Goal: Task Accomplishment & Management: Manage account settings

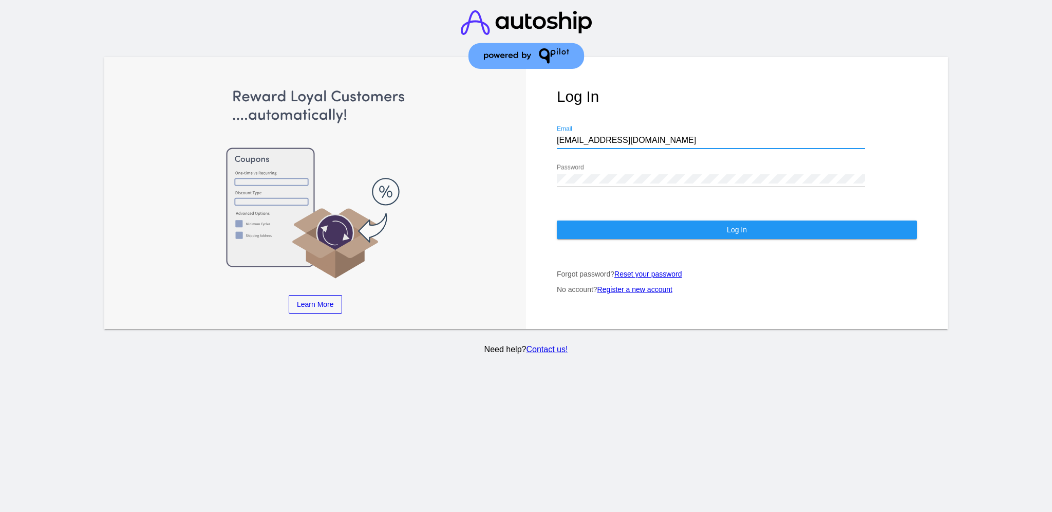
click at [558, 136] on input "[EMAIL_ADDRESS][DOMAIN_NAME]" at bounding box center [711, 140] width 308 height 9
drag, startPoint x: 562, startPoint y: 132, endPoint x: 633, endPoint y: 134, distance: 71.4
click at [633, 136] on input "[EMAIL_ADDRESS][DOMAIN_NAME]" at bounding box center [711, 140] width 308 height 9
drag, startPoint x: 634, startPoint y: 133, endPoint x: 549, endPoint y: 130, distance: 85.8
click at [549, 130] on div "Log In [EMAIL_ADDRESS][DOMAIN_NAME] Email Password Log In Forgot password? Rese…" at bounding box center [737, 193] width 422 height 272
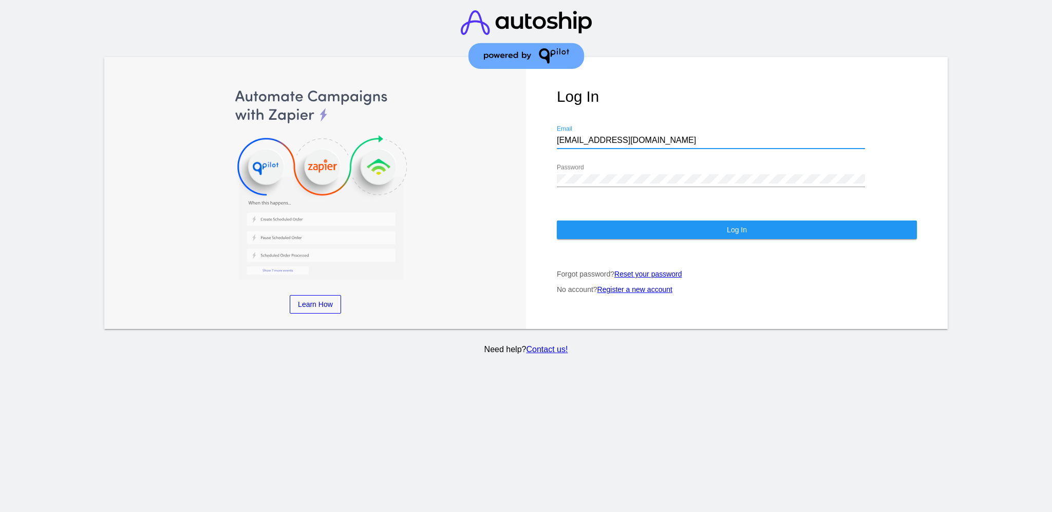
paste input "[EMAIL_ADDRESS][DOMAIN_NAME]"
type input "[EMAIL_ADDRESS][DOMAIN_NAME]"
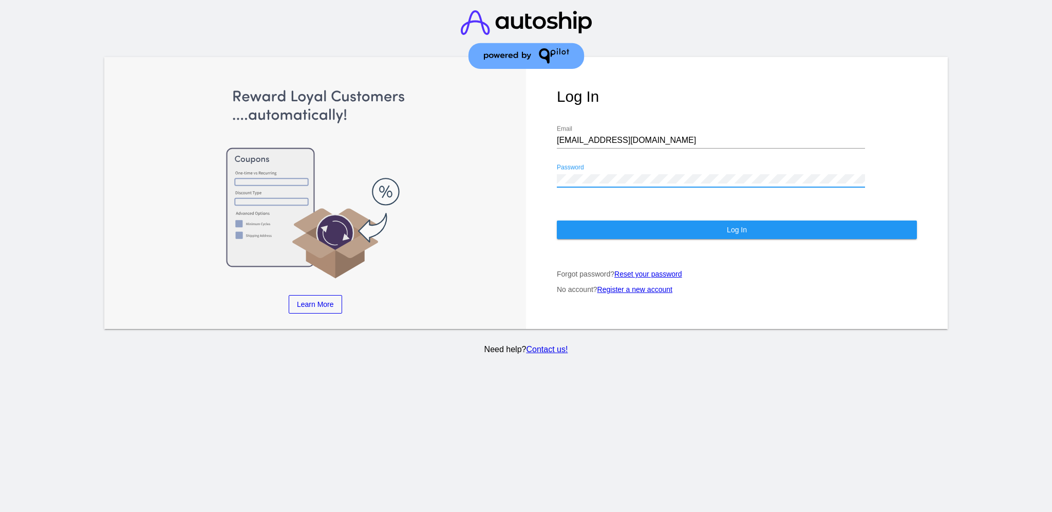
click at [541, 156] on div "Log In [EMAIL_ADDRESS][DOMAIN_NAME] Email Password Log In Forgot password? Rese…" at bounding box center [737, 193] width 422 height 272
click at [610, 222] on button "Log In" at bounding box center [737, 229] width 360 height 18
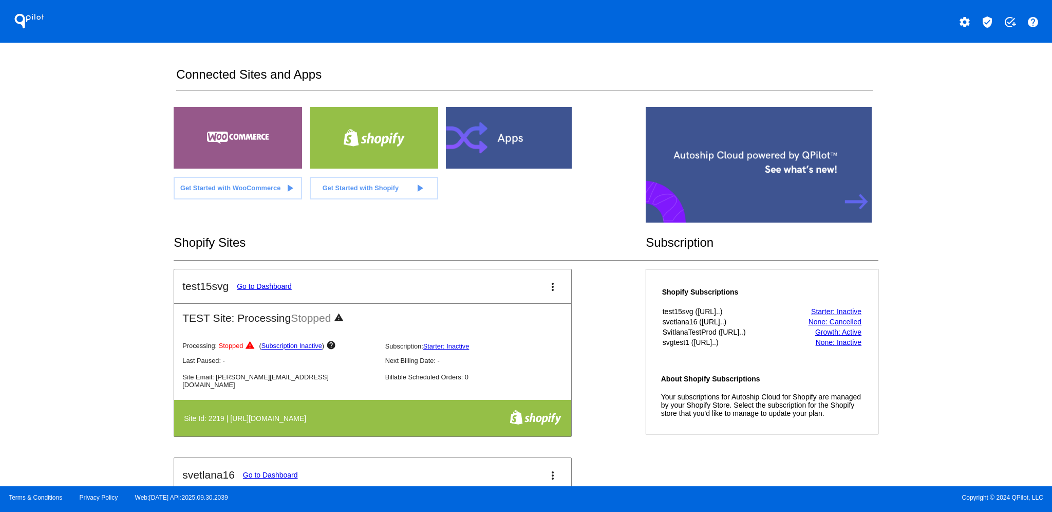
click at [990, 10] on div "QPilot settings verified_user add_task help" at bounding box center [526, 21] width 1052 height 43
click at [989, 25] on mat-icon "verified_user" at bounding box center [987, 22] width 12 height 12
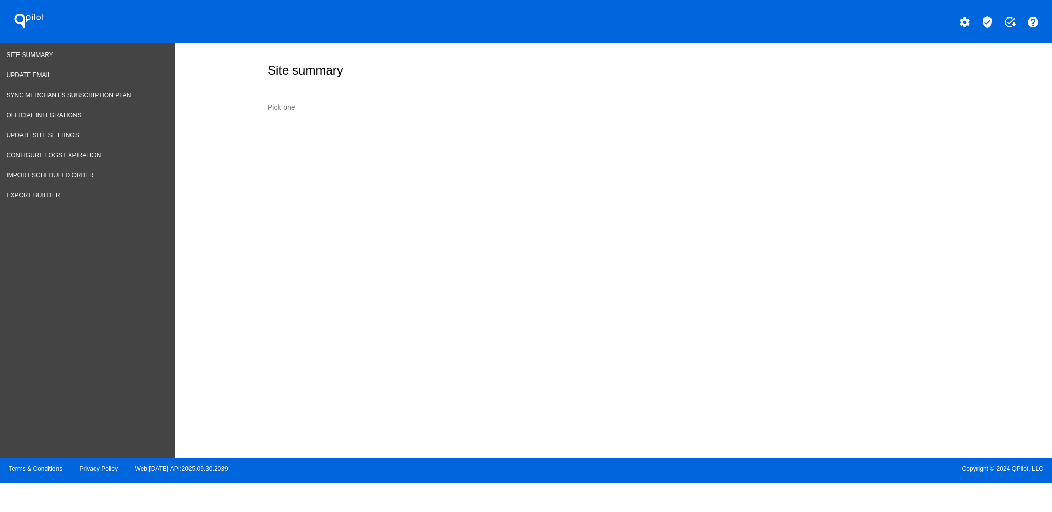
drag, startPoint x: 429, startPoint y: 132, endPoint x: 425, endPoint y: 111, distance: 21.0
click at [425, 123] on div "Site summary Pick one" at bounding box center [613, 247] width 877 height 409
click at [425, 109] on input "Pick one" at bounding box center [422, 108] width 308 height 8
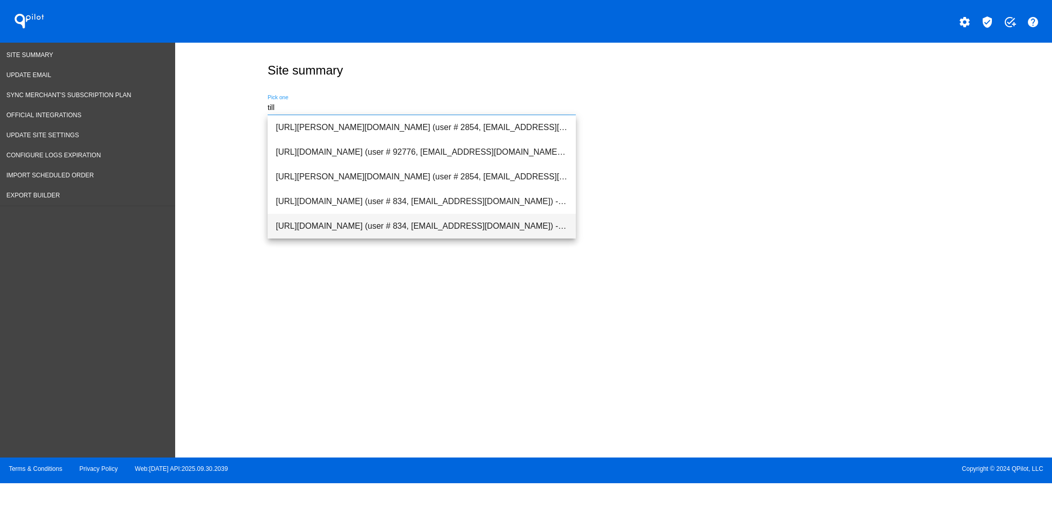
click at [436, 226] on span "[URL][DOMAIN_NAME] (user # 834, [EMAIL_ADDRESS][DOMAIN_NAME]) - Production" at bounding box center [422, 226] width 292 height 25
type input "[URL][DOMAIN_NAME] (user # 834, [EMAIL_ADDRESS][DOMAIN_NAME]) - Production"
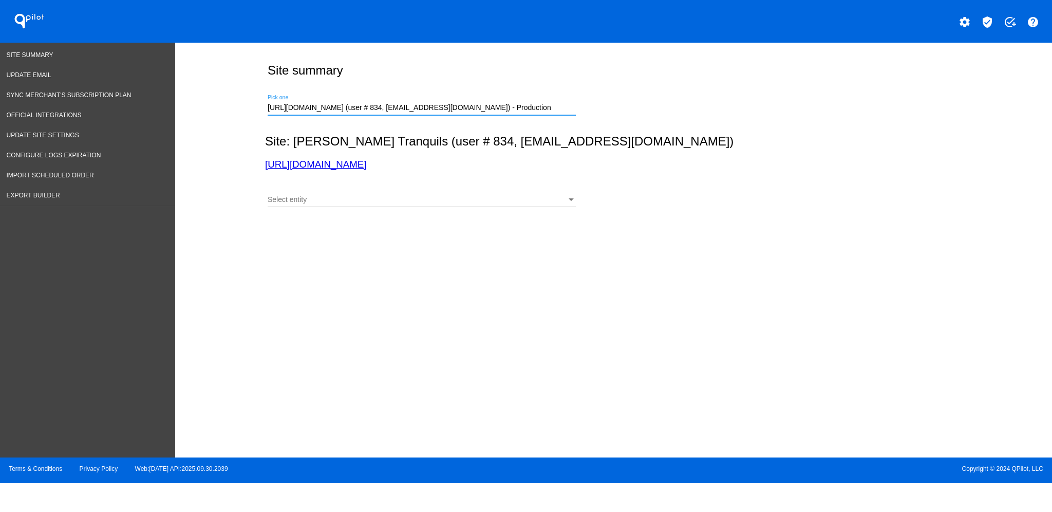
click at [554, 202] on div "Select entity" at bounding box center [417, 200] width 299 height 8
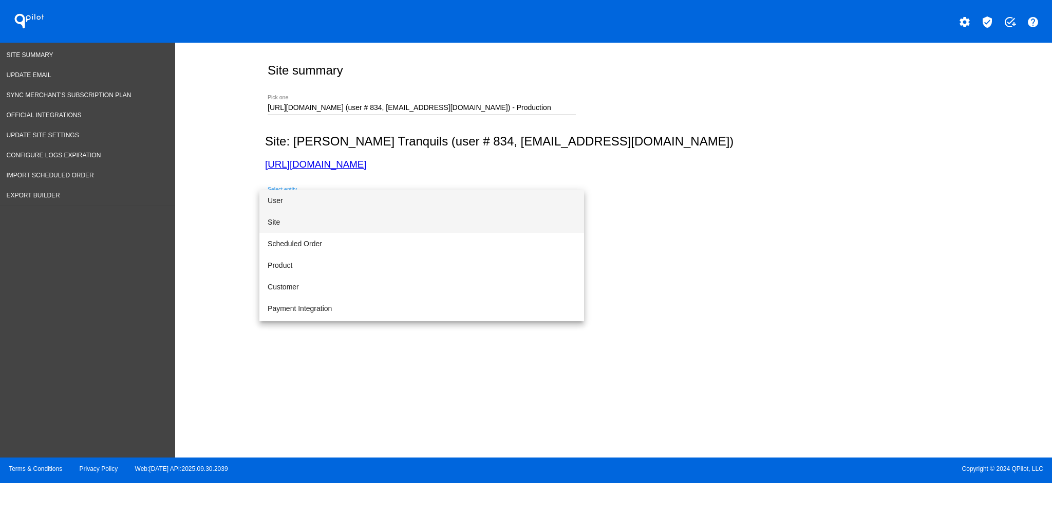
click at [522, 223] on span "Site" at bounding box center [422, 222] width 308 height 22
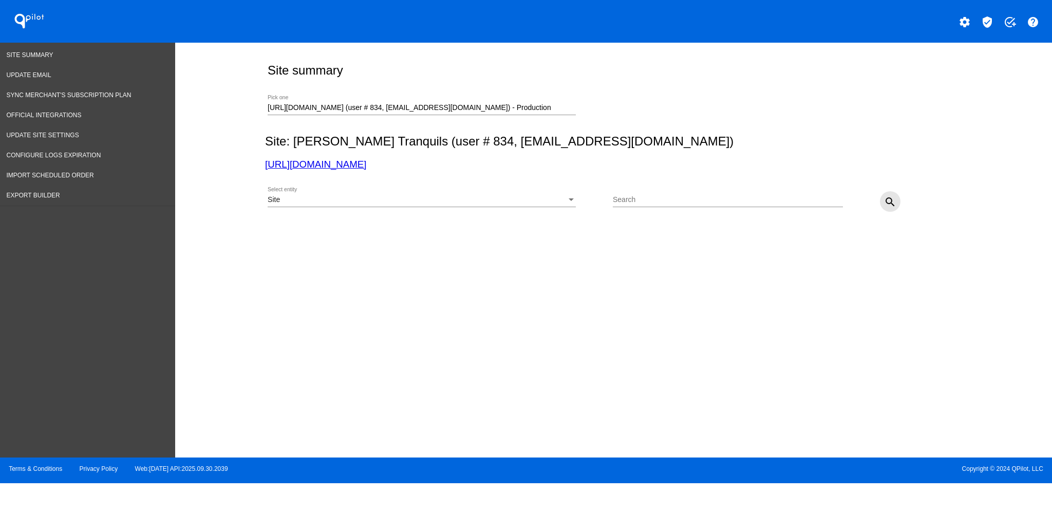
click at [893, 205] on mat-icon "search" at bounding box center [890, 202] width 12 height 12
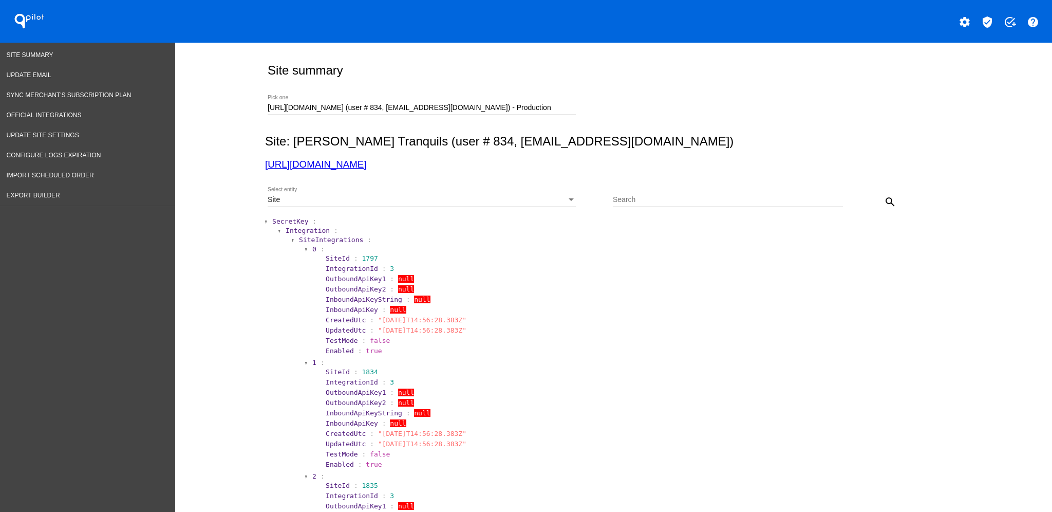
click at [292, 218] on span "SecretKey" at bounding box center [290, 221] width 36 height 8
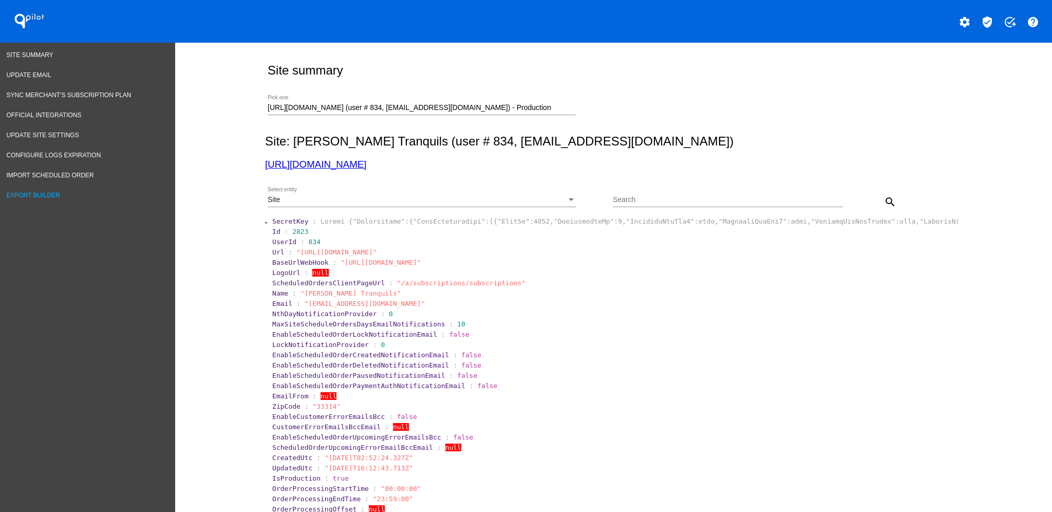
click at [73, 185] on link "Export Builder" at bounding box center [87, 195] width 175 height 20
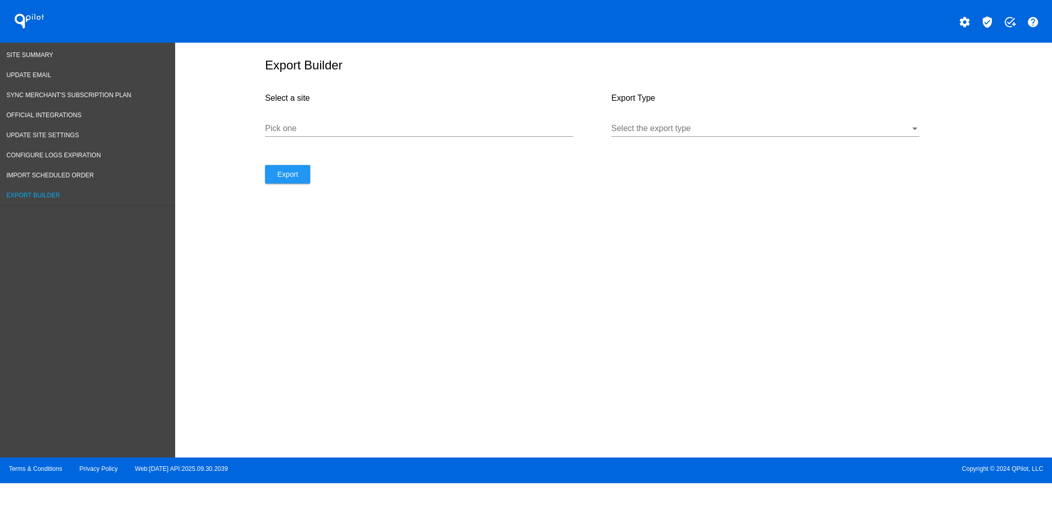
click at [357, 131] on input "Pick one" at bounding box center [419, 128] width 308 height 9
paste input "[URL][DOMAIN_NAME]"
click at [664, 133] on div at bounding box center [760, 128] width 299 height 9
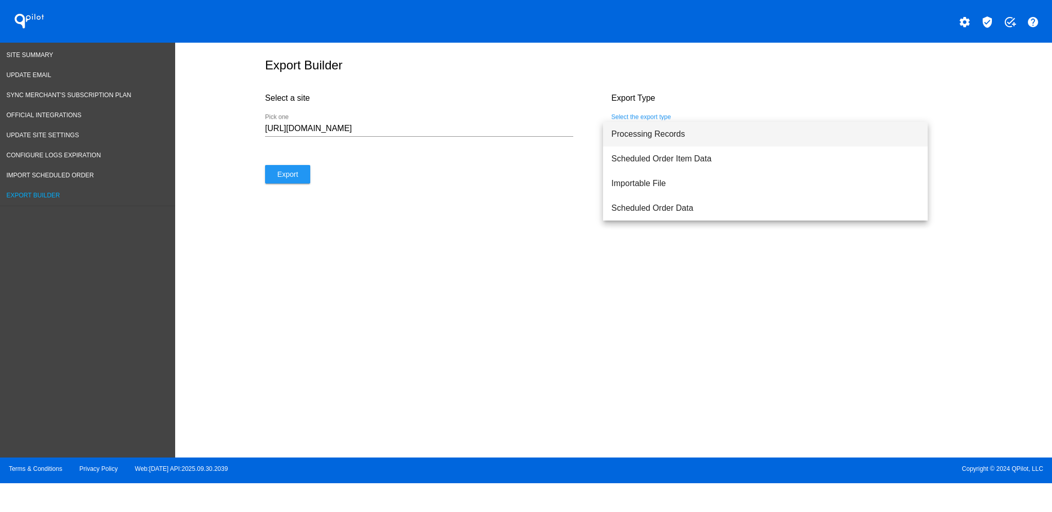
click at [663, 134] on span "Processing Records" at bounding box center [765, 134] width 308 height 25
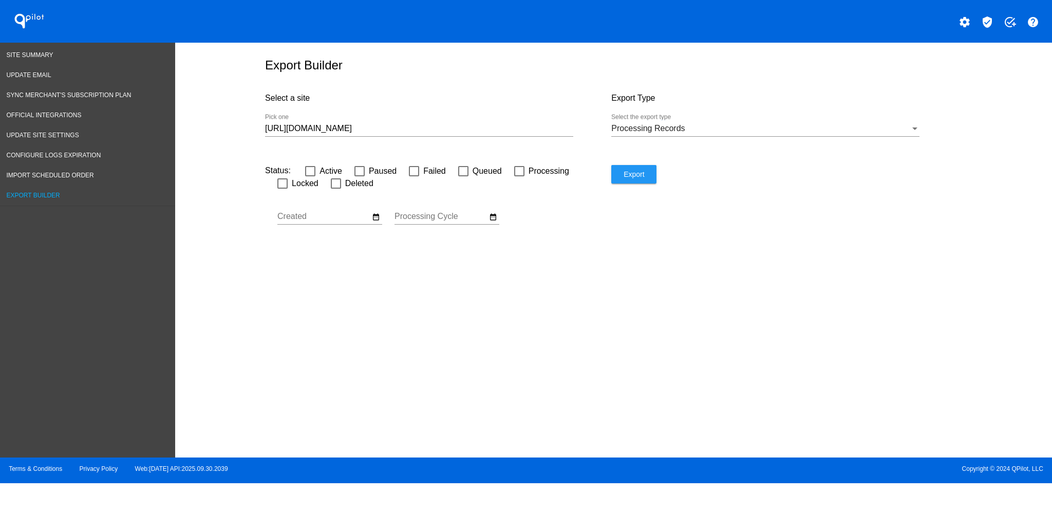
click at [551, 128] on div "[URL][DOMAIN_NAME] Pick one" at bounding box center [419, 125] width 308 height 23
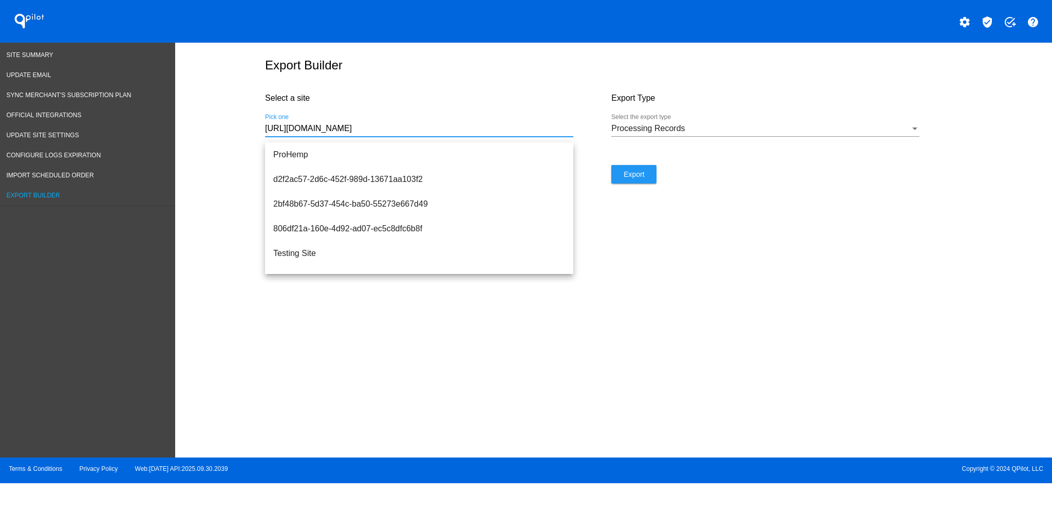
click at [543, 133] on input "[URL][DOMAIN_NAME]" at bounding box center [419, 128] width 308 height 9
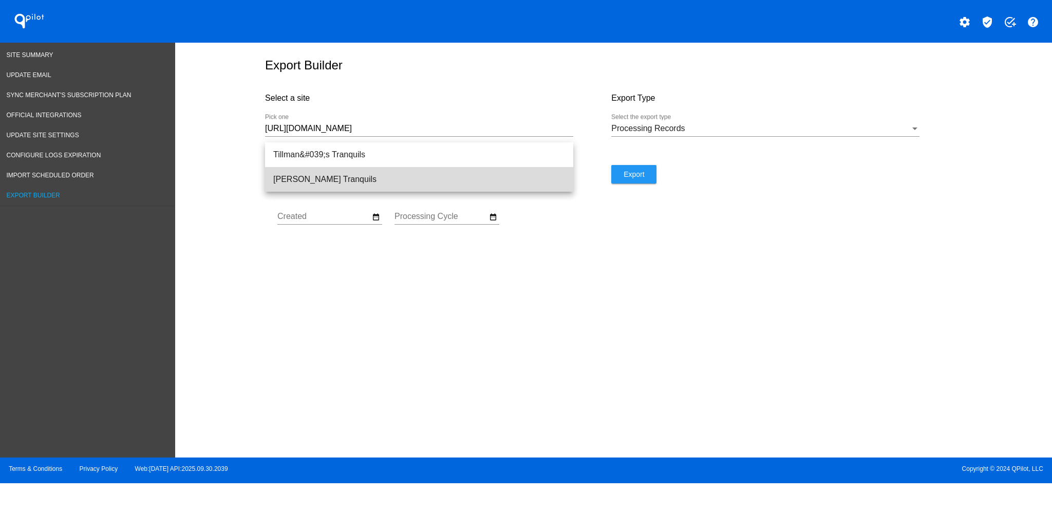
click at [522, 182] on span "[PERSON_NAME] Tranquils" at bounding box center [419, 179] width 292 height 25
type input "[PERSON_NAME] Tranquils"
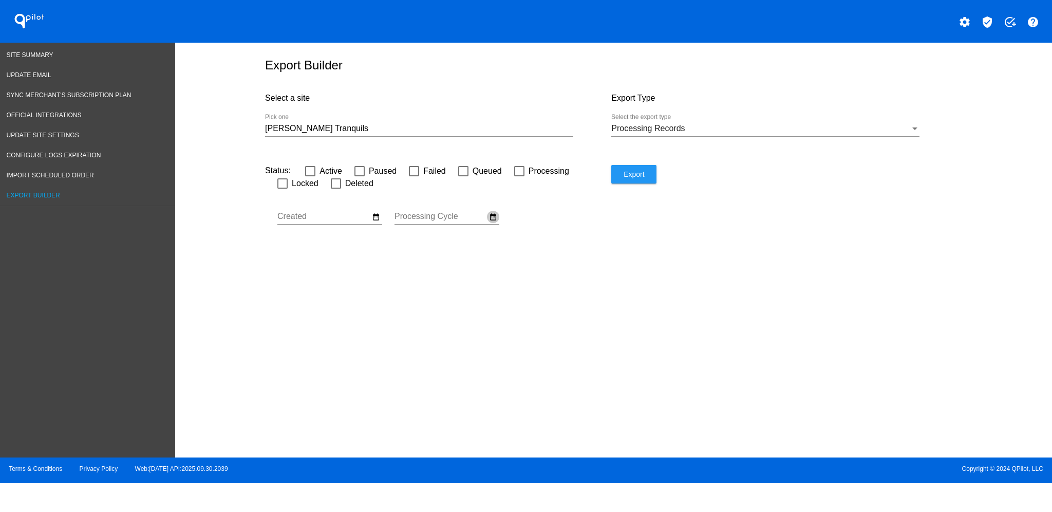
click at [497, 218] on button "date_range" at bounding box center [493, 217] width 12 height 12
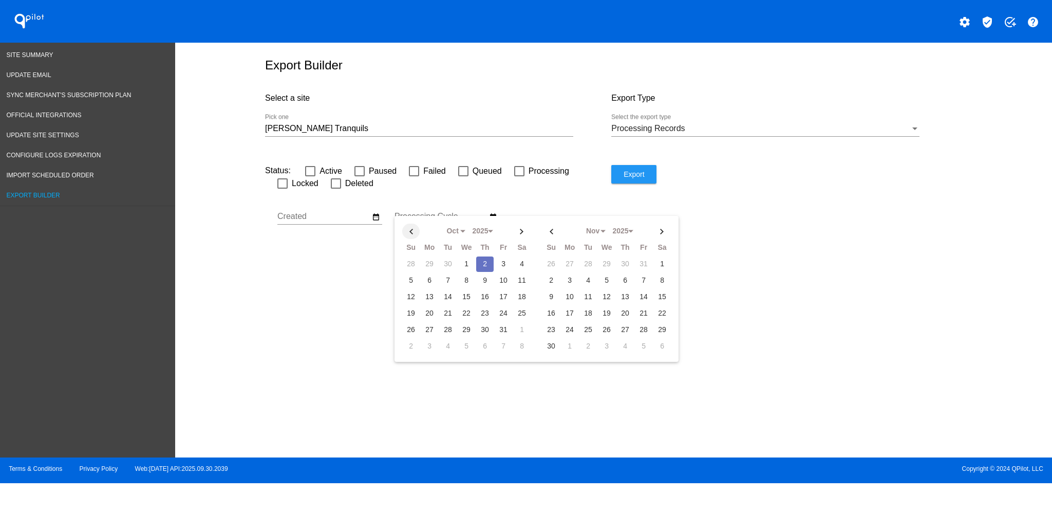
click at [410, 237] on th at bounding box center [410, 230] width 17 height 15
drag, startPoint x: 432, startPoint y: 272, endPoint x: 434, endPoint y: 278, distance: 6.5
click at [432, 272] on td "1" at bounding box center [429, 263] width 17 height 15
click at [522, 239] on th at bounding box center [521, 230] width 17 height 15
select select "9"
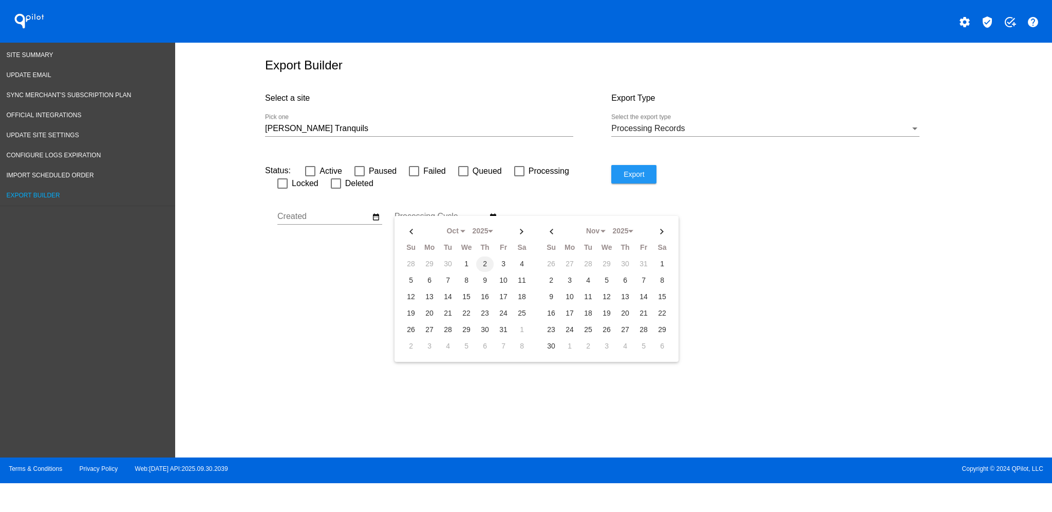
click at [482, 268] on td "2" at bounding box center [484, 263] width 17 height 15
type input "[DATE] - [DATE]"
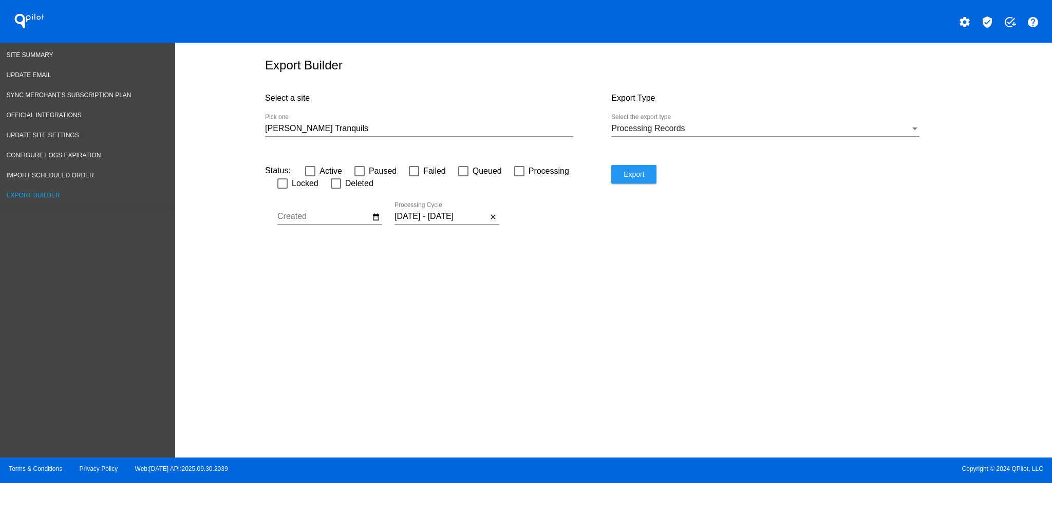
click at [635, 178] on span "Export" at bounding box center [634, 174] width 21 height 8
click at [46, 56] on span "Site Summary" at bounding box center [30, 54] width 47 height 7
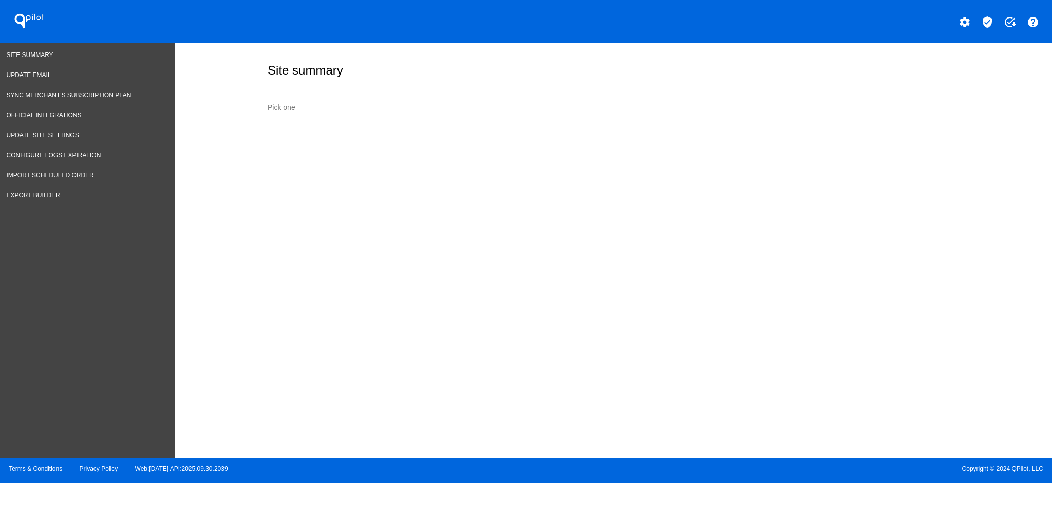
click at [391, 104] on input "Pick one" at bounding box center [422, 108] width 308 height 8
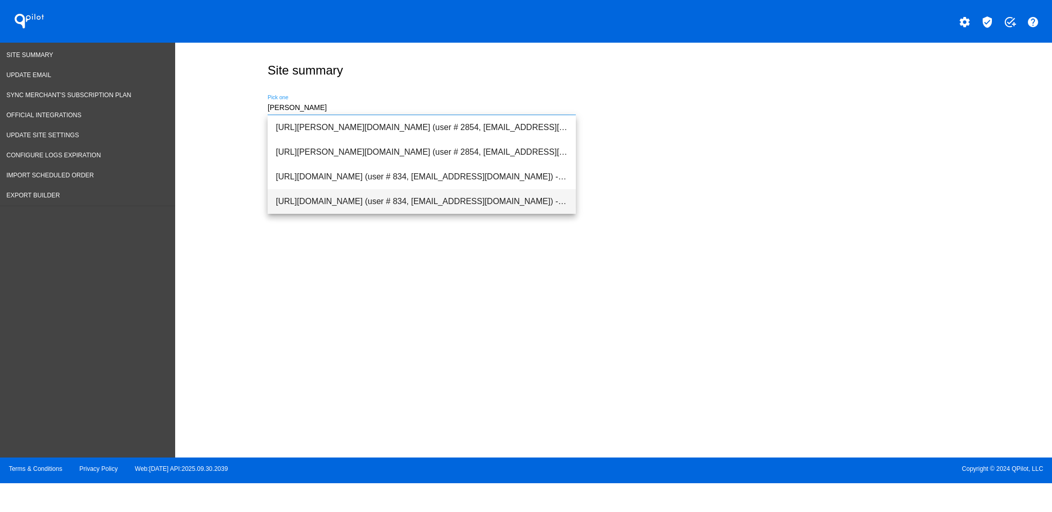
click at [456, 199] on span "[URL][DOMAIN_NAME] (user # 834, [EMAIL_ADDRESS][DOMAIN_NAME]) - Production" at bounding box center [422, 201] width 292 height 25
type input "[URL][DOMAIN_NAME] (user # 834, [EMAIL_ADDRESS][DOMAIN_NAME]) - Production"
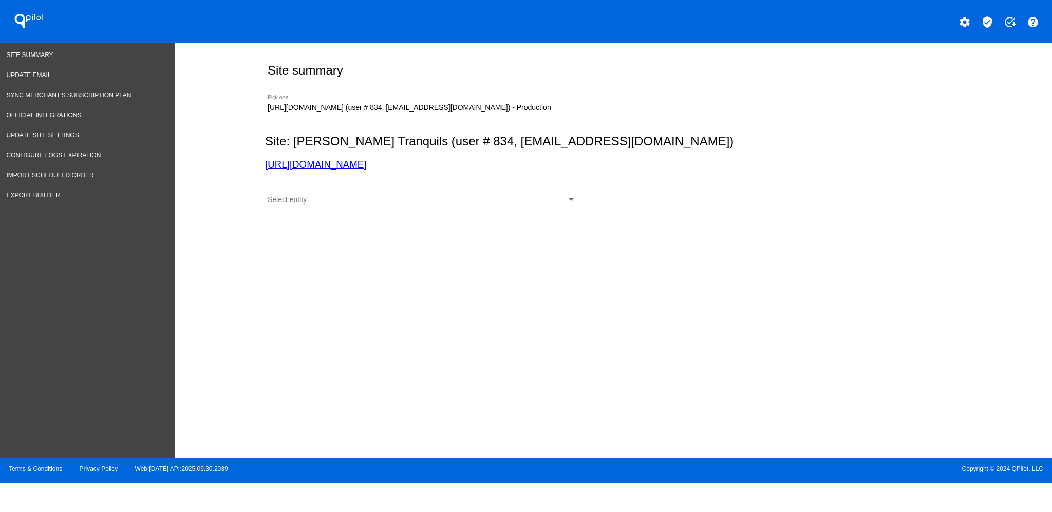
click at [458, 204] on div "Select entity Select entity" at bounding box center [422, 197] width 308 height 20
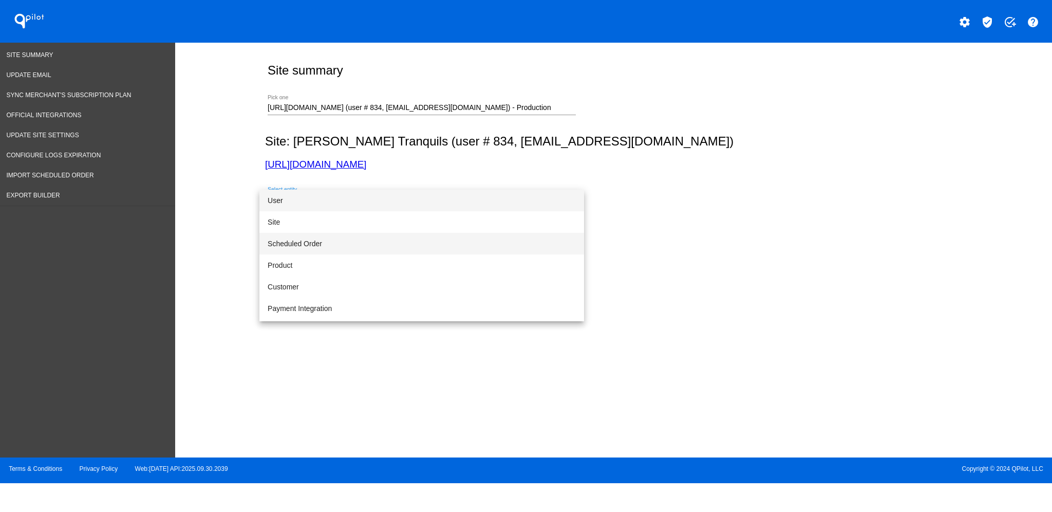
click at [454, 239] on span "Scheduled Order" at bounding box center [422, 244] width 308 height 22
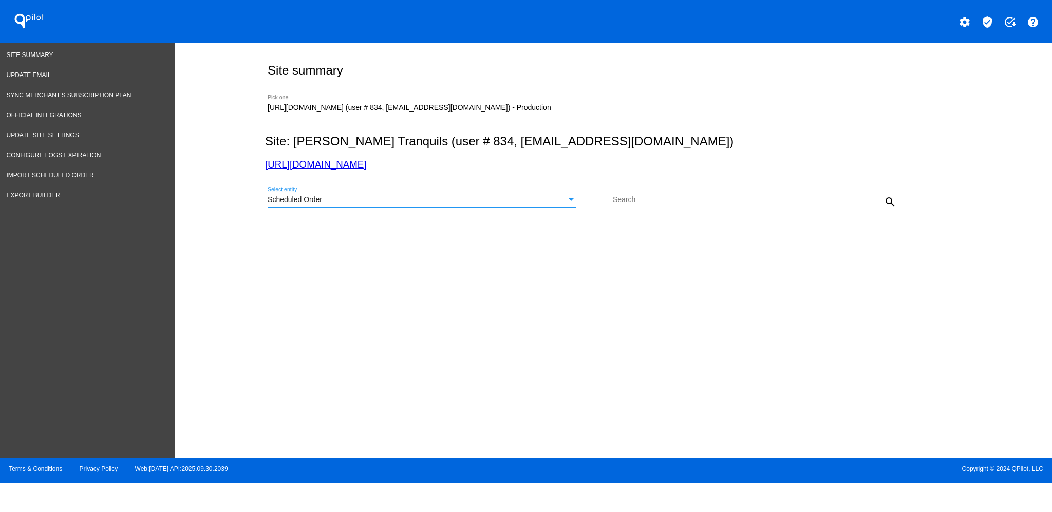
click at [884, 207] on mat-icon "search" at bounding box center [890, 202] width 12 height 12
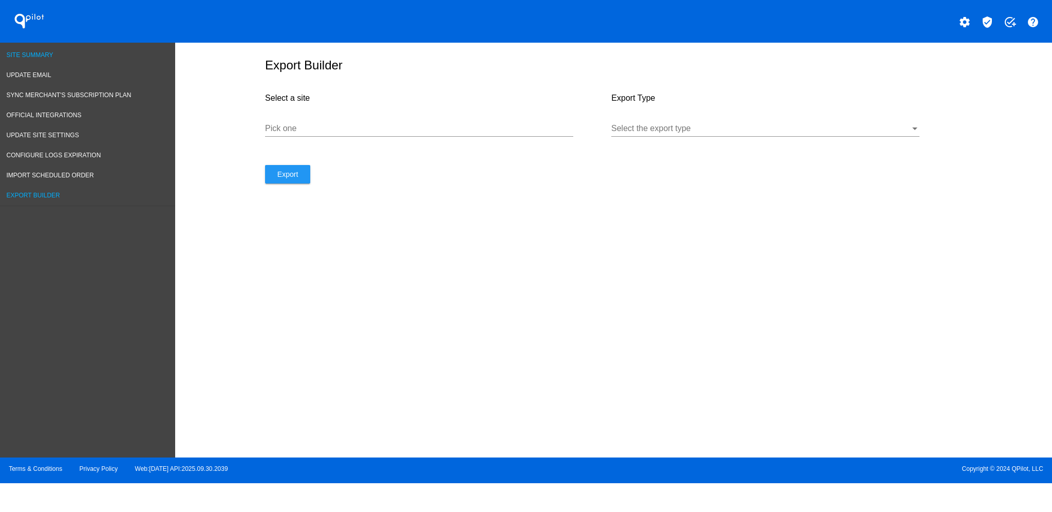
click at [42, 53] on span "Site Summary" at bounding box center [30, 54] width 47 height 7
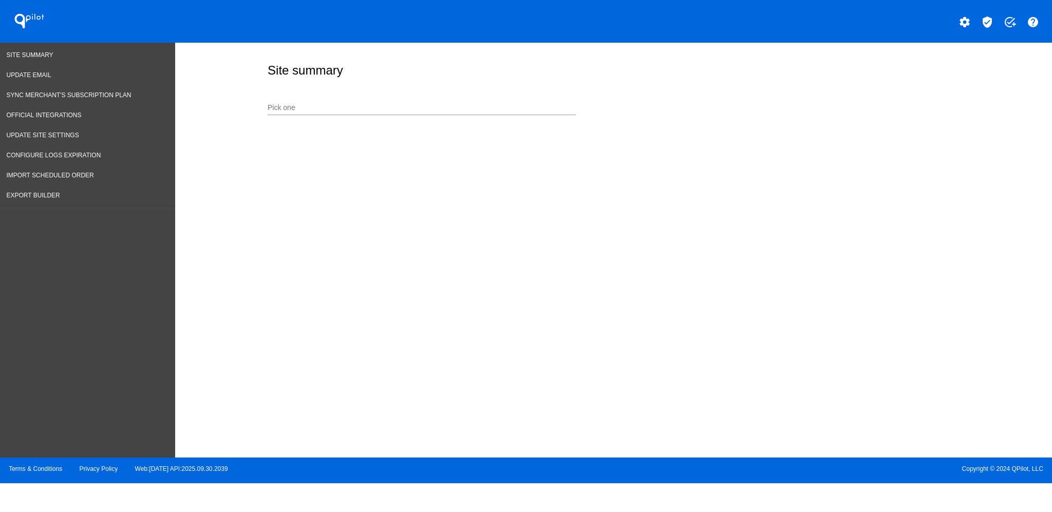
click at [400, 122] on div "Pick one" at bounding box center [422, 109] width 308 height 29
click at [404, 102] on div "Pick one" at bounding box center [422, 105] width 308 height 20
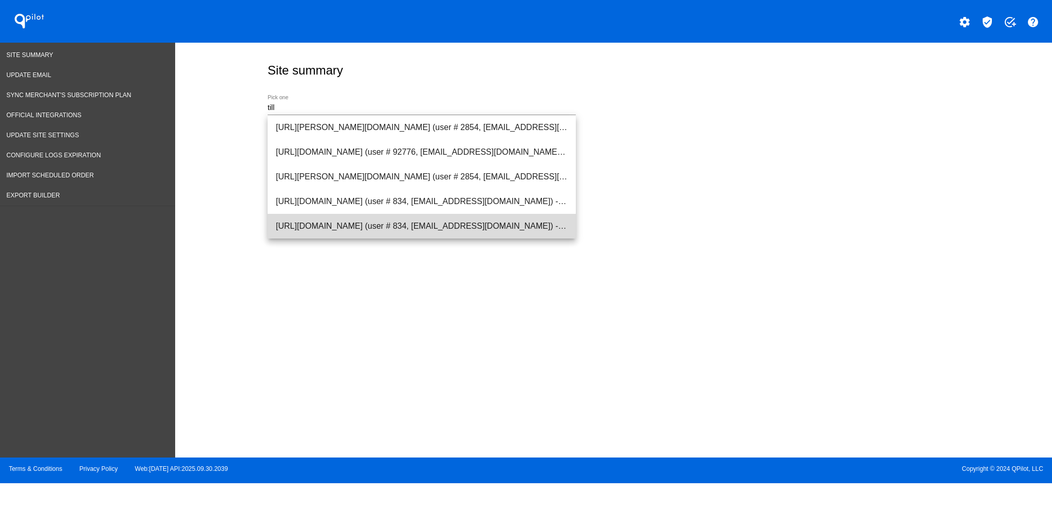
click at [420, 237] on span "[URL][DOMAIN_NAME] (user # 834, [EMAIL_ADDRESS][DOMAIN_NAME]) - Production" at bounding box center [422, 226] width 292 height 25
type input "[URL][DOMAIN_NAME] (user # 834, [EMAIL_ADDRESS][DOMAIN_NAME]) - Production"
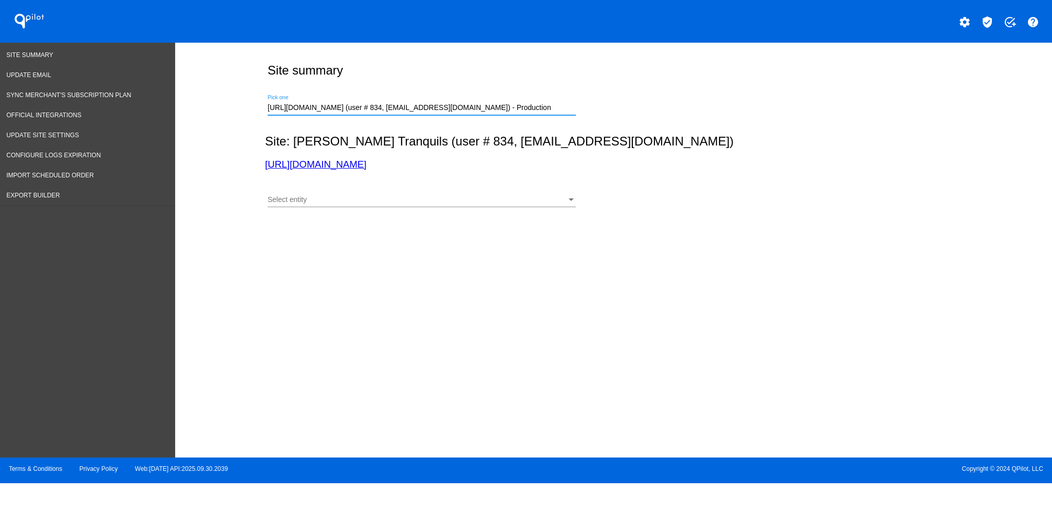
click at [428, 204] on div "Select entity Select entity" at bounding box center [422, 197] width 308 height 20
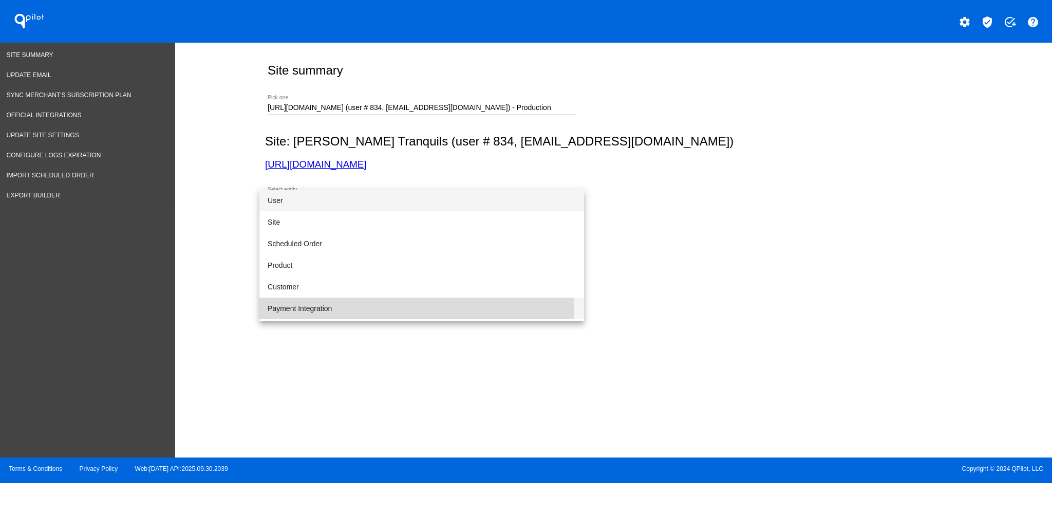
click at [399, 307] on span "Payment Integration" at bounding box center [422, 308] width 308 height 22
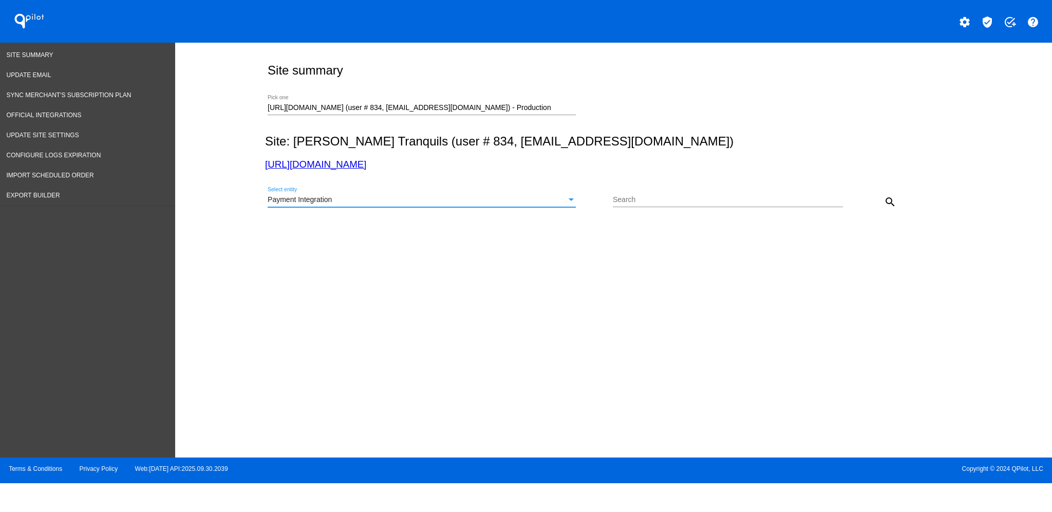
click at [891, 206] on mat-icon "search" at bounding box center [890, 202] width 12 height 12
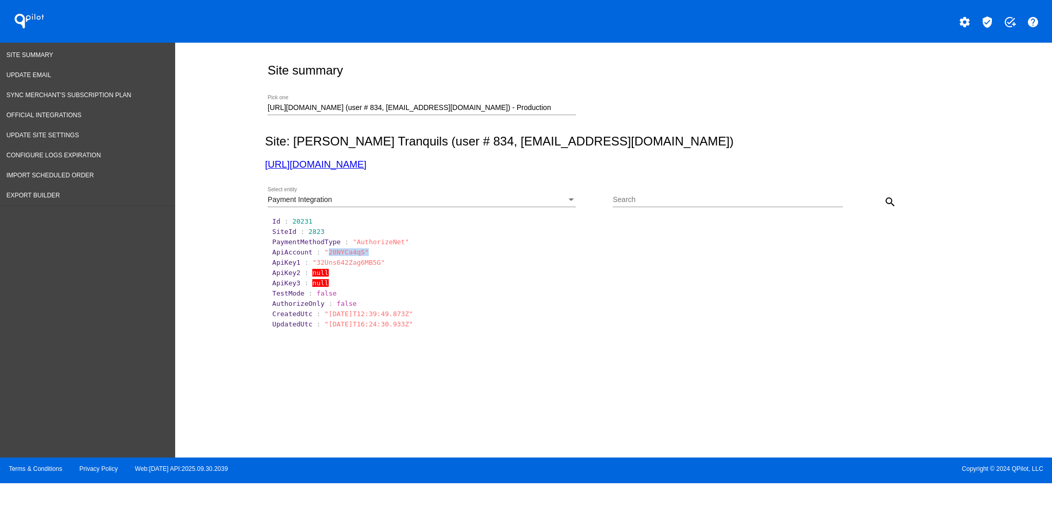
drag, startPoint x: 324, startPoint y: 254, endPoint x: 358, endPoint y: 254, distance: 34.9
click at [358, 254] on span ""28NYCa4qS"" at bounding box center [347, 252] width 44 height 8
drag, startPoint x: 356, startPoint y: 254, endPoint x: 347, endPoint y: 254, distance: 9.2
click at [355, 254] on span ""28NYCa4qS"" at bounding box center [347, 252] width 44 height 8
click at [332, 253] on span ""28NYCa4qS"" at bounding box center [347, 252] width 44 height 8
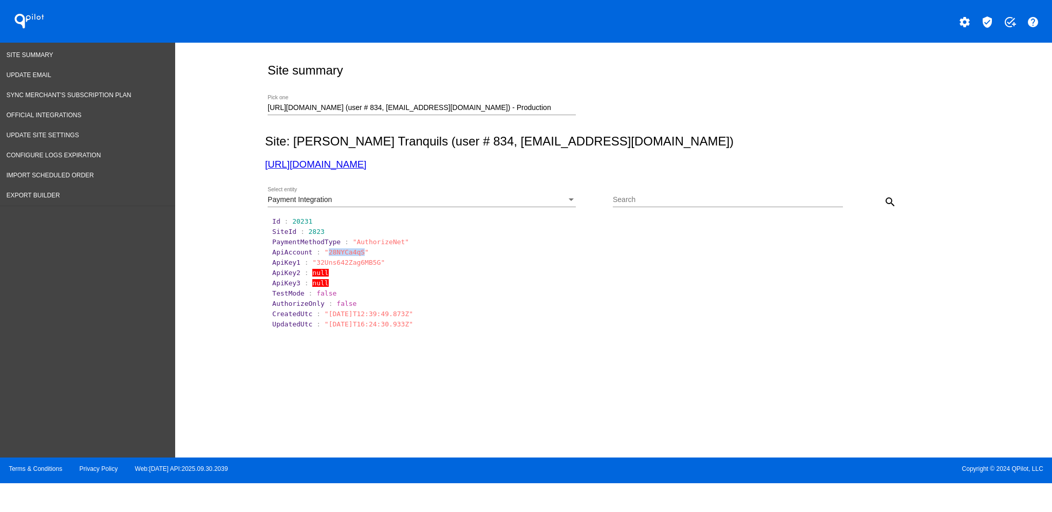
drag, startPoint x: 324, startPoint y: 254, endPoint x: 355, endPoint y: 253, distance: 31.3
click at [356, 253] on span ""28NYCa4qS"" at bounding box center [347, 252] width 44 height 8
copy span "28NYCa4qS"
click at [335, 253] on span ""28NYCa4qS"" at bounding box center [347, 252] width 44 height 8
drag, startPoint x: 364, startPoint y: 251, endPoint x: 263, endPoint y: 242, distance: 101.0
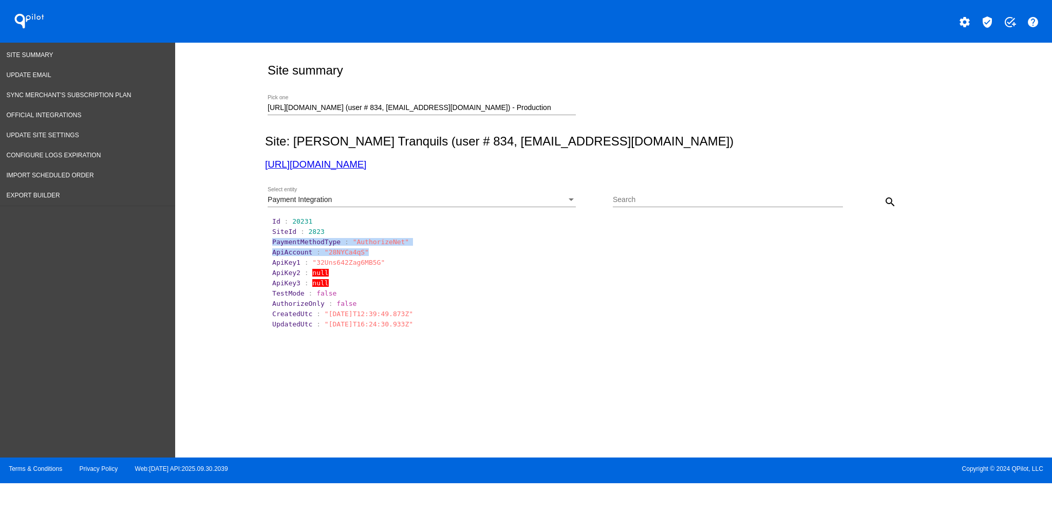
click at [263, 242] on div "Site summary [URL][DOMAIN_NAME] (user # 834, [EMAIL_ADDRESS][DOMAIN_NAME]) - Pr…" at bounding box center [611, 217] width 704 height 348
copy section "PaymentMethodType : "AuthorizeNet" ApiAccount : "28NYCa4qS""
click at [636, 194] on div "Search" at bounding box center [728, 197] width 230 height 20
click at [577, 202] on div "Payment Integration Select entity" at bounding box center [440, 201] width 345 height 29
click at [565, 199] on div "Payment Integration" at bounding box center [417, 200] width 299 height 8
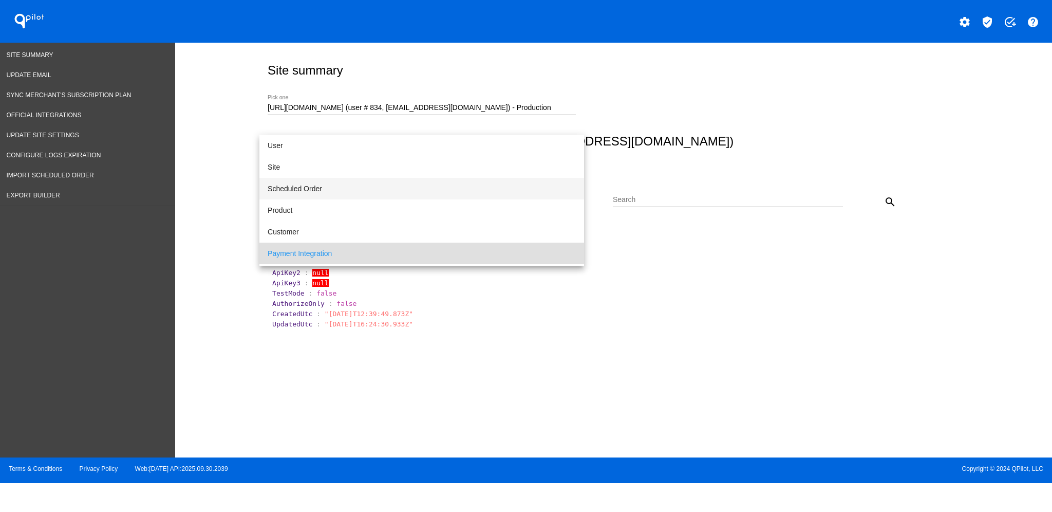
click at [492, 186] on span "Scheduled Order" at bounding box center [422, 189] width 308 height 22
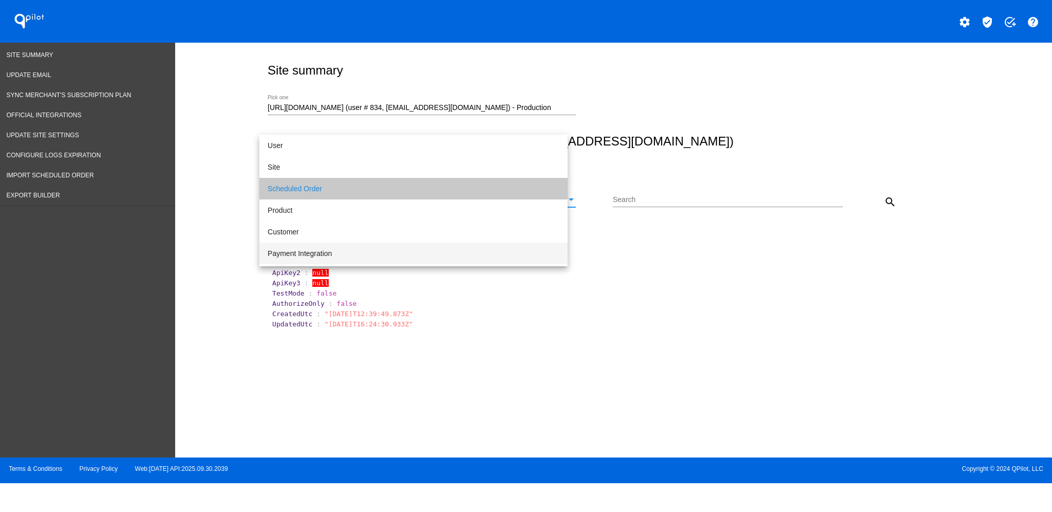
click at [677, 188] on div "Search" at bounding box center [728, 197] width 230 height 20
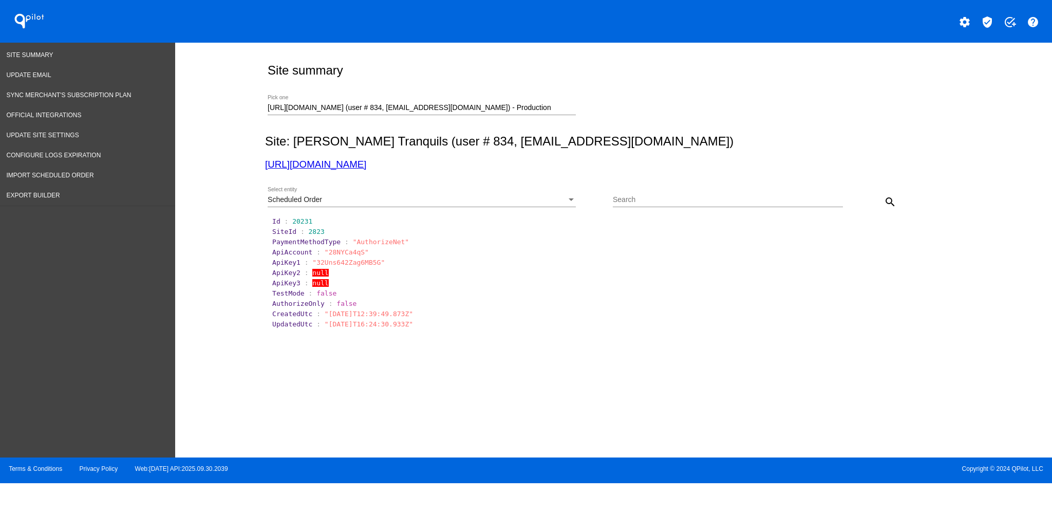
click at [789, 205] on div "Search" at bounding box center [728, 197] width 230 height 20
paste input "PaymentMethodType : "AuthorizeNet" ApiAccount : "28NYCa4qS""
type input "PaymentMethodType : "AuthorizeNet" ApiAccount : "28NYCa4qS""
click at [836, 196] on span "close" at bounding box center [837, 199] width 7 height 8
paste input "1031415"
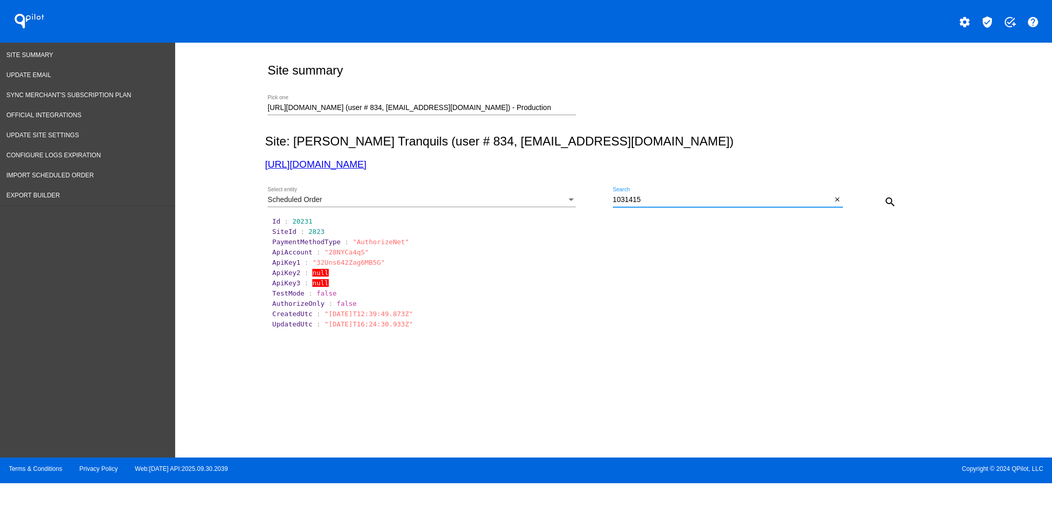
type input "1031415"
click at [897, 198] on button "search" at bounding box center [890, 201] width 21 height 21
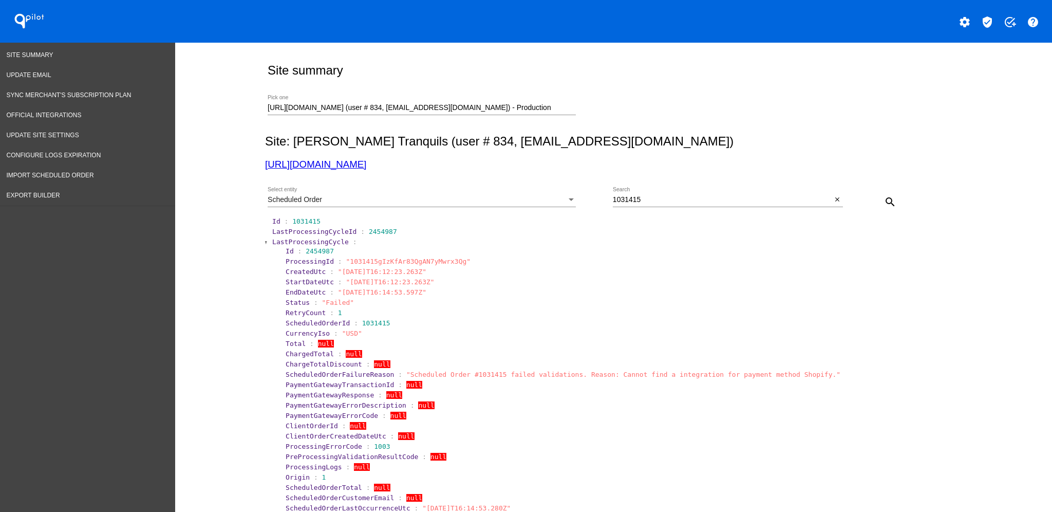
click at [272, 242] on span "LastProcessingCycle" at bounding box center [310, 242] width 77 height 8
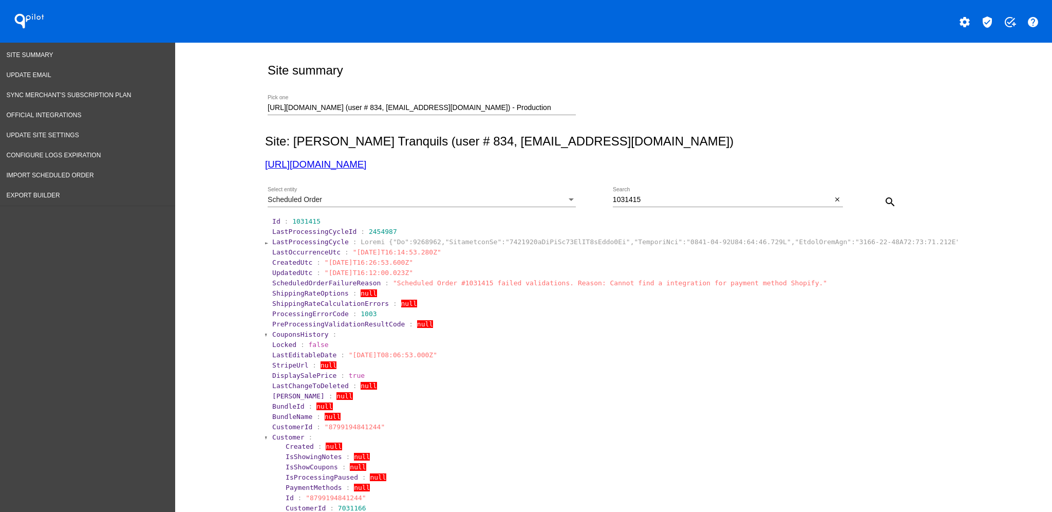
click at [275, 435] on span "Customer" at bounding box center [288, 437] width 32 height 8
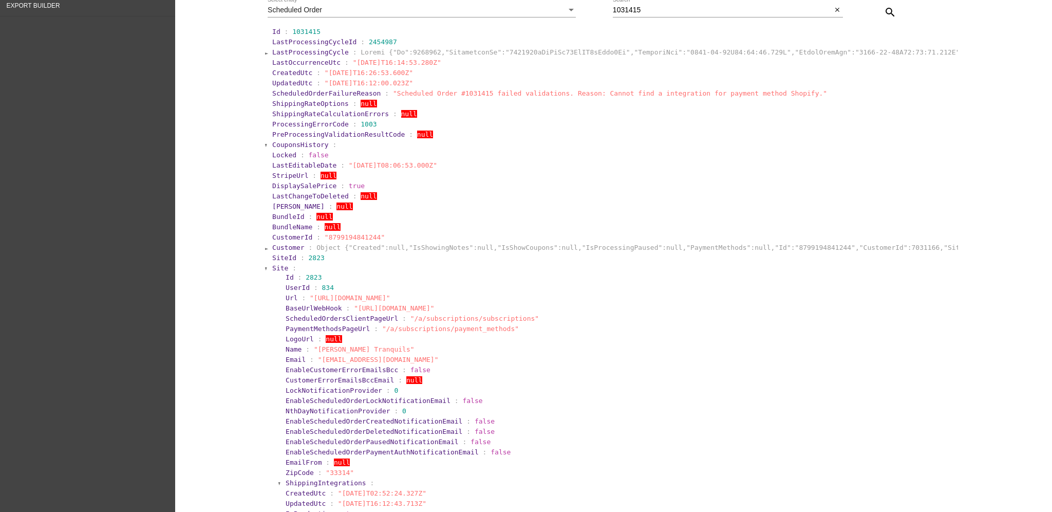
scroll to position [205, 0]
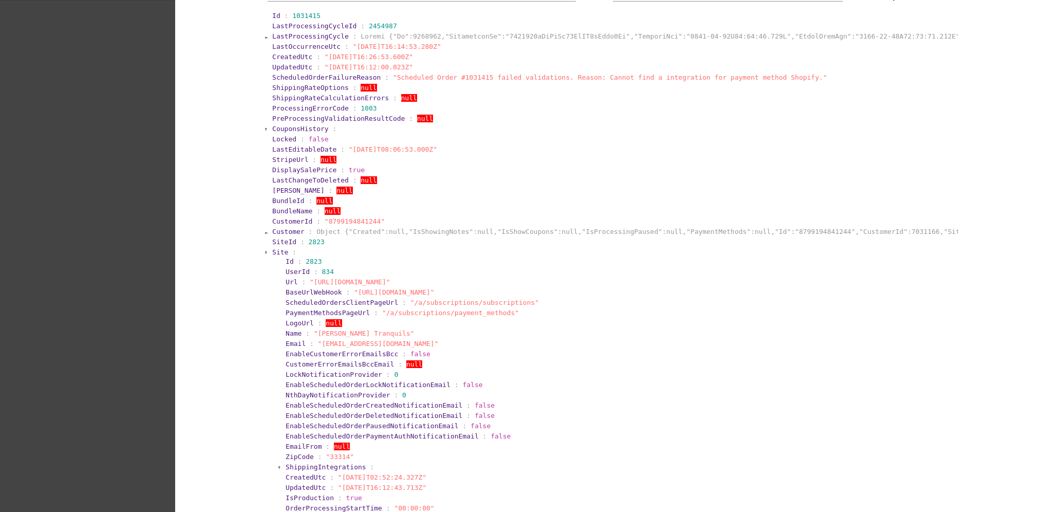
click at [275, 251] on span "Site" at bounding box center [280, 252] width 16 height 8
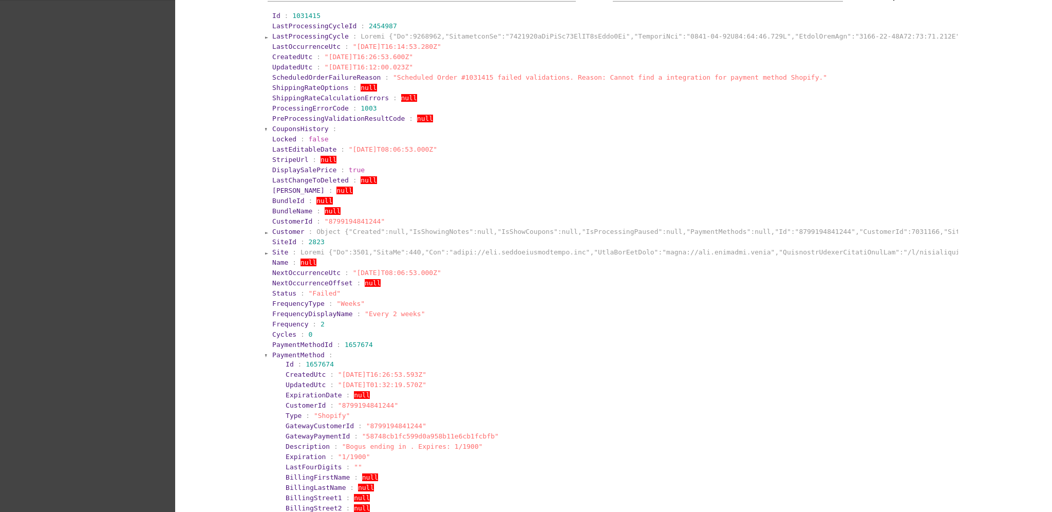
click at [274, 348] on section "PaymentMethodId : 1657674" at bounding box center [614, 344] width 686 height 10
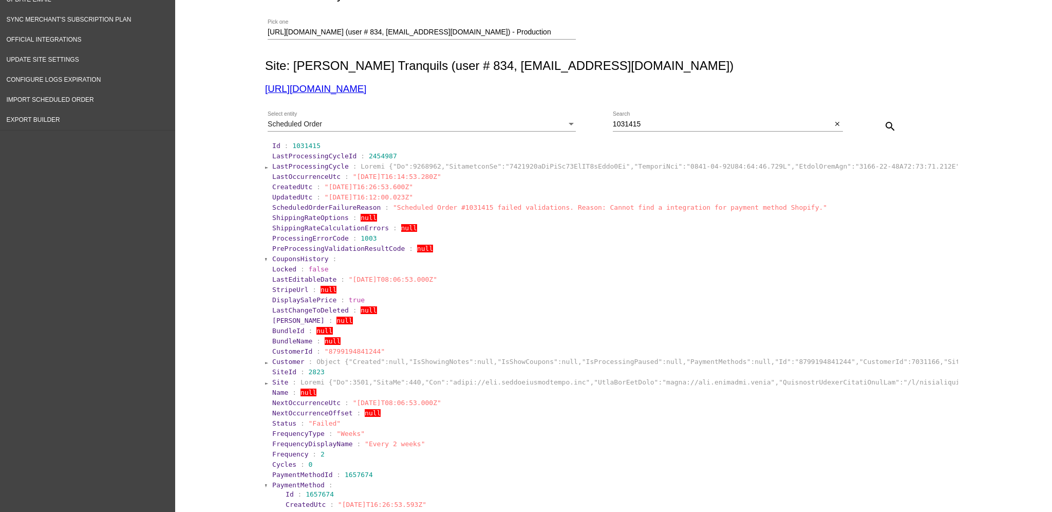
scroll to position [0, 0]
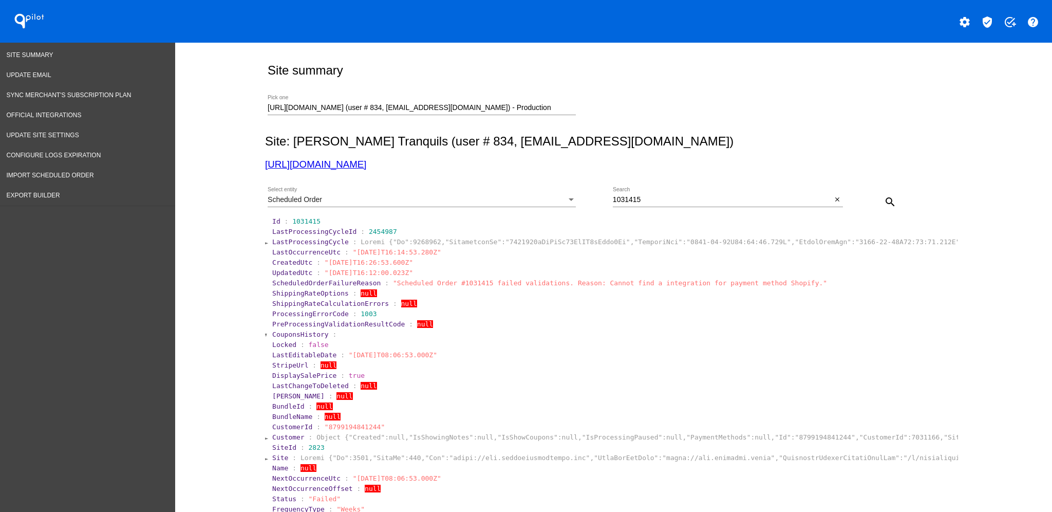
click at [535, 207] on div "Scheduled Order Select entity" at bounding box center [422, 201] width 308 height 29
click at [531, 196] on div "Scheduled Order" at bounding box center [417, 200] width 299 height 8
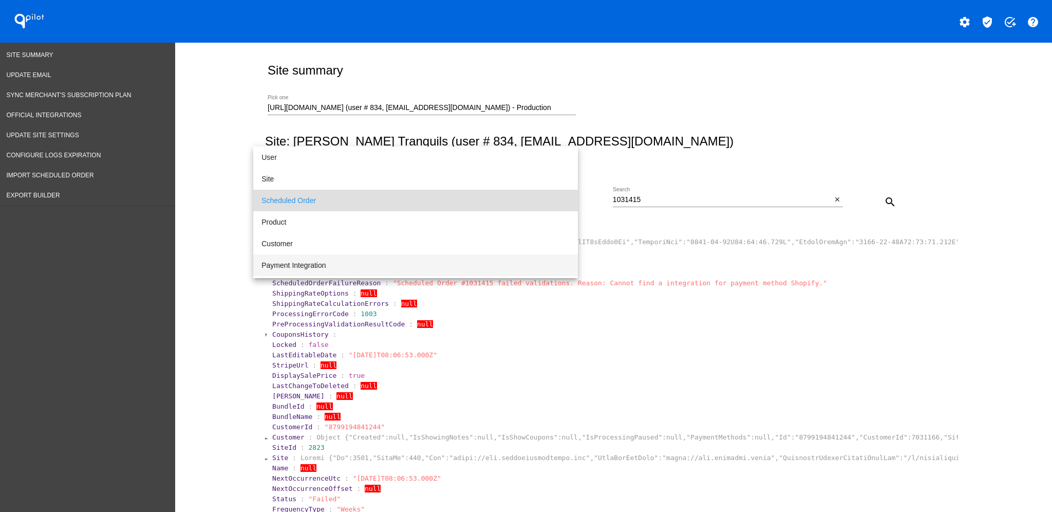
click at [508, 263] on span "Payment Integration" at bounding box center [415, 265] width 308 height 22
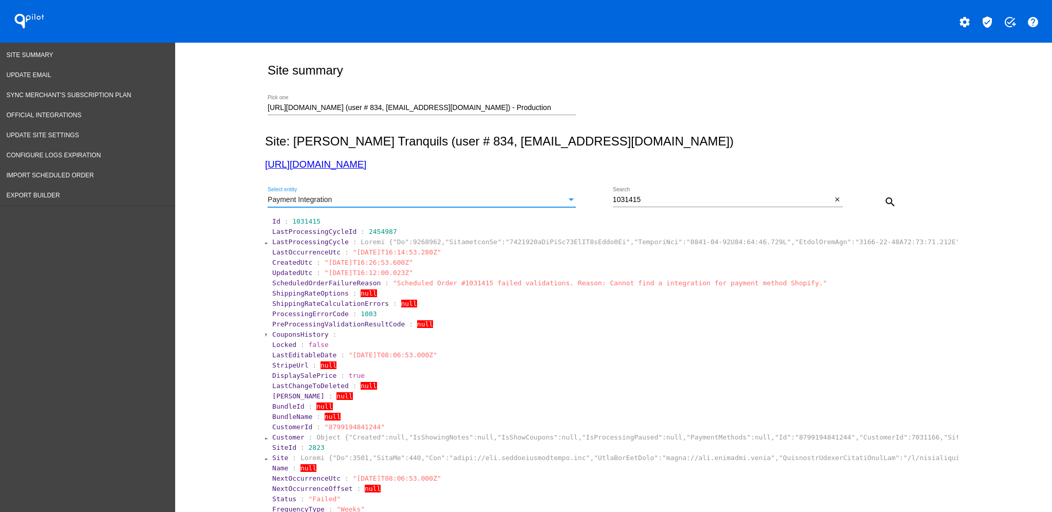
click at [890, 197] on mat-icon "search" at bounding box center [890, 202] width 12 height 12
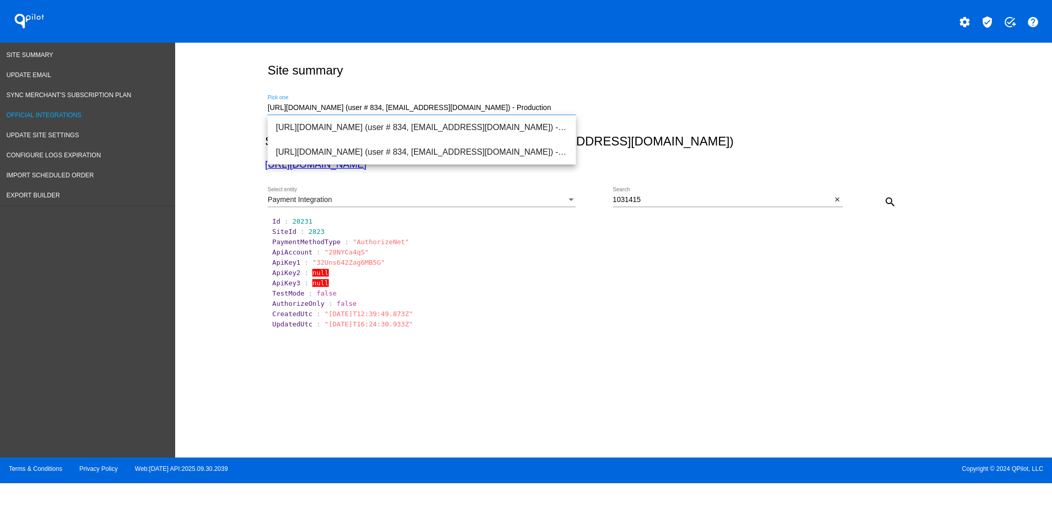
drag, startPoint x: 574, startPoint y: 108, endPoint x: 136, endPoint y: 103, distance: 438.1
click at [135, 109] on div "Site Summary Update Email Sync Merchant's Subscription Plan Official Integratio…" at bounding box center [526, 250] width 1052 height 414
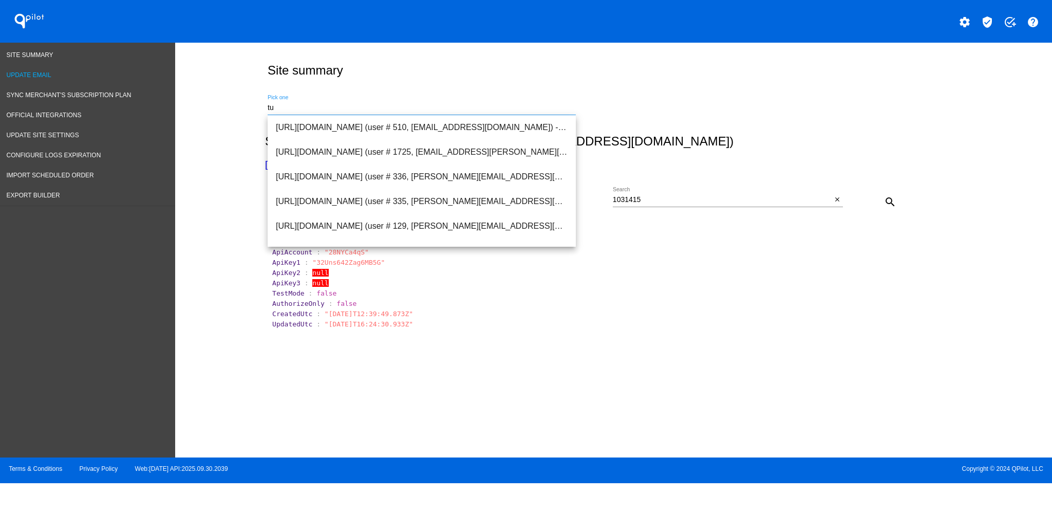
type input "t"
type input "i"
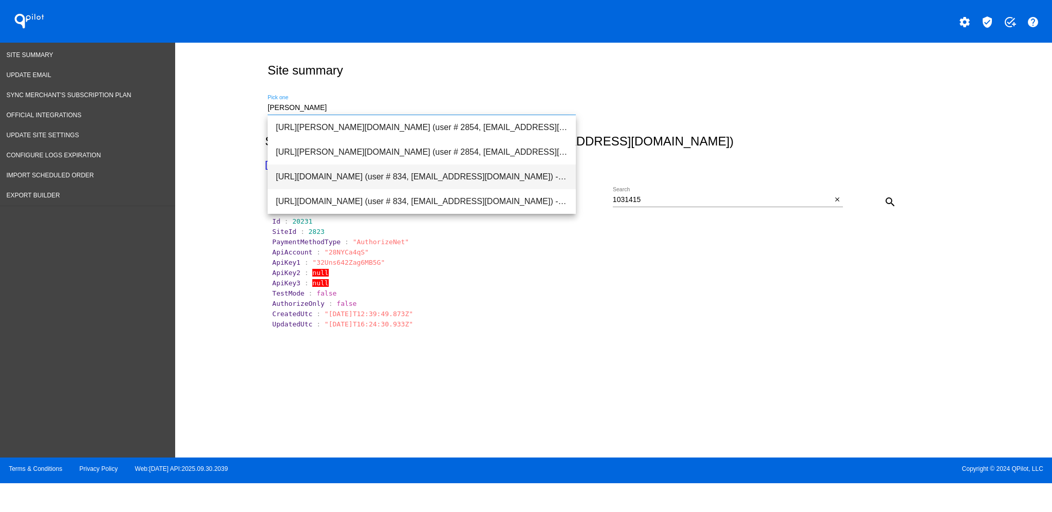
click at [317, 171] on span "[URL][DOMAIN_NAME] (user # 834, [EMAIL_ADDRESS][DOMAIN_NAME]) - Production" at bounding box center [422, 176] width 292 height 25
type input "[URL][DOMAIN_NAME] (user # 834, [EMAIL_ADDRESS][DOMAIN_NAME]) - Production"
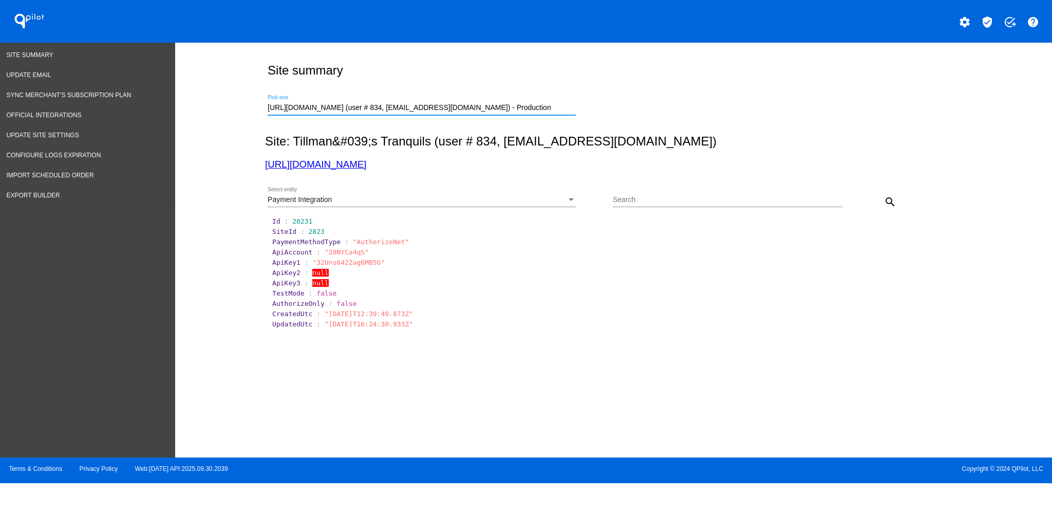
click at [885, 198] on mat-icon "search" at bounding box center [890, 202] width 12 height 12
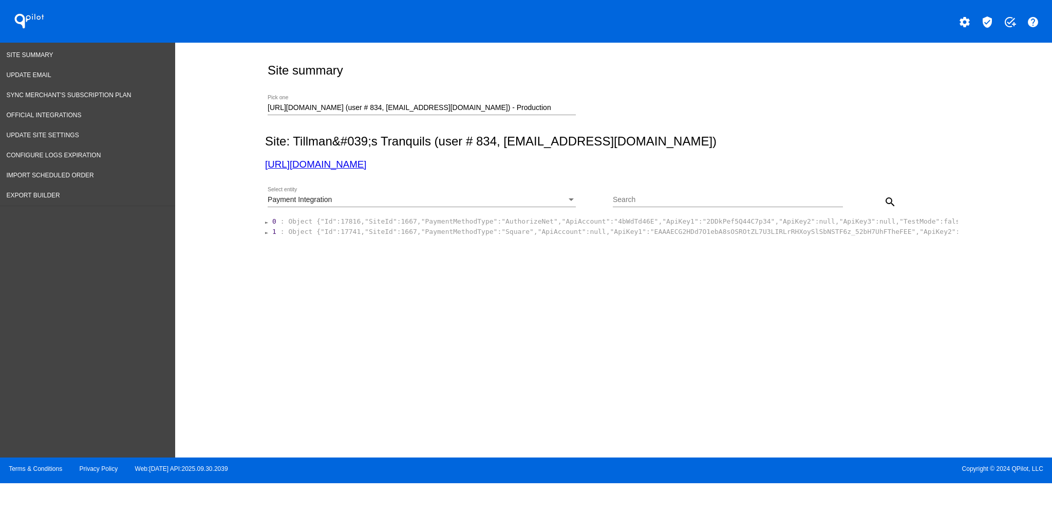
click at [595, 222] on span "Object {"Id":17816,"SiteId":1667,"PaymentMethodType":"AuthorizeNet","ApiAccount…" at bounding box center [816, 221] width 1057 height 8
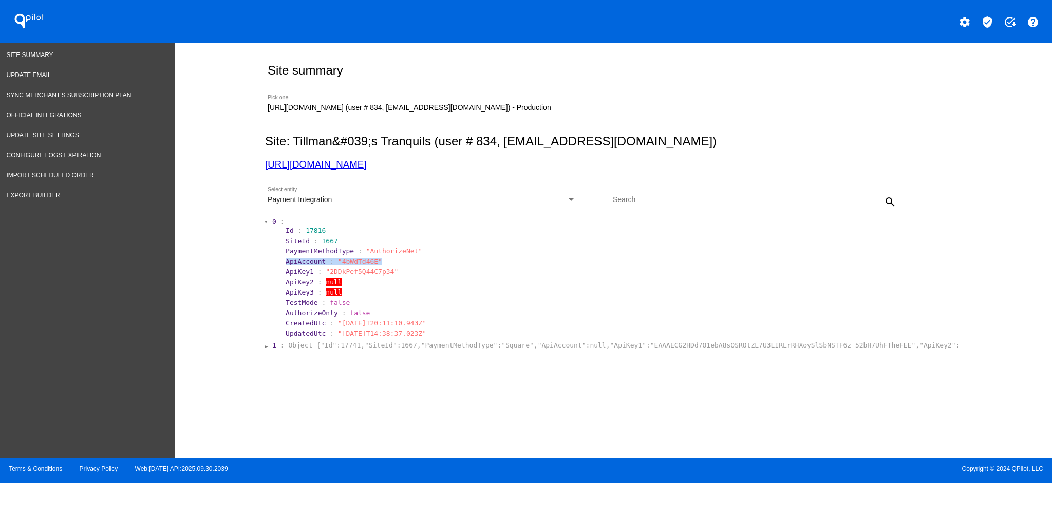
drag, startPoint x: 276, startPoint y: 261, endPoint x: 399, endPoint y: 263, distance: 122.8
click at [399, 263] on section "0 : Id : 17816 SiteId : 1667 PaymentMethodType : "AuthorizeNet" ApiAccount : "4…" at bounding box center [614, 277] width 686 height 123
copy section "ApiAccount : "4bWdTd46E""
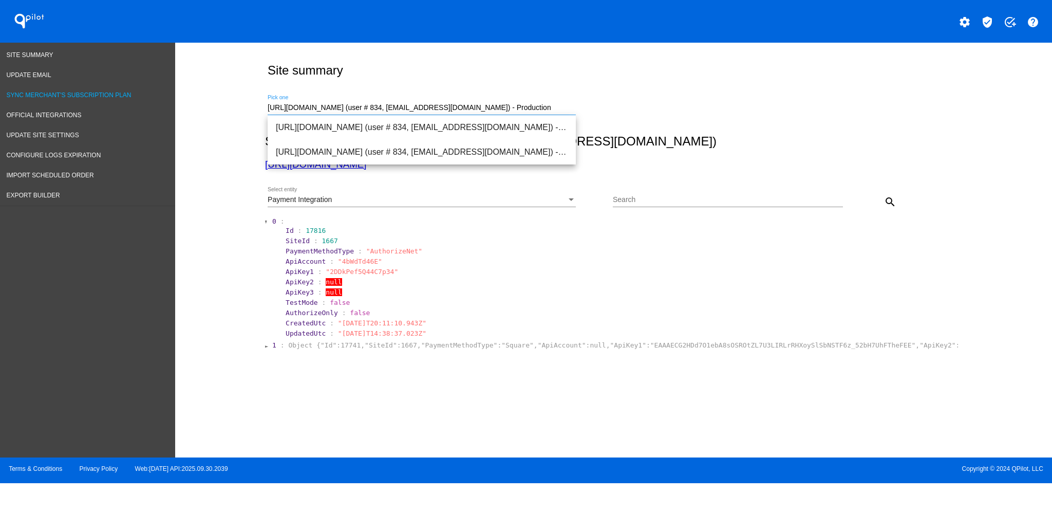
drag, startPoint x: 570, startPoint y: 111, endPoint x: 95, endPoint y: 96, distance: 474.8
click at [95, 96] on div "Site Summary Update Email Sync Merchant's Subscription Plan Official Integratio…" at bounding box center [526, 250] width 1052 height 414
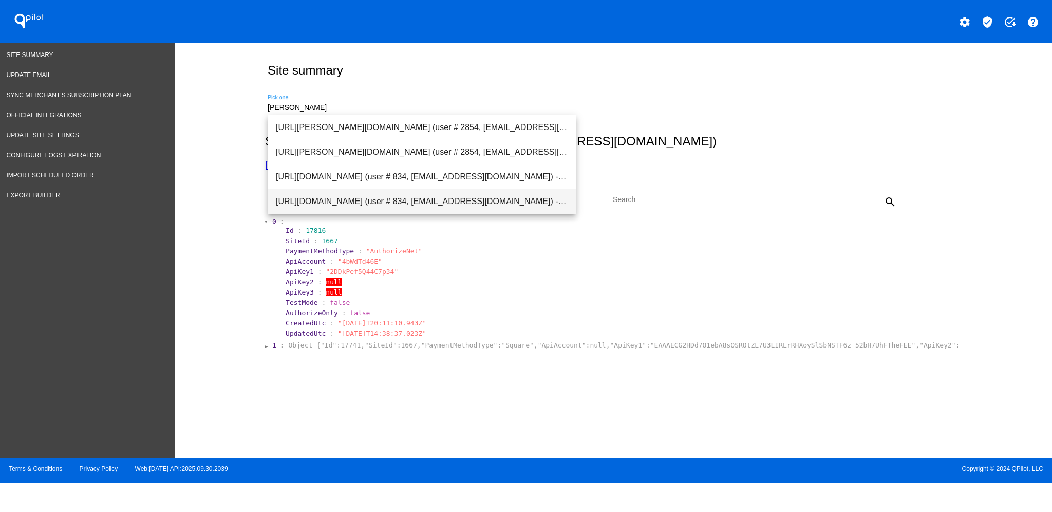
click at [338, 203] on span "[URL][DOMAIN_NAME] (user # 834, [EMAIL_ADDRESS][DOMAIN_NAME]) - Production" at bounding box center [422, 201] width 292 height 25
type input "[URL][DOMAIN_NAME] (user # 834, [EMAIL_ADDRESS][DOMAIN_NAME]) - Production"
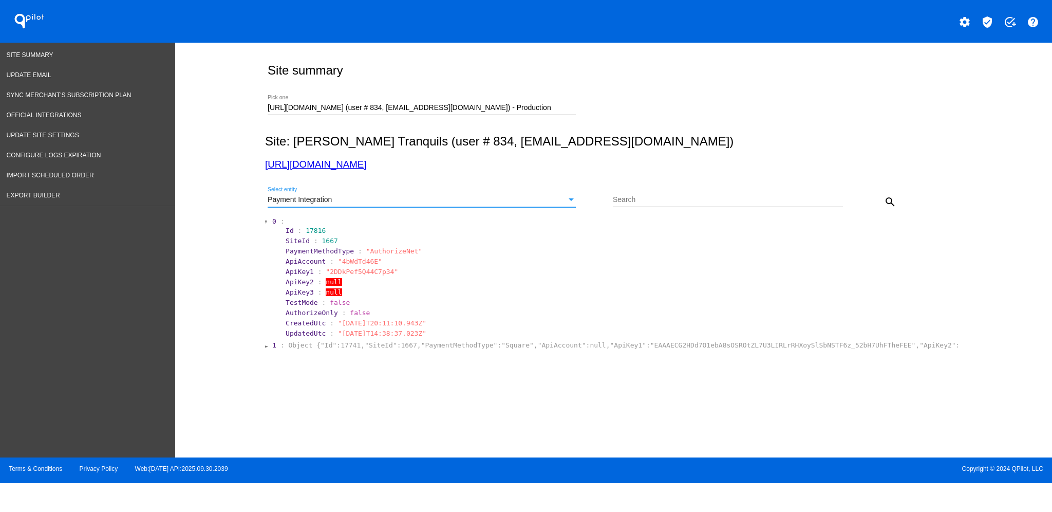
click at [420, 203] on div "Payment Integration" at bounding box center [417, 200] width 299 height 8
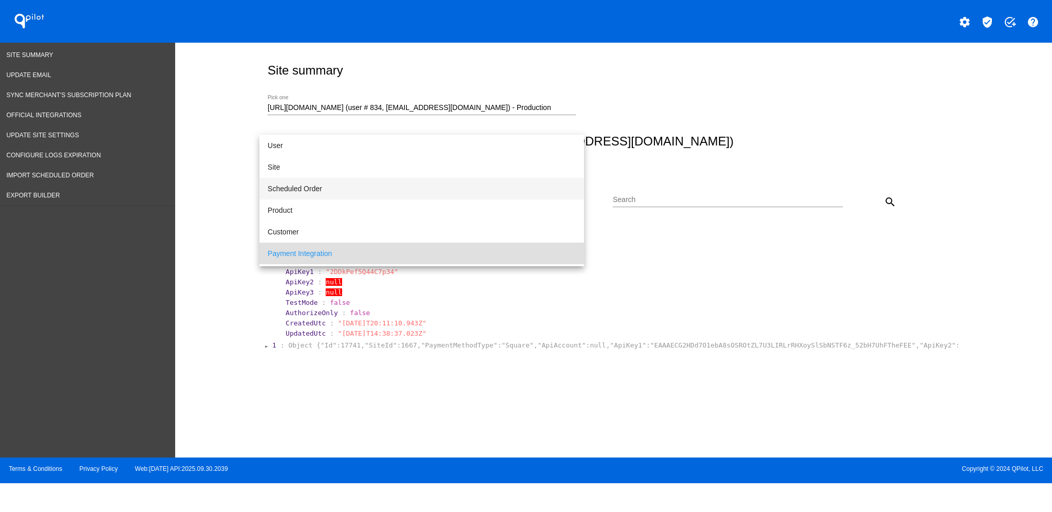
click at [388, 195] on span "Scheduled Order" at bounding box center [422, 189] width 308 height 22
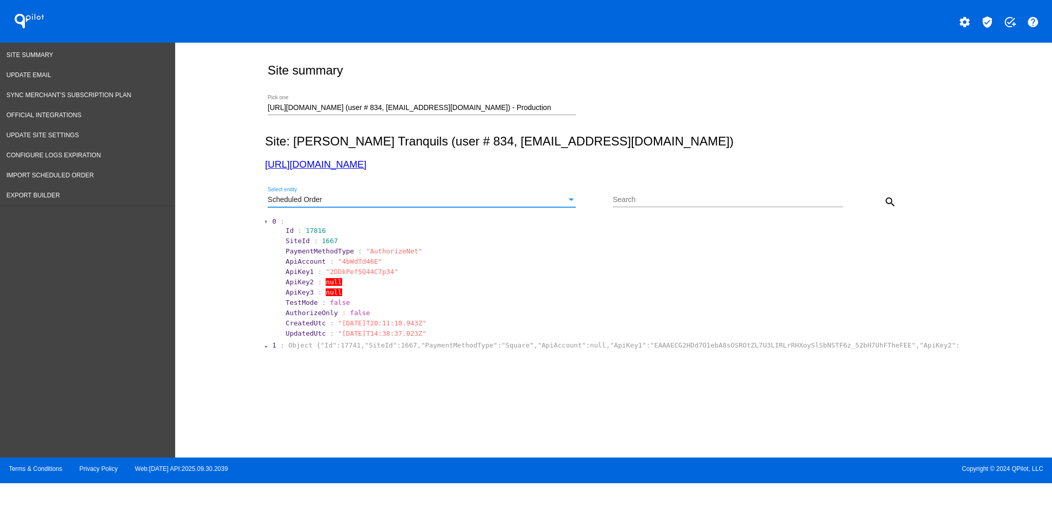
click at [720, 199] on input "Search" at bounding box center [728, 200] width 230 height 8
paste input "1031857"
click at [890, 197] on mat-icon "search" at bounding box center [890, 202] width 12 height 12
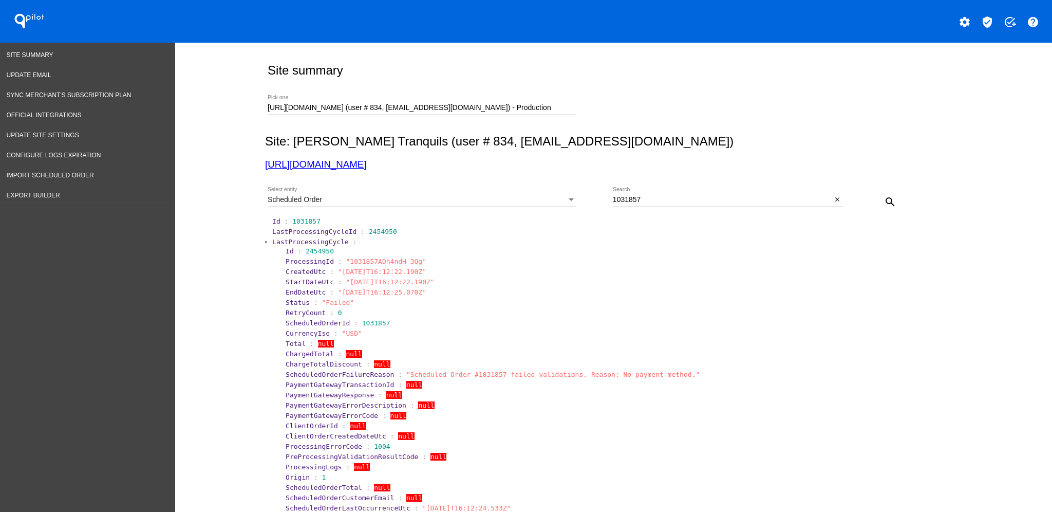
click at [272, 244] on span "LastProcessingCycle" at bounding box center [310, 242] width 77 height 8
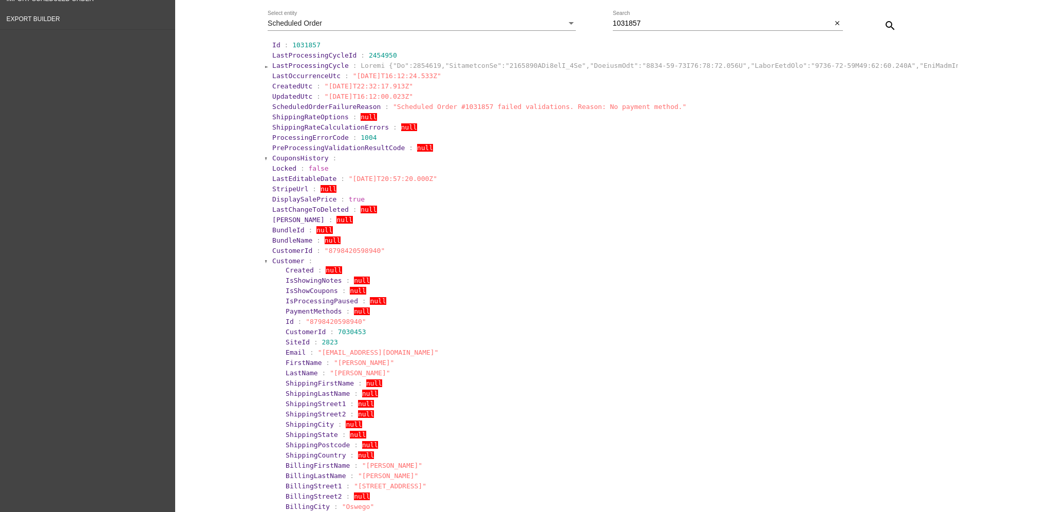
scroll to position [205, 0]
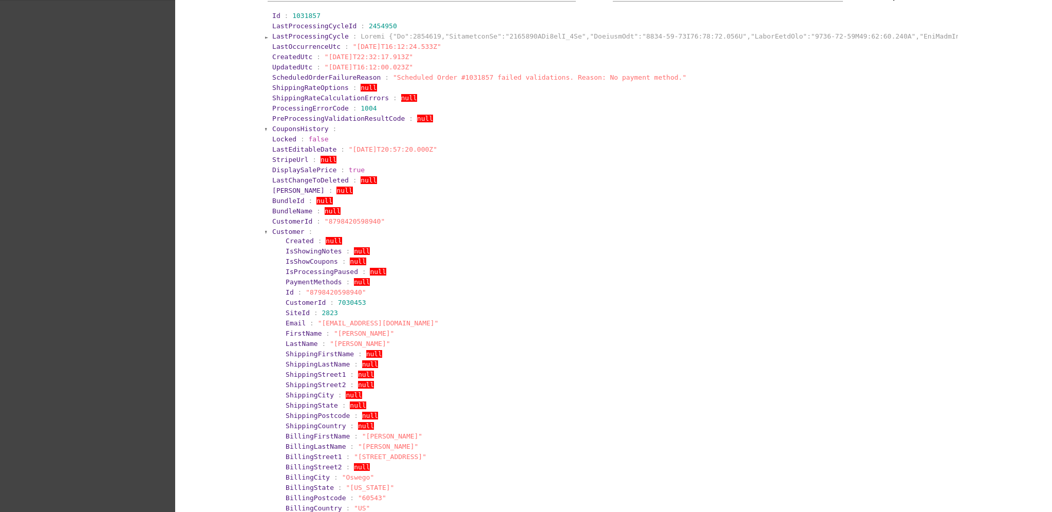
click at [276, 232] on span "Customer" at bounding box center [288, 232] width 32 height 8
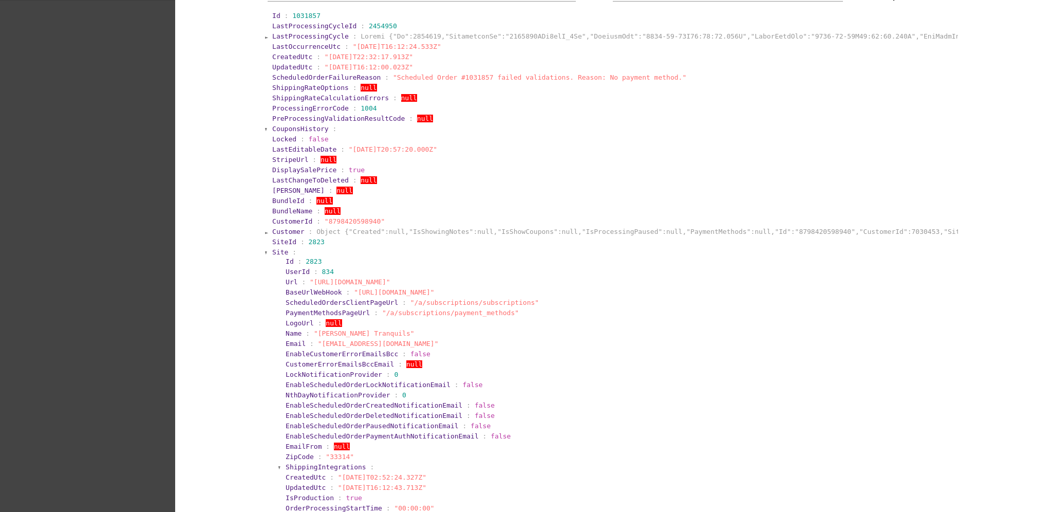
drag, startPoint x: 270, startPoint y: 246, endPoint x: 275, endPoint y: 255, distance: 11.3
click at [271, 246] on section "SiteId : 2823" at bounding box center [614, 242] width 686 height 10
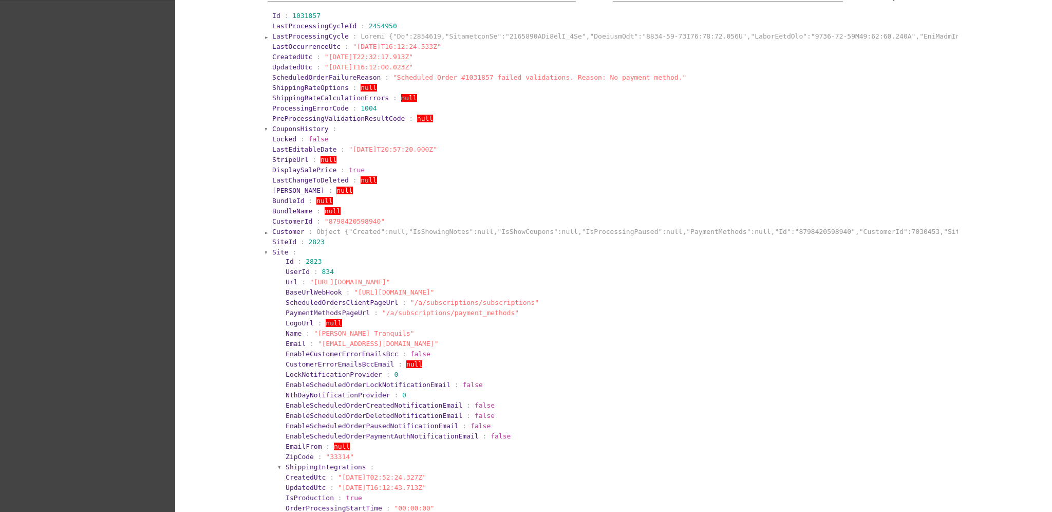
click at [274, 254] on span "Site" at bounding box center [280, 252] width 16 height 8
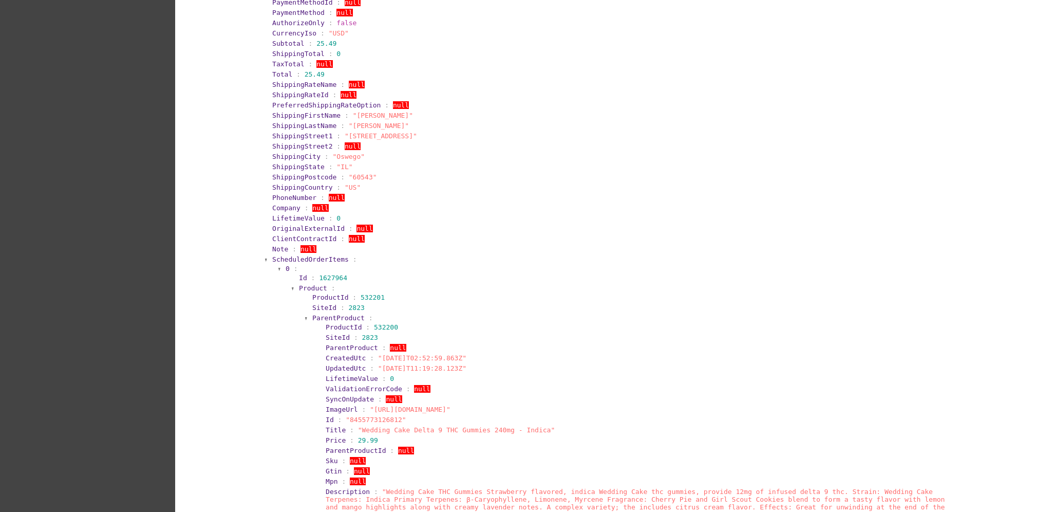
scroll to position [753, 0]
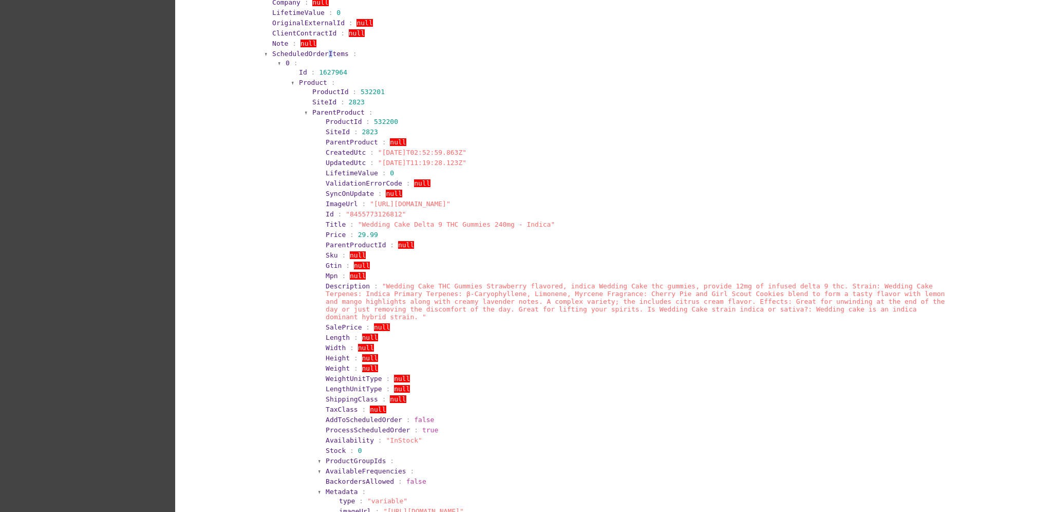
click at [319, 51] on span "ScheduledOrderItems" at bounding box center [310, 54] width 77 height 8
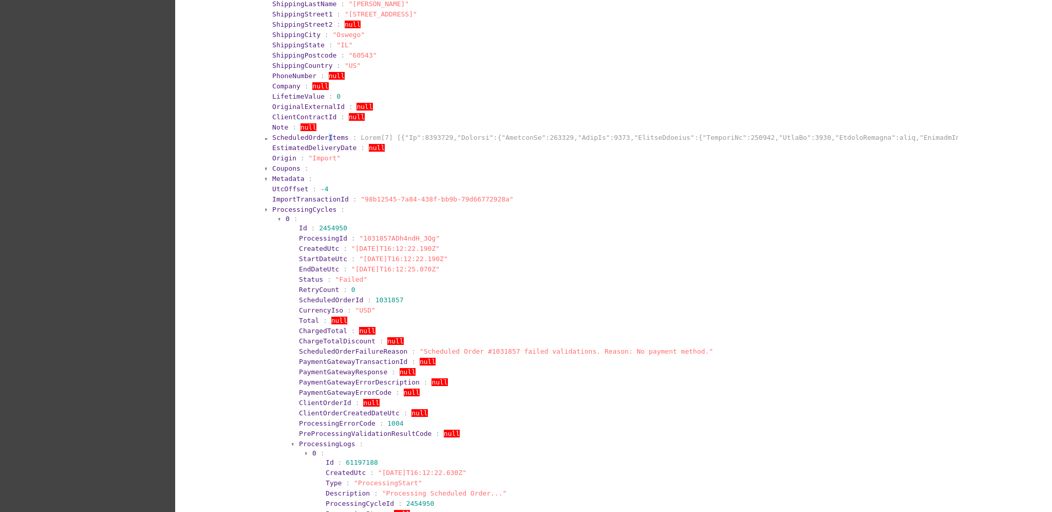
scroll to position [548, 0]
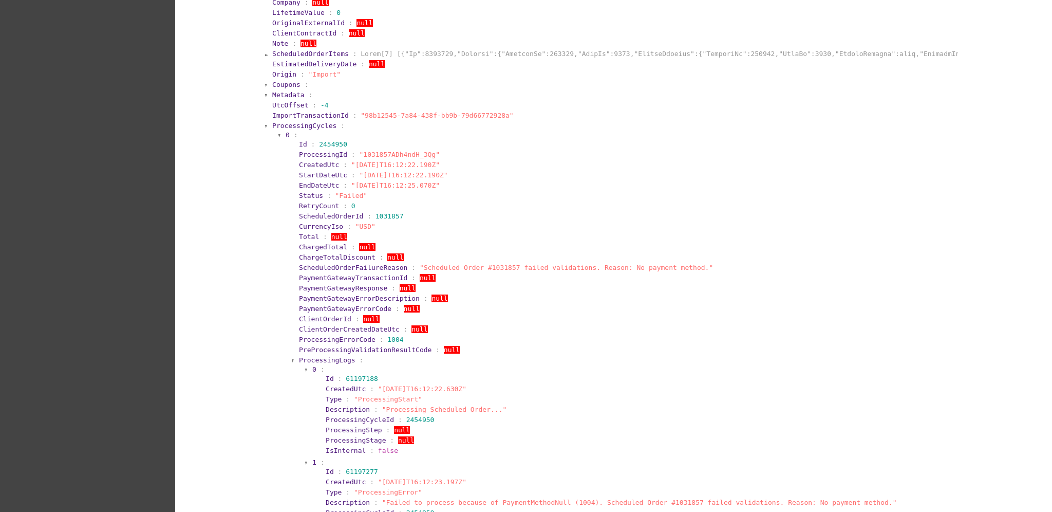
click at [300, 122] on span "ProcessingCycles" at bounding box center [304, 126] width 64 height 8
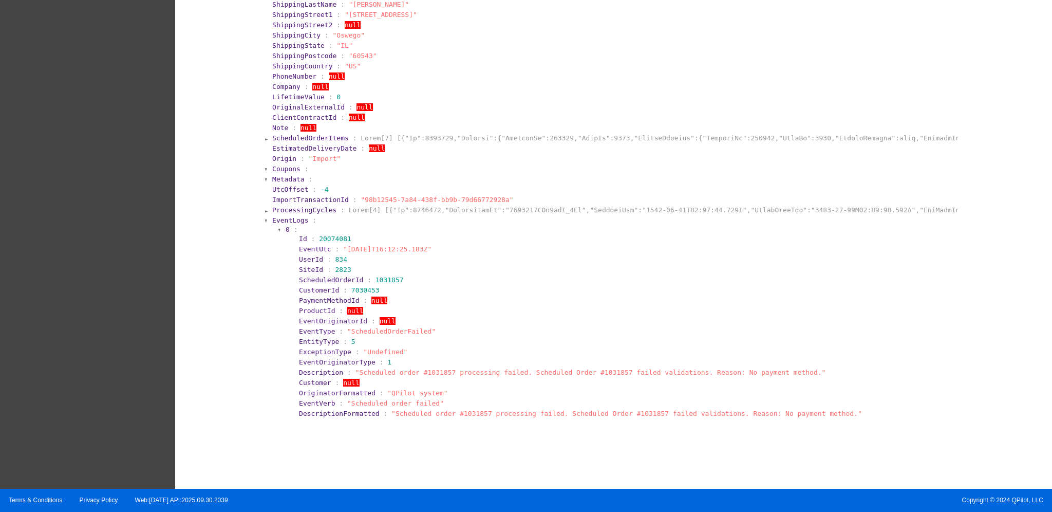
click at [291, 216] on span "EventLogs" at bounding box center [290, 220] width 36 height 8
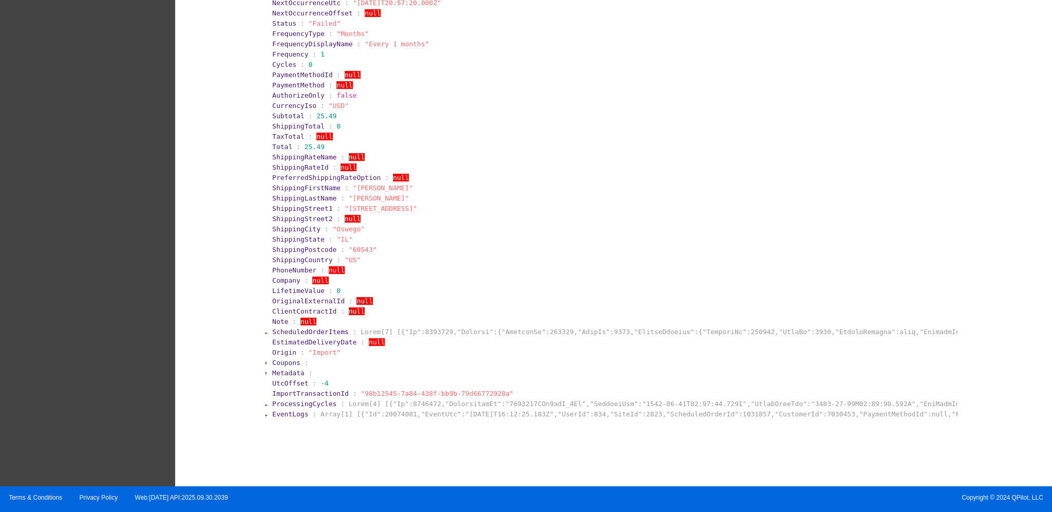
scroll to position [473, 0]
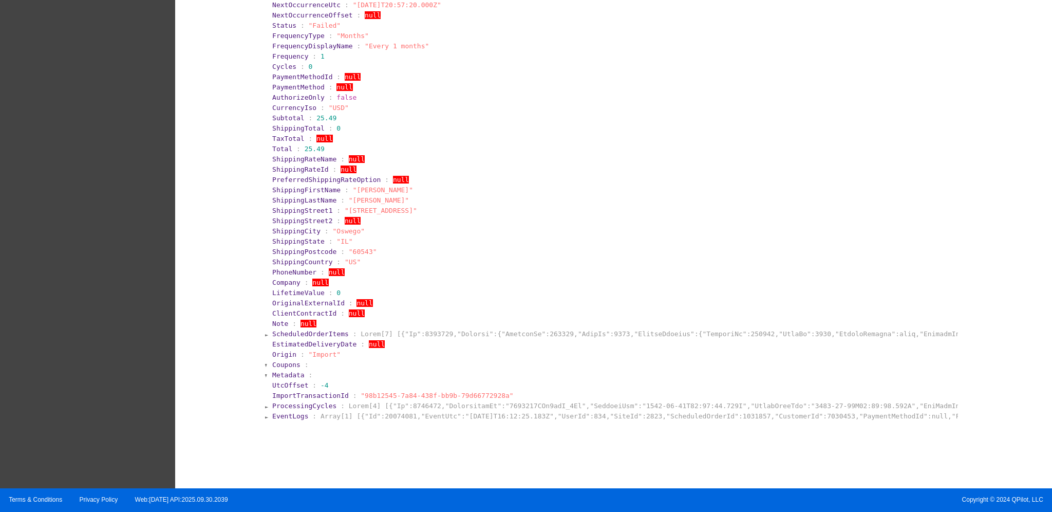
click at [291, 415] on span "EventLogs" at bounding box center [290, 416] width 36 height 8
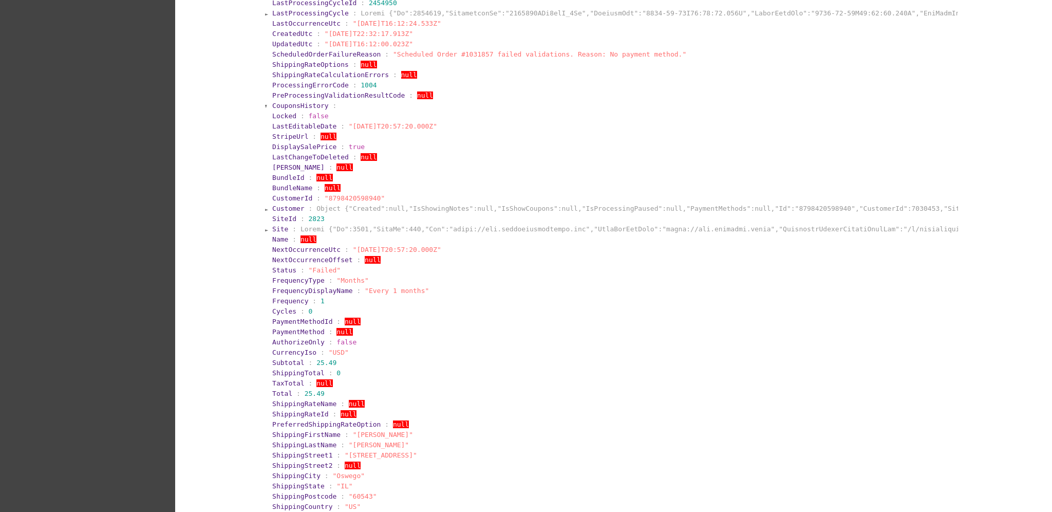
scroll to position [121, 0]
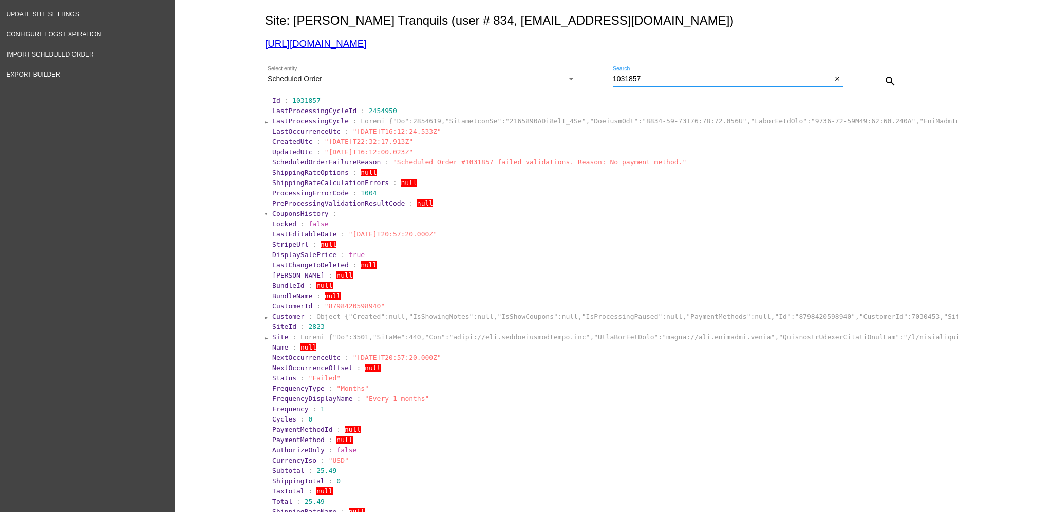
drag, startPoint x: 676, startPoint y: 81, endPoint x: 572, endPoint y: 77, distance: 104.3
click at [572, 77] on div "Scheduled Order Select entity 1031857 Search close search" at bounding box center [611, 77] width 693 height 36
paste input "635"
click at [888, 83] on mat-icon "search" at bounding box center [890, 81] width 12 height 12
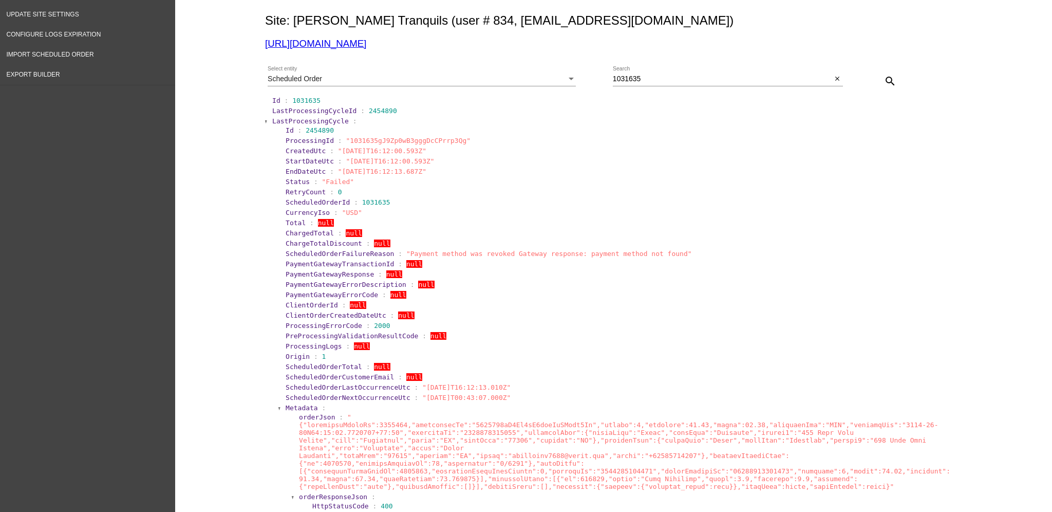
click at [284, 122] on span "LastProcessingCycle" at bounding box center [310, 121] width 77 height 8
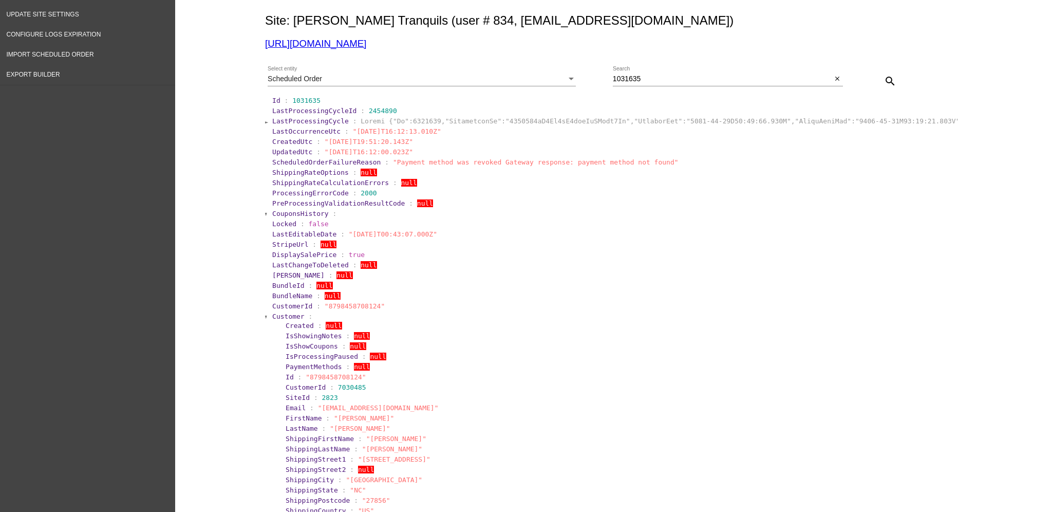
click at [292, 317] on span "Customer" at bounding box center [288, 316] width 32 height 8
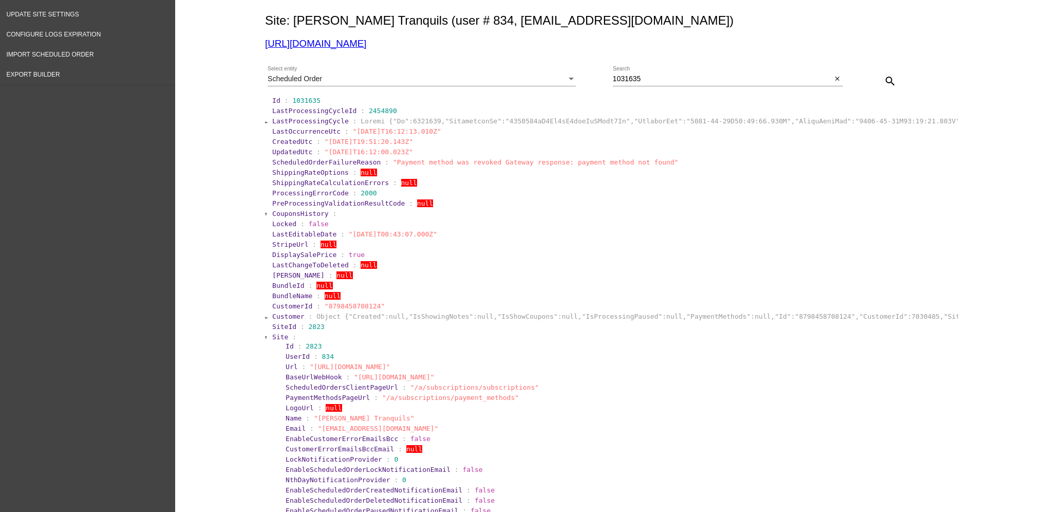
click at [280, 333] on span "Site" at bounding box center [280, 337] width 16 height 8
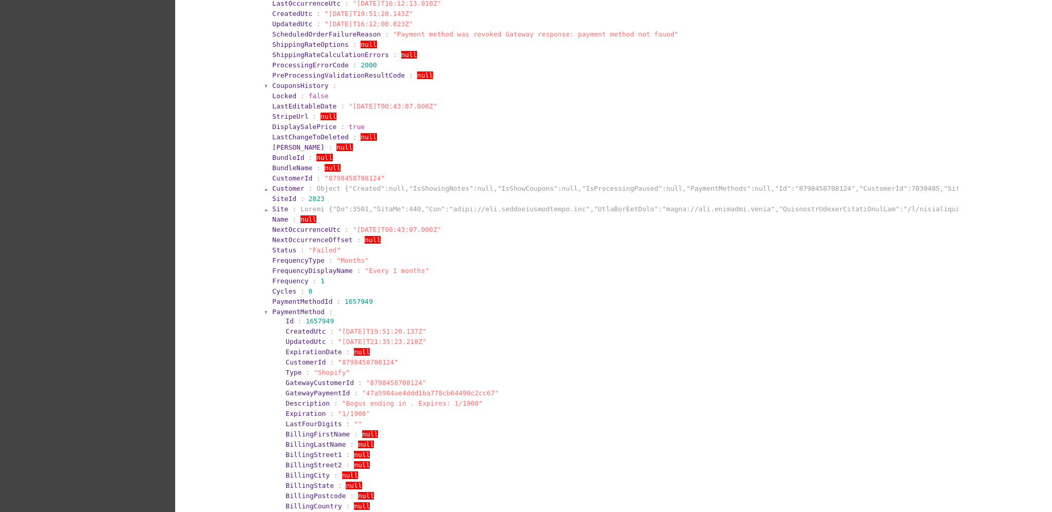
scroll to position [258, 0]
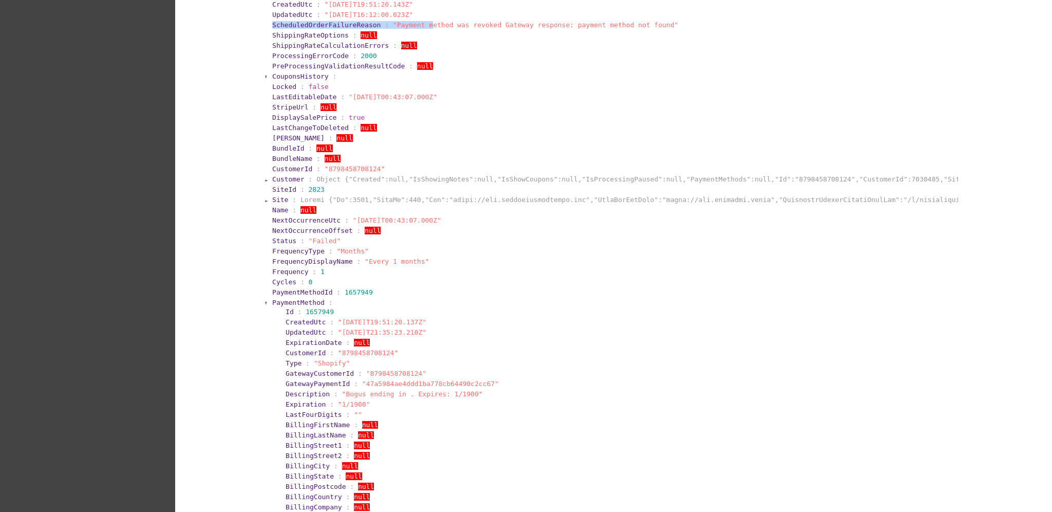
drag, startPoint x: 647, startPoint y: 20, endPoint x: 411, endPoint y: 26, distance: 235.8
click at [450, 28] on span ""Payment method was revoked Gateway response: payment method not found"" at bounding box center [536, 25] width 286 height 8
drag, startPoint x: 627, startPoint y: 23, endPoint x: 377, endPoint y: 23, distance: 250.1
click at [377, 23] on section "ScheduledOrderFailureReason : "Payment method was revoked Gateway response: pay…" at bounding box center [614, 25] width 684 height 8
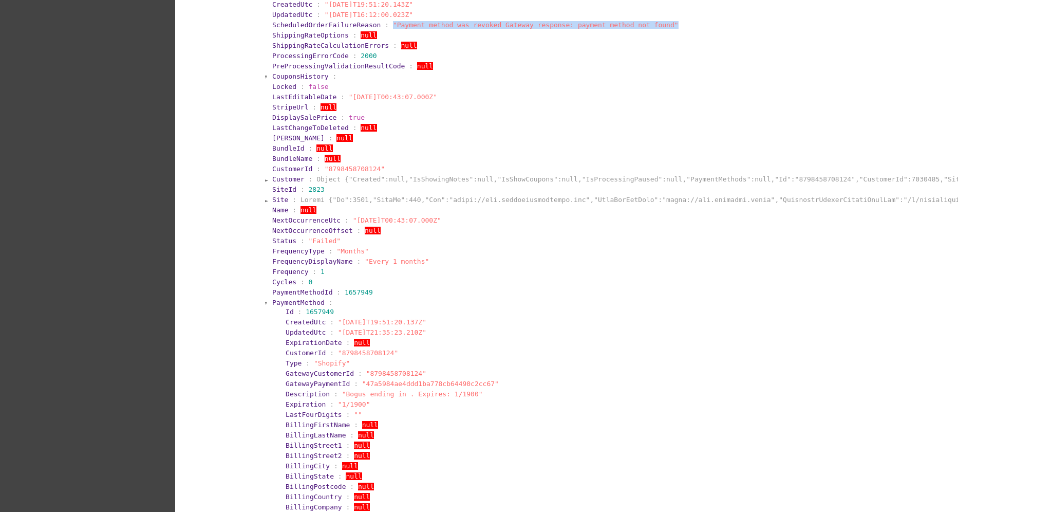
copy span ""Payment method was revoked Gateway response: payment method not found""
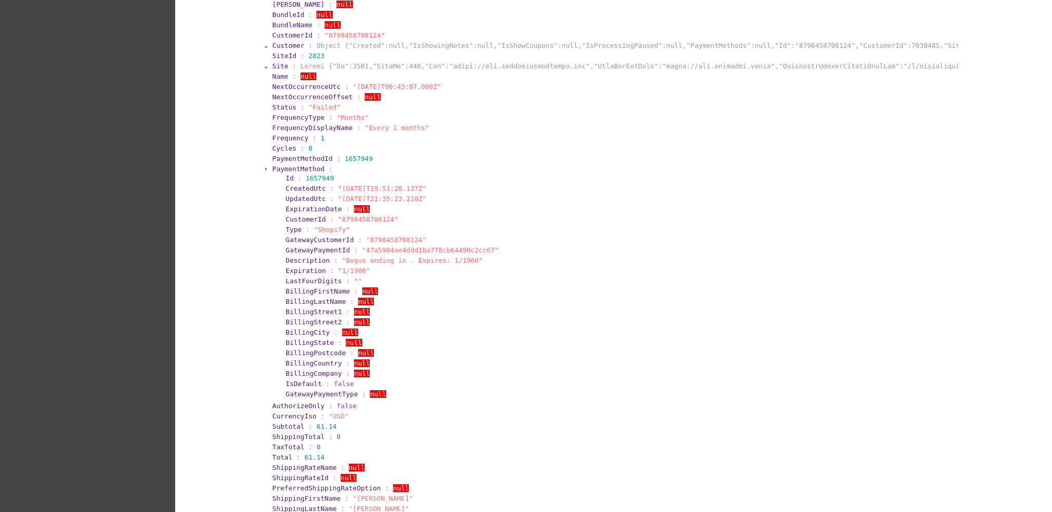
scroll to position [395, 0]
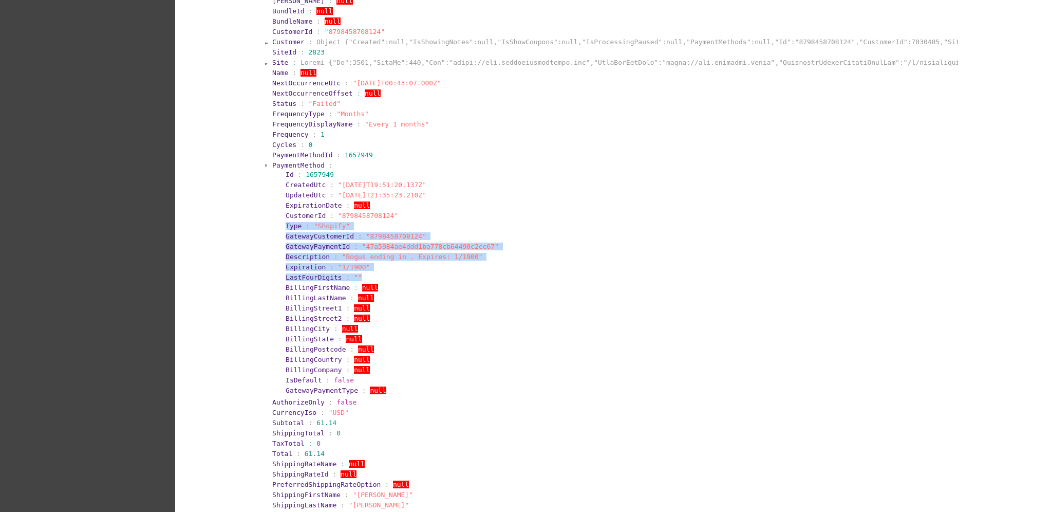
drag, startPoint x: 271, startPoint y: 224, endPoint x: 380, endPoint y: 273, distance: 119.5
click at [380, 273] on section "PaymentMethod : Id : 1657949 CreatedUtc : "[DATE]T19:51:20.137Z" UpdatedUtc : "…" at bounding box center [614, 278] width 686 height 236
copy section "Type : "Shopify" GatewayCustomerId : "8798458708124" GatewayPaymentId : "47a598…"
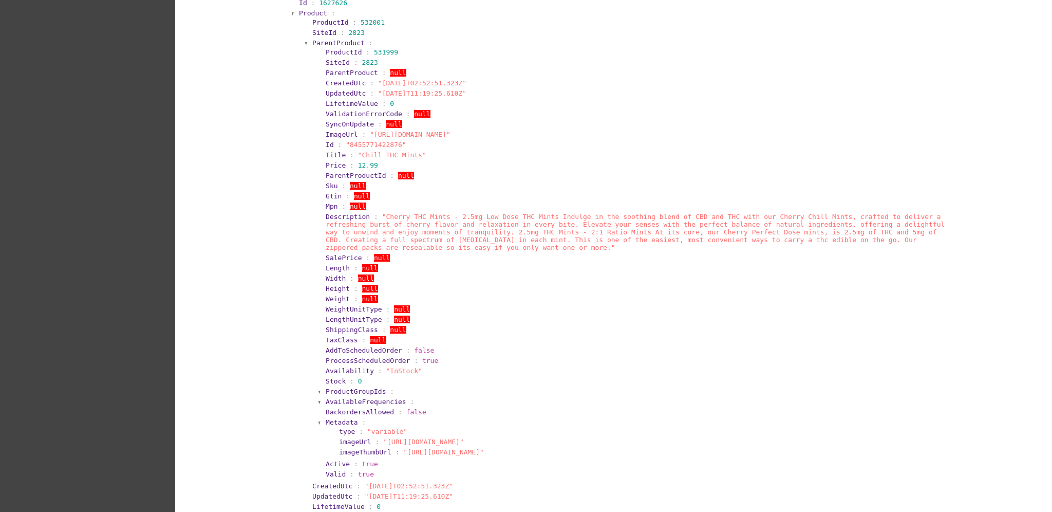
scroll to position [942, 0]
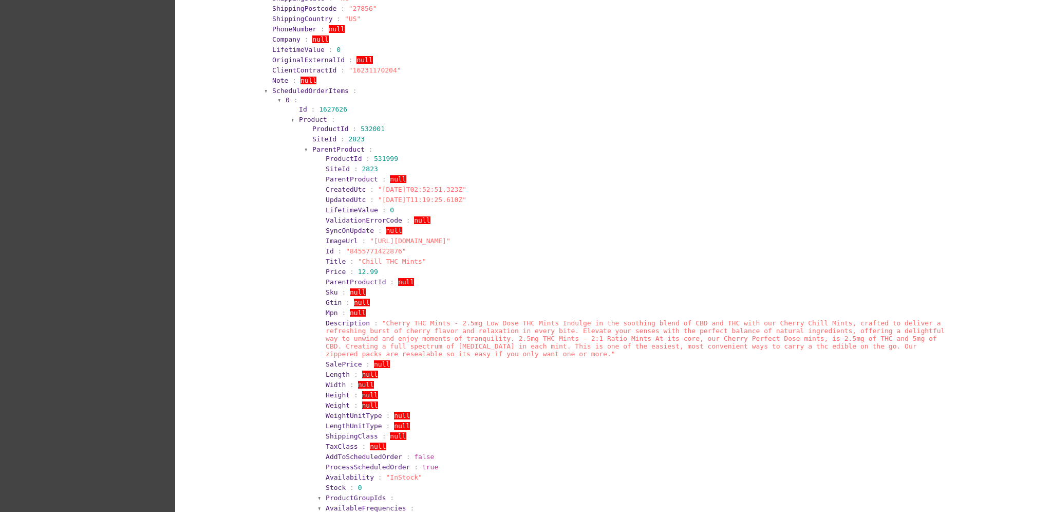
click at [301, 88] on span "ScheduledOrderItems" at bounding box center [310, 91] width 77 height 8
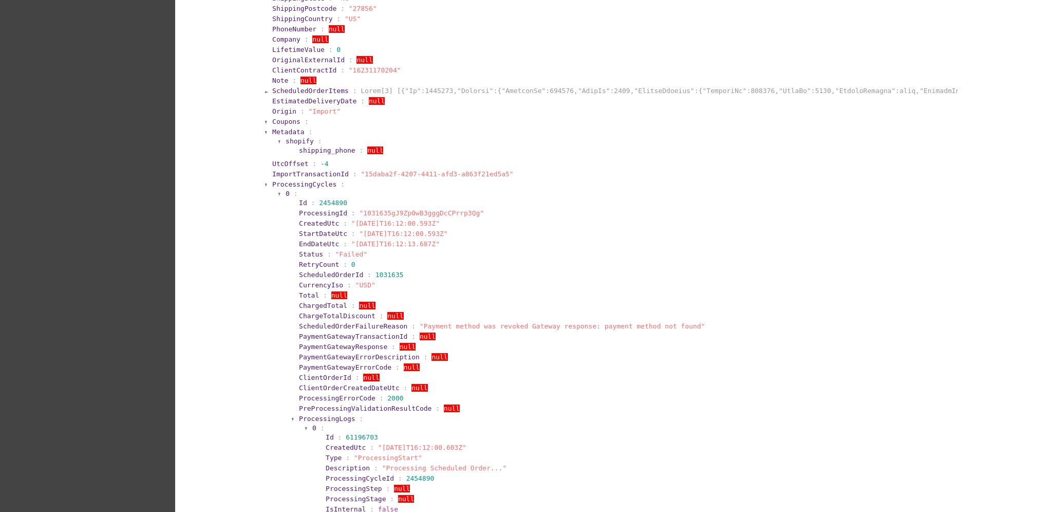
click at [289, 184] on span "ProcessingCycles" at bounding box center [304, 184] width 64 height 8
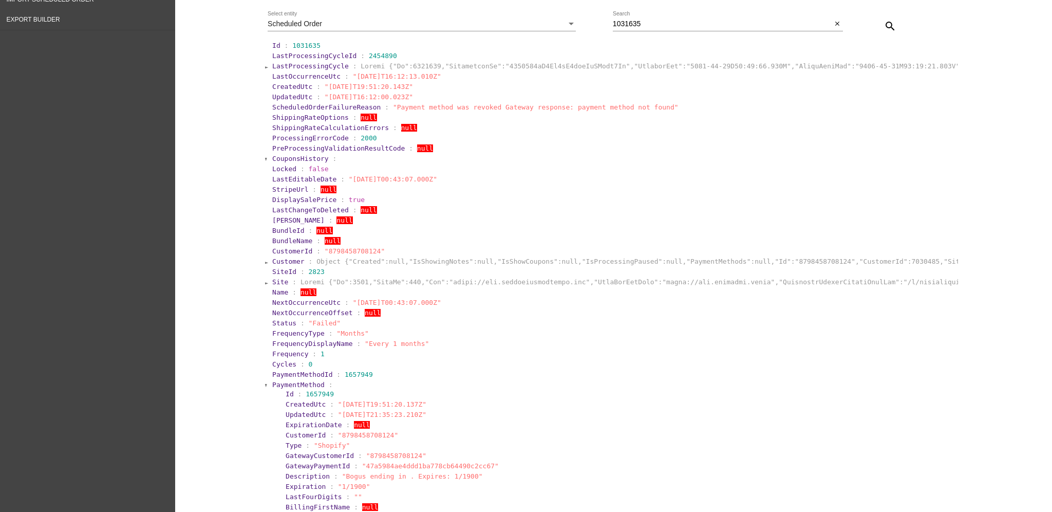
scroll to position [0, 0]
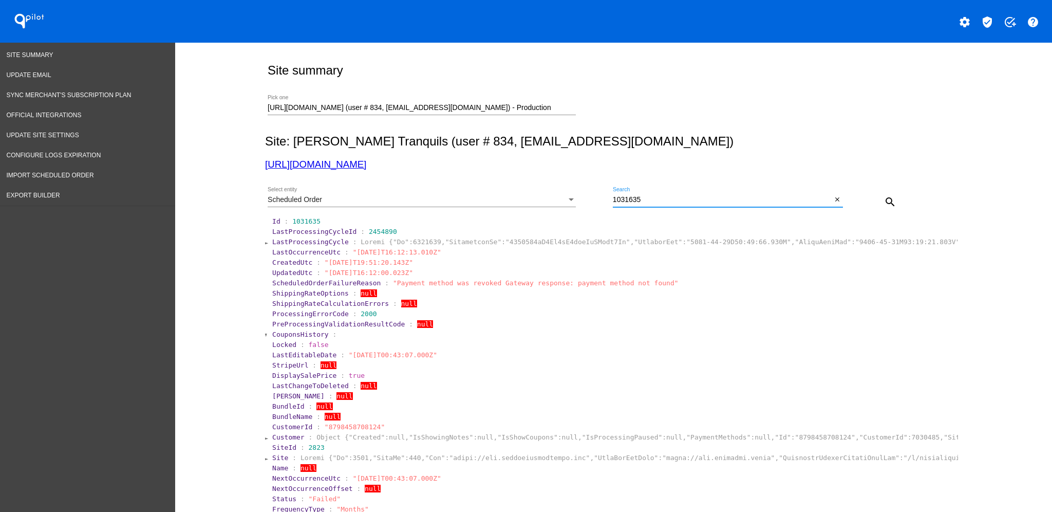
drag, startPoint x: 651, startPoint y: 199, endPoint x: 592, endPoint y: 197, distance: 59.6
click at [592, 197] on div "Scheduled Order Select entity 1031635 Search close search" at bounding box center [611, 198] width 693 height 36
paste input "39"
type input "1031395"
click at [901, 200] on div "Scheduled Order Select entity 1031395 Search close search" at bounding box center [611, 198] width 693 height 36
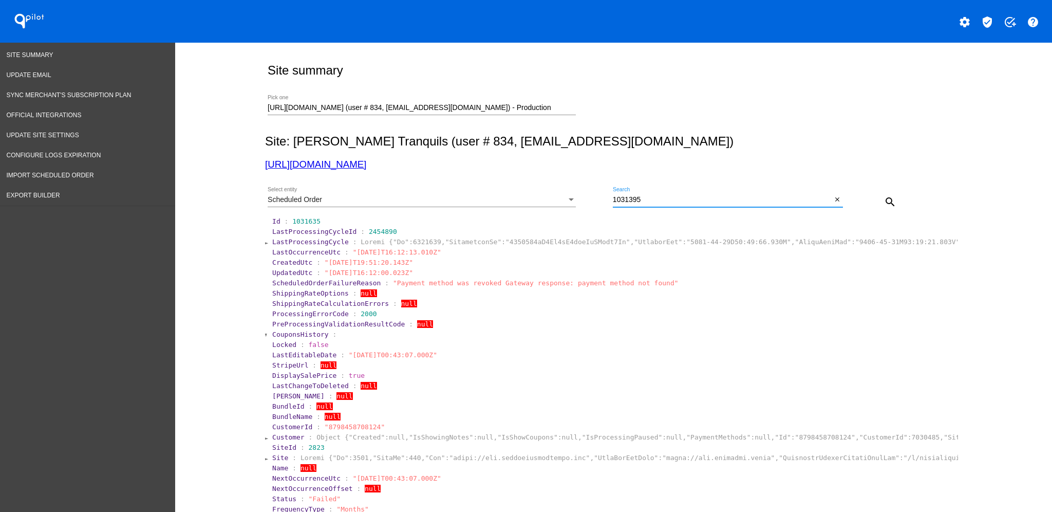
drag, startPoint x: 679, startPoint y: 204, endPoint x: 592, endPoint y: 207, distance: 87.4
click at [592, 207] on div "Scheduled Order Select entity 1031395 Search close search" at bounding box center [611, 198] width 693 height 36
click at [884, 203] on mat-icon "search" at bounding box center [890, 202] width 12 height 12
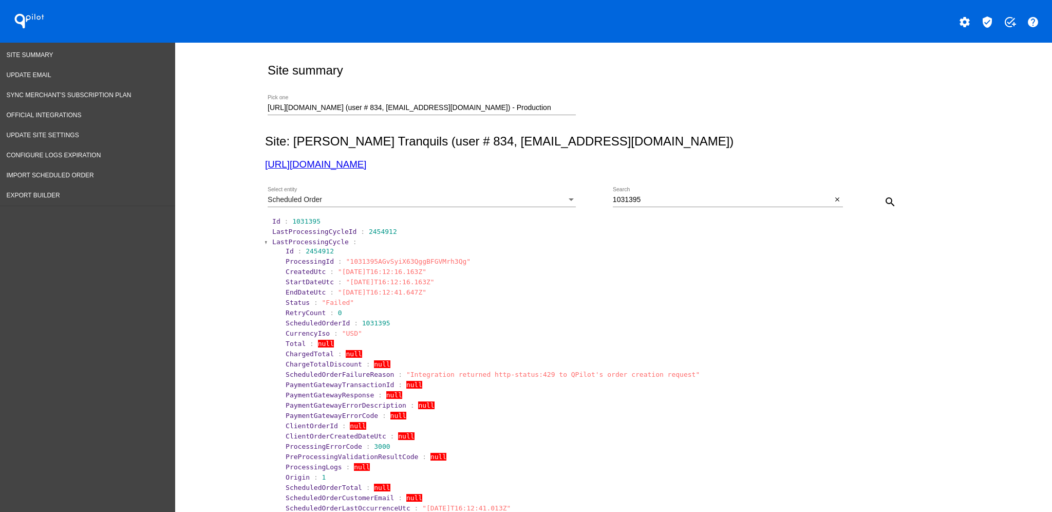
click at [299, 241] on span "LastProcessingCycle" at bounding box center [310, 242] width 77 height 8
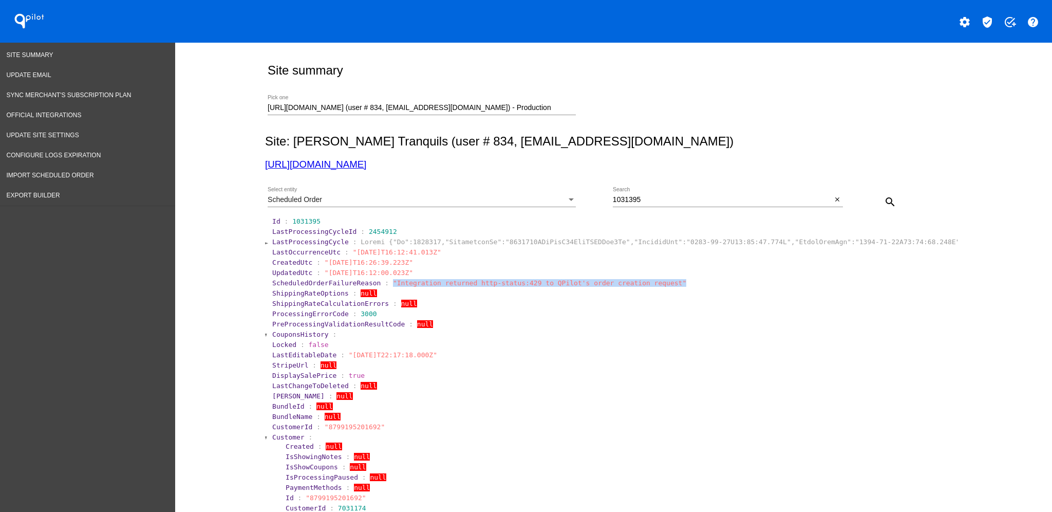
drag, startPoint x: 691, startPoint y: 280, endPoint x: 376, endPoint y: 282, distance: 314.8
click at [376, 282] on section "ScheduledOrderFailureReason : "Integration returned http-status:429 to QPilot's…" at bounding box center [614, 283] width 684 height 8
copy span ""Integration returned http-status:429 to QPilot's order creation request""
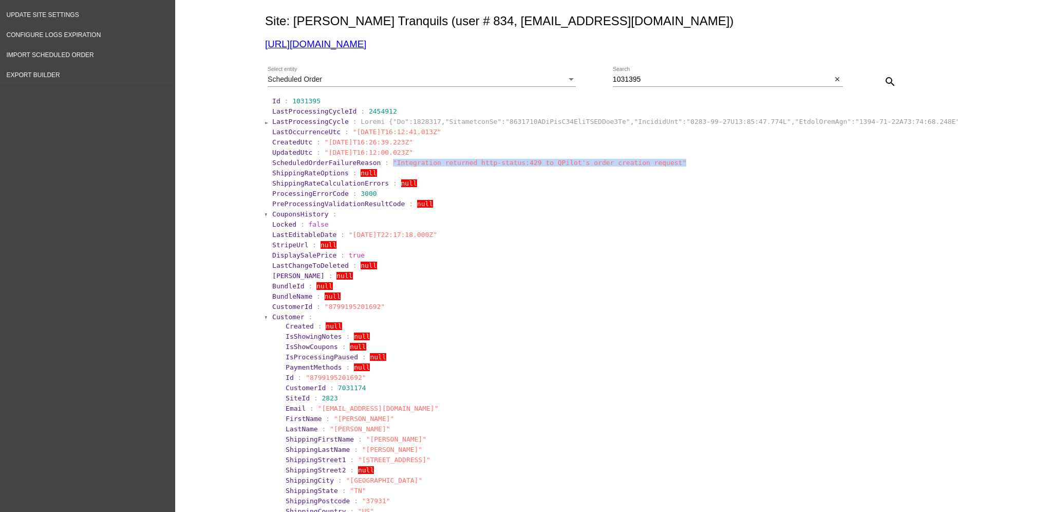
scroll to position [137, 0]
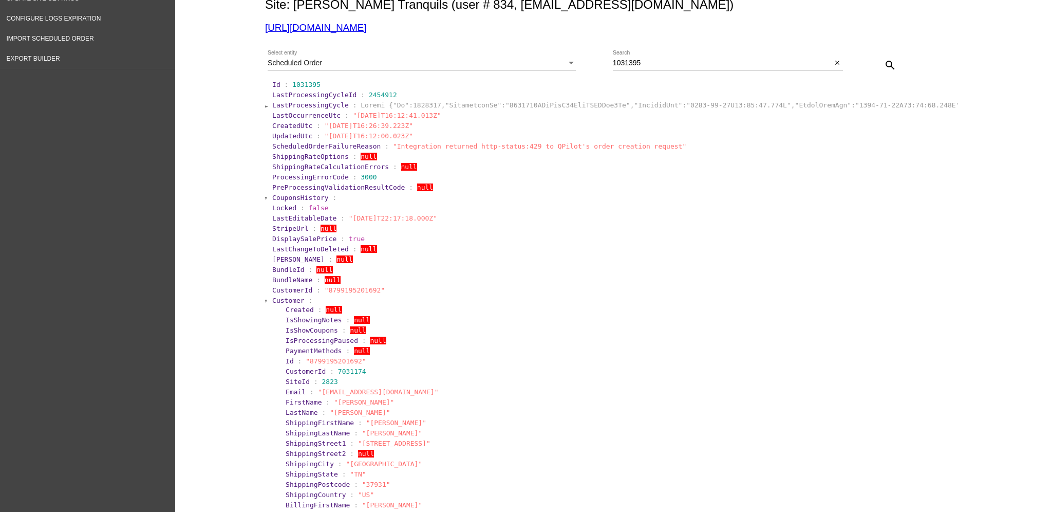
click at [292, 298] on span "Customer" at bounding box center [288, 300] width 32 height 8
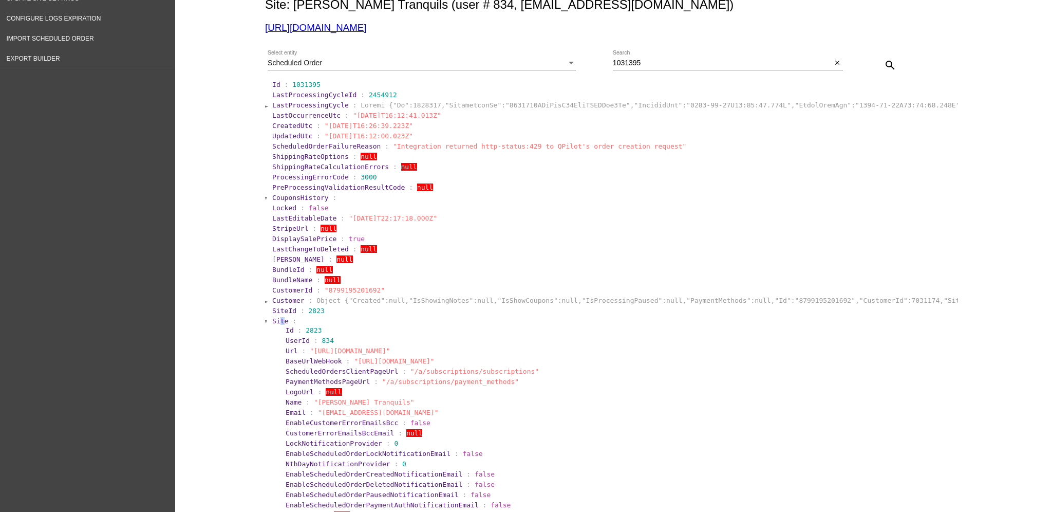
click at [275, 317] on span "Site" at bounding box center [280, 321] width 16 height 8
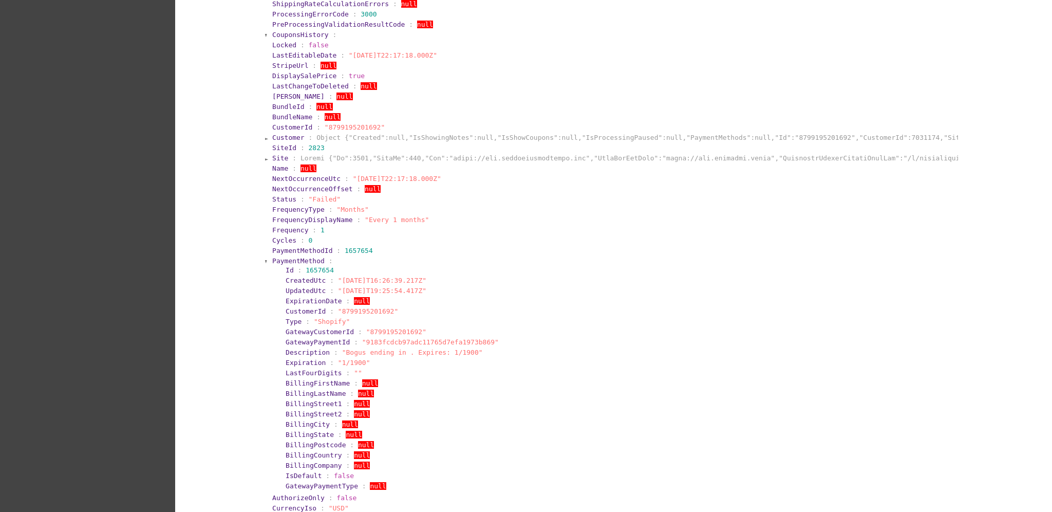
scroll to position [342, 0]
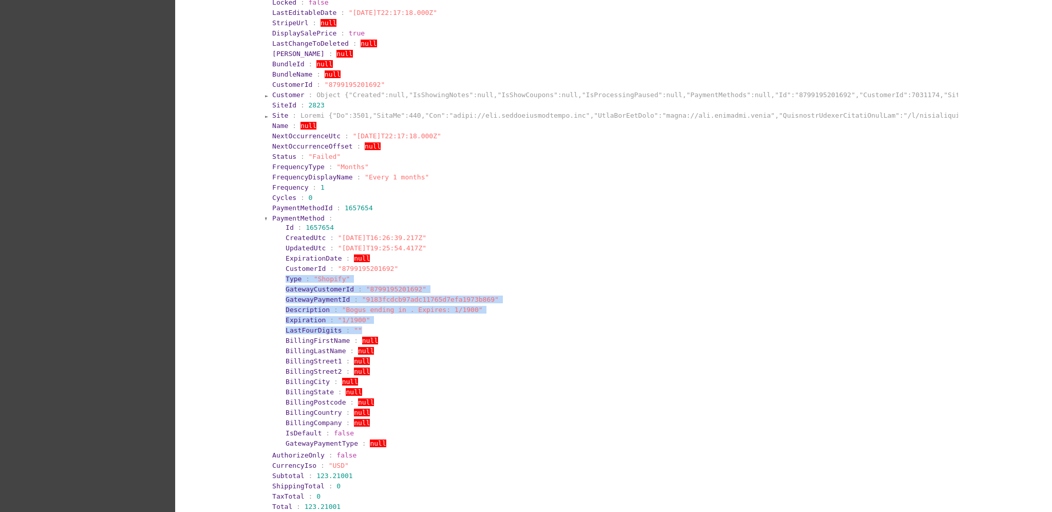
copy section "Type : "Shopify" GatewayCustomerId : "8799195201692" GatewayPaymentId : "9183fc…"
drag, startPoint x: 373, startPoint y: 326, endPoint x: 250, endPoint y: 273, distance: 134.6
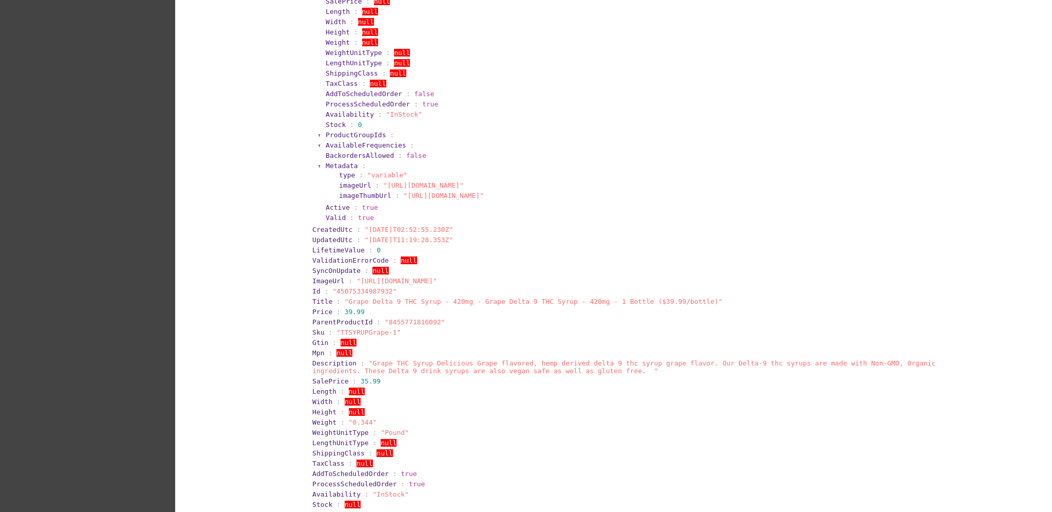
scroll to position [0, 0]
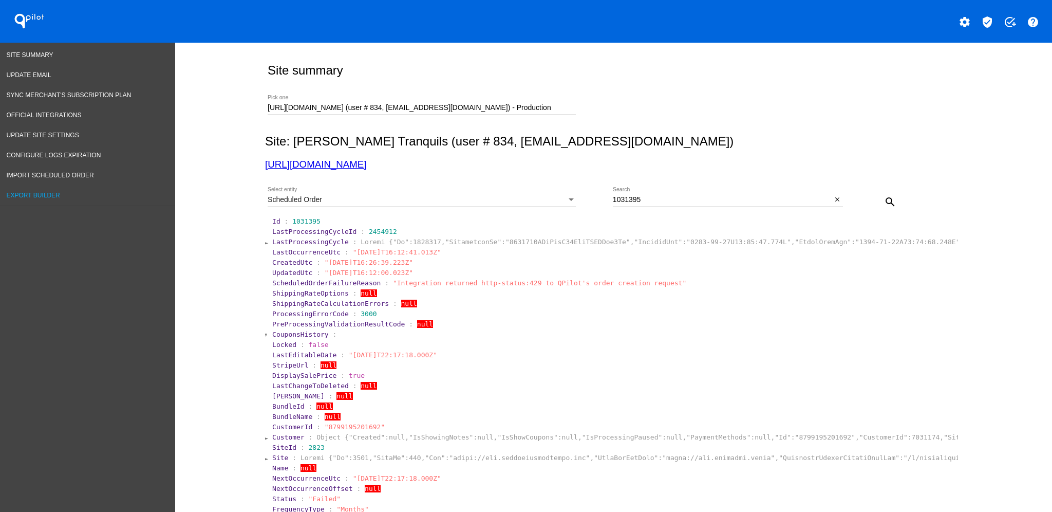
click at [47, 193] on span "Export Builder" at bounding box center [33, 195] width 53 height 7
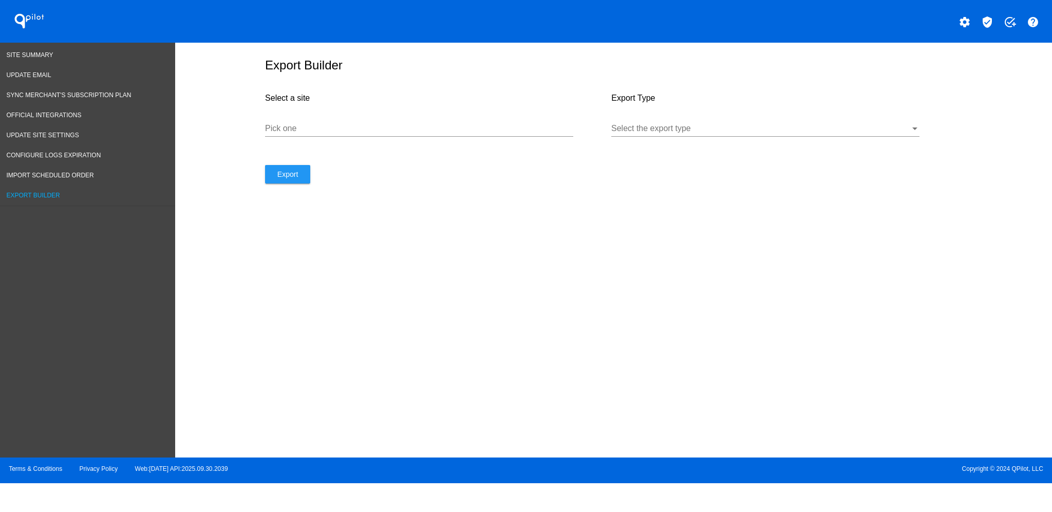
click at [373, 133] on input "Pick one" at bounding box center [419, 128] width 308 height 9
type input "[PERSON_NAME]"
click at [771, 128] on div "Select the export type" at bounding box center [765, 125] width 308 height 23
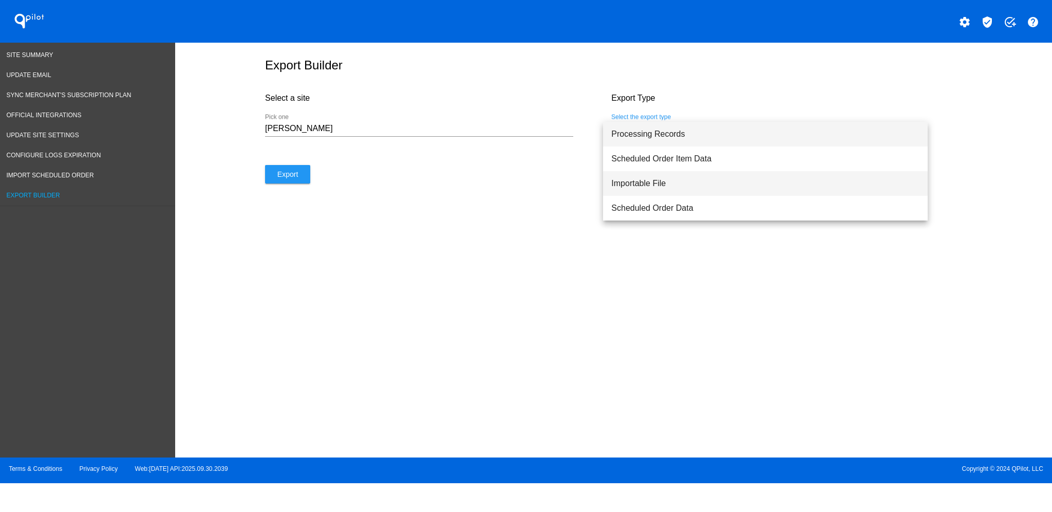
click at [736, 177] on span "Importable File" at bounding box center [765, 183] width 308 height 25
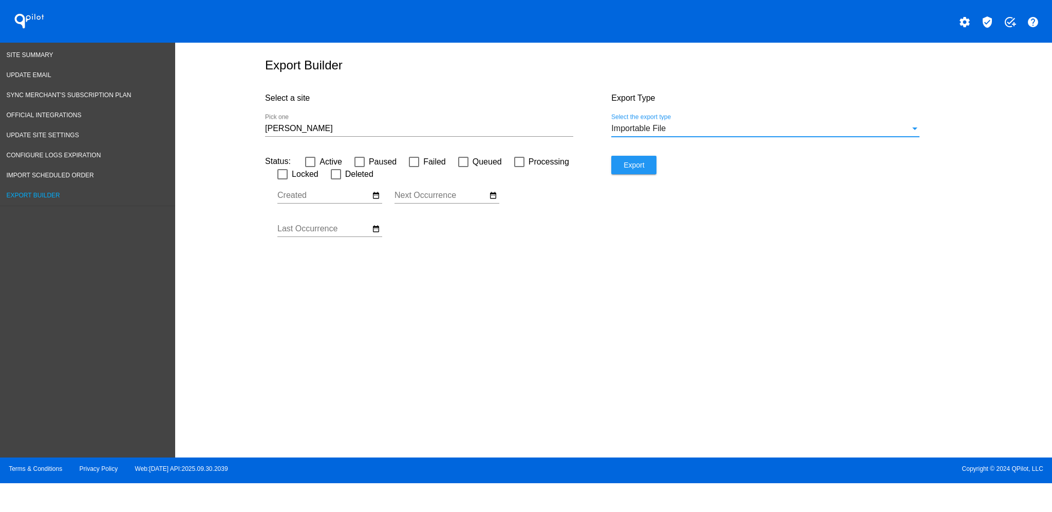
click at [411, 164] on div at bounding box center [414, 162] width 10 height 10
click at [413, 167] on input "Failed" at bounding box center [413, 167] width 1 height 1
checkbox input "true"
click at [540, 133] on input "[PERSON_NAME]" at bounding box center [419, 128] width 308 height 9
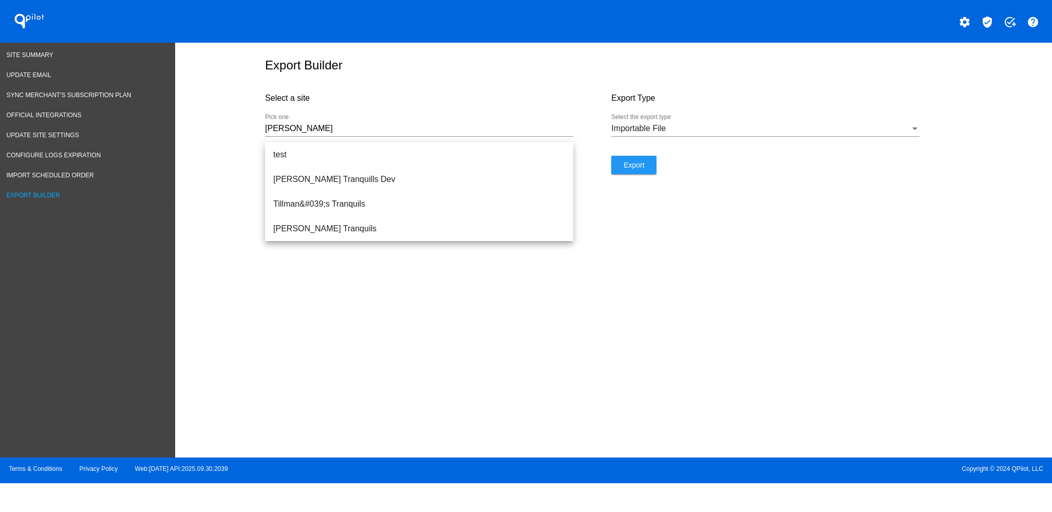
click at [488, 242] on div "Status: Active Paused Failed Queued Processing Locked Deleted Oct Jan Feb Mar" at bounding box center [438, 201] width 346 height 91
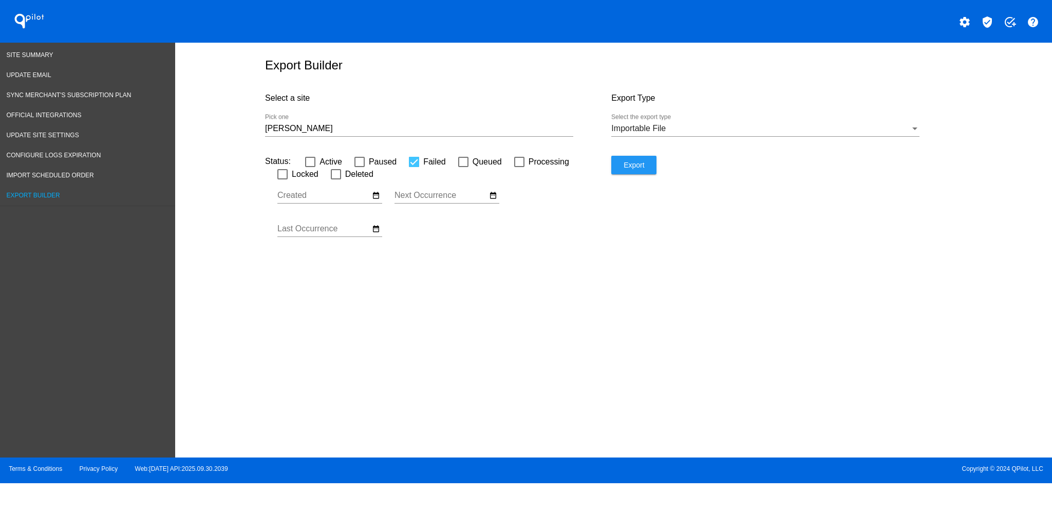
click at [422, 126] on div "[PERSON_NAME] Pick one" at bounding box center [419, 125] width 308 height 23
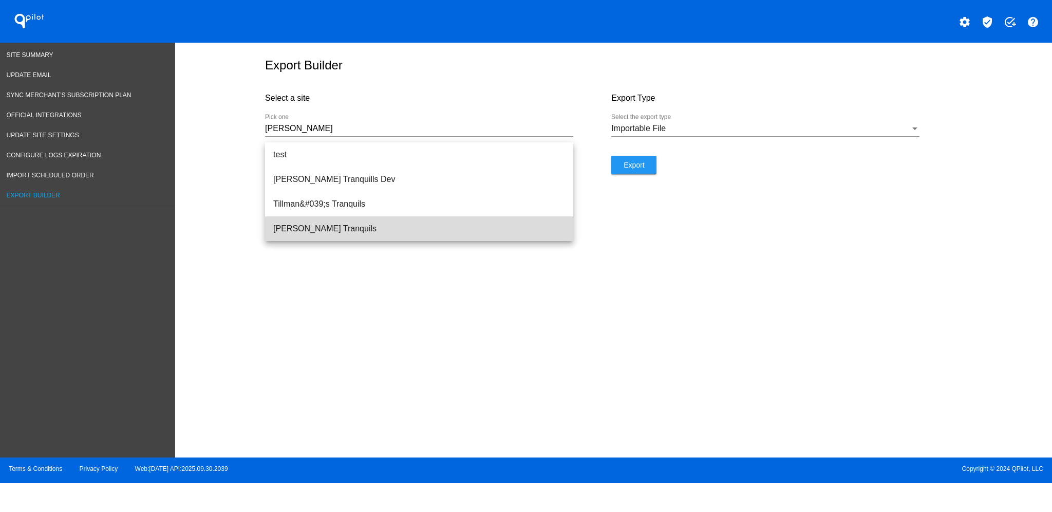
click at [330, 222] on span "[PERSON_NAME] Tranquils" at bounding box center [419, 228] width 292 height 25
type input "[PERSON_NAME] Tranquils"
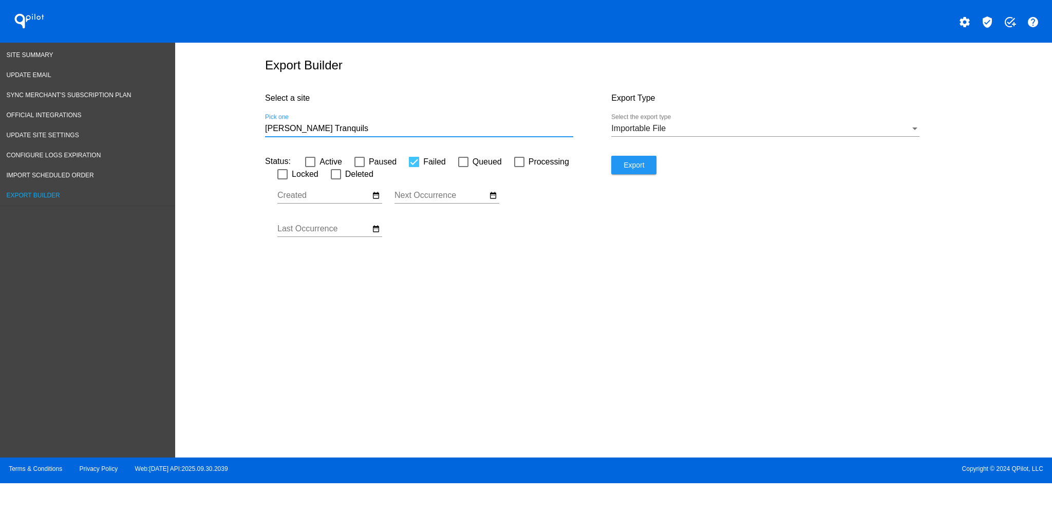
click at [649, 166] on button "Export" at bounding box center [633, 165] width 45 height 18
click at [44, 60] on link "Site Summary" at bounding box center [87, 55] width 175 height 20
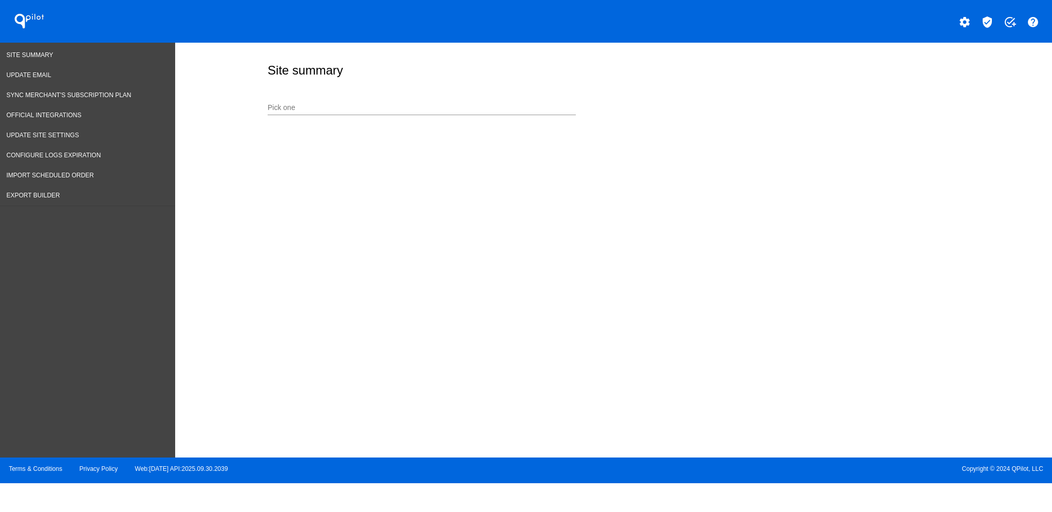
click at [452, 116] on div "Pick one" at bounding box center [422, 109] width 308 height 29
click at [450, 108] on input "Pick one" at bounding box center [422, 108] width 308 height 8
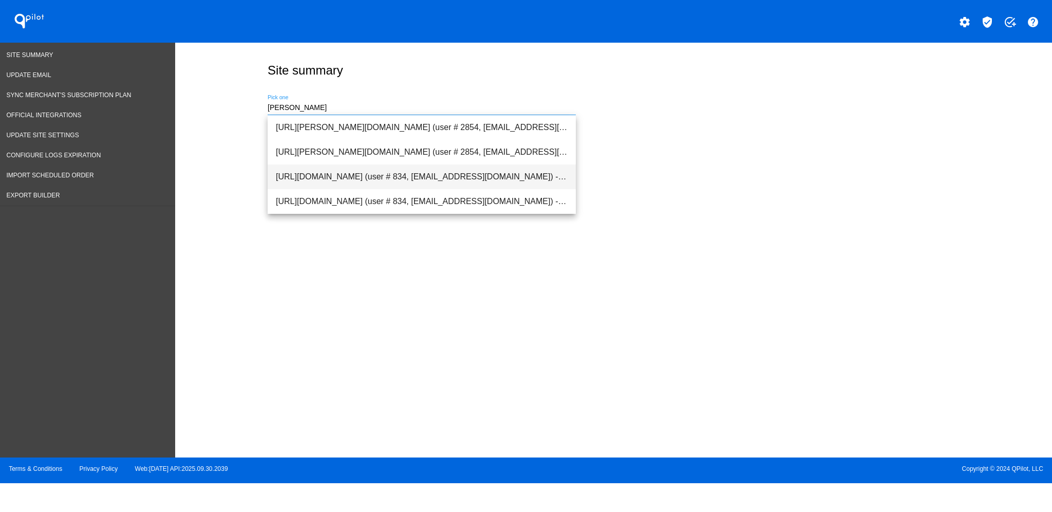
click at [422, 171] on span "[URL][DOMAIN_NAME] (user # 834, [EMAIL_ADDRESS][DOMAIN_NAME]) - Production" at bounding box center [422, 176] width 292 height 25
type input "[URL][DOMAIN_NAME] (user # 834, [EMAIL_ADDRESS][DOMAIN_NAME]) - Production"
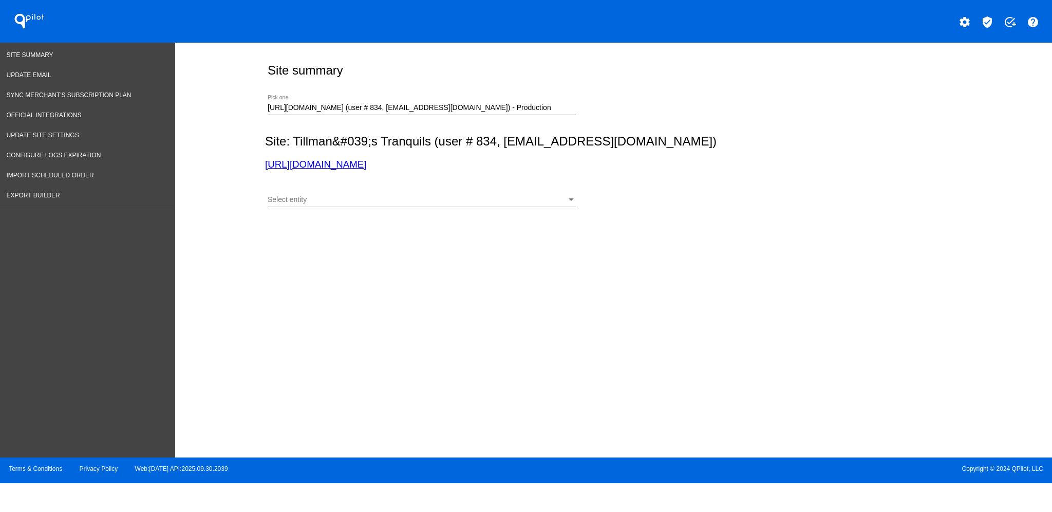
click at [425, 193] on div "Select entity Select entity" at bounding box center [422, 197] width 308 height 20
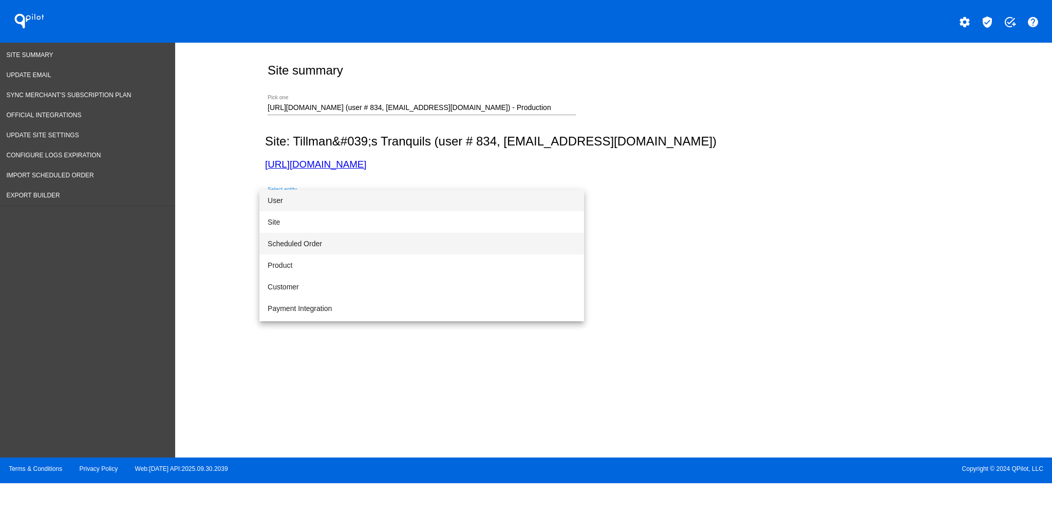
click at [410, 237] on span "Scheduled Order" at bounding box center [422, 244] width 308 height 22
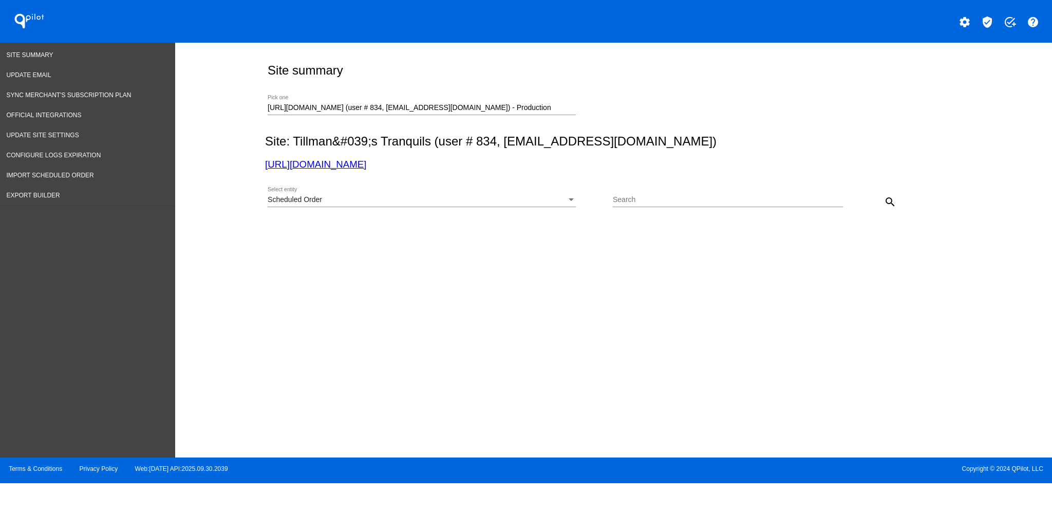
click at [694, 205] on div "Search" at bounding box center [728, 197] width 230 height 20
paste input "[PERSON_NAME][EMAIL_ADDRESS][PERSON_NAME][DOMAIN_NAME]"
type input "[PERSON_NAME][EMAIL_ADDRESS][PERSON_NAME][DOMAIN_NAME]"
click at [880, 197] on div "search" at bounding box center [872, 201] width 58 height 21
click at [889, 198] on mat-icon "search" at bounding box center [890, 202] width 12 height 12
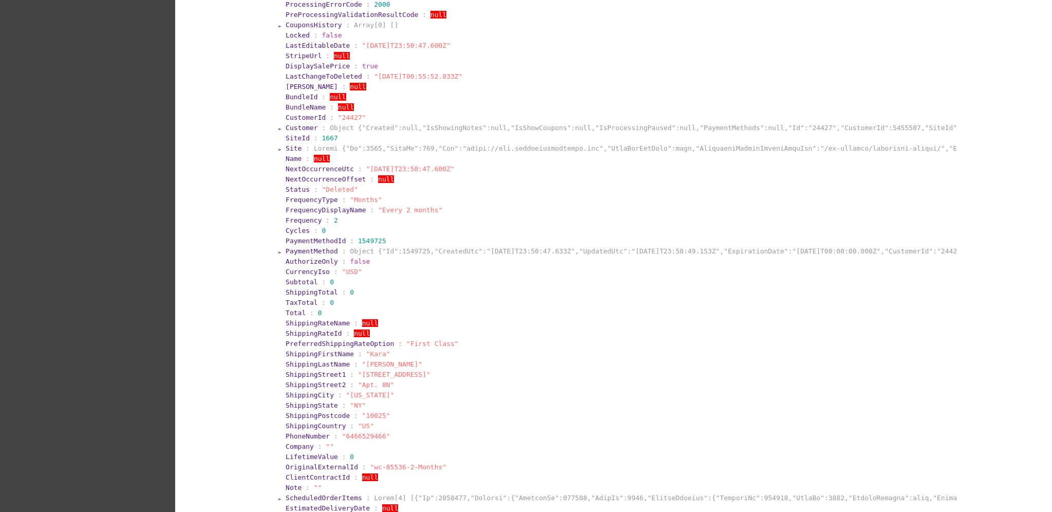
scroll to position [342, 0]
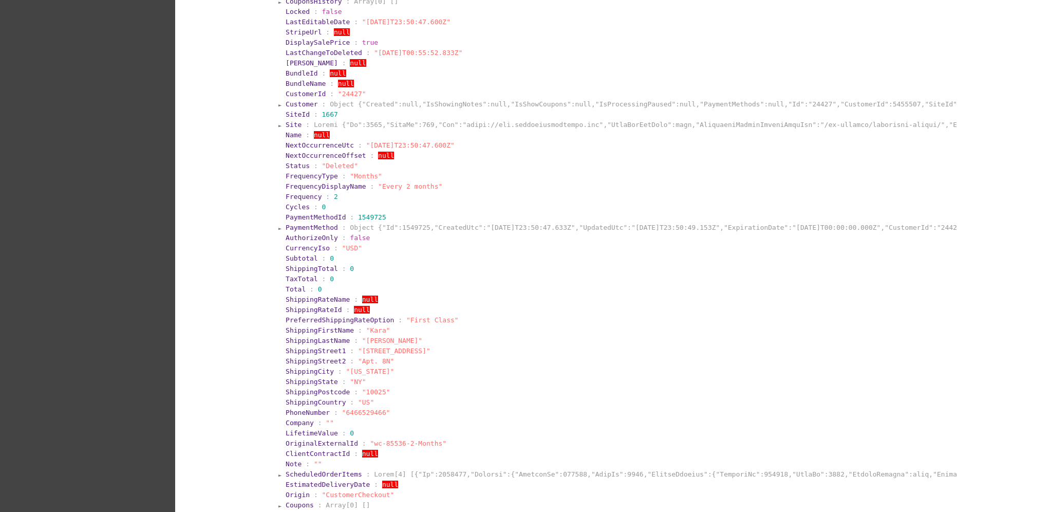
click at [319, 224] on span "PaymentMethod" at bounding box center [312, 227] width 52 height 8
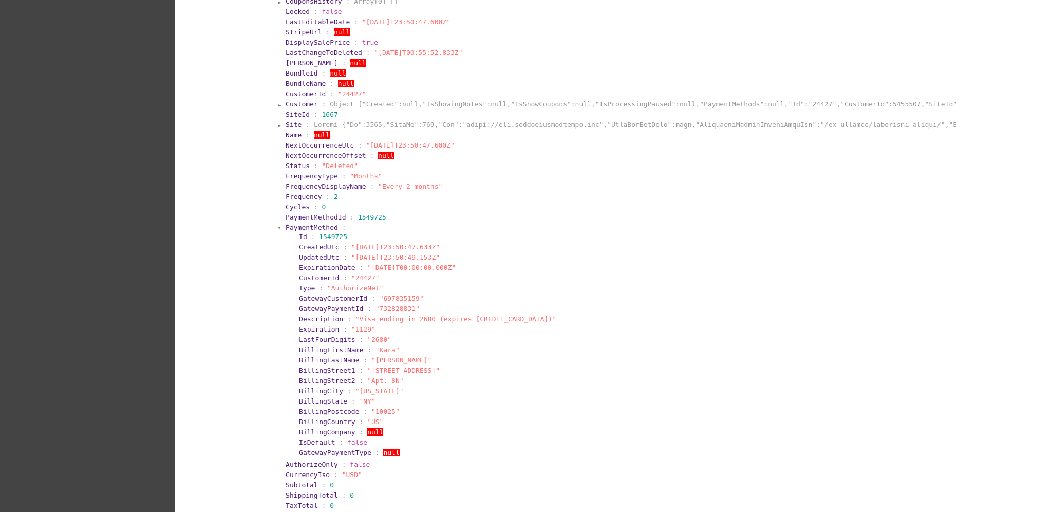
click at [327, 223] on section "PaymentMethod :" at bounding box center [620, 227] width 669 height 8
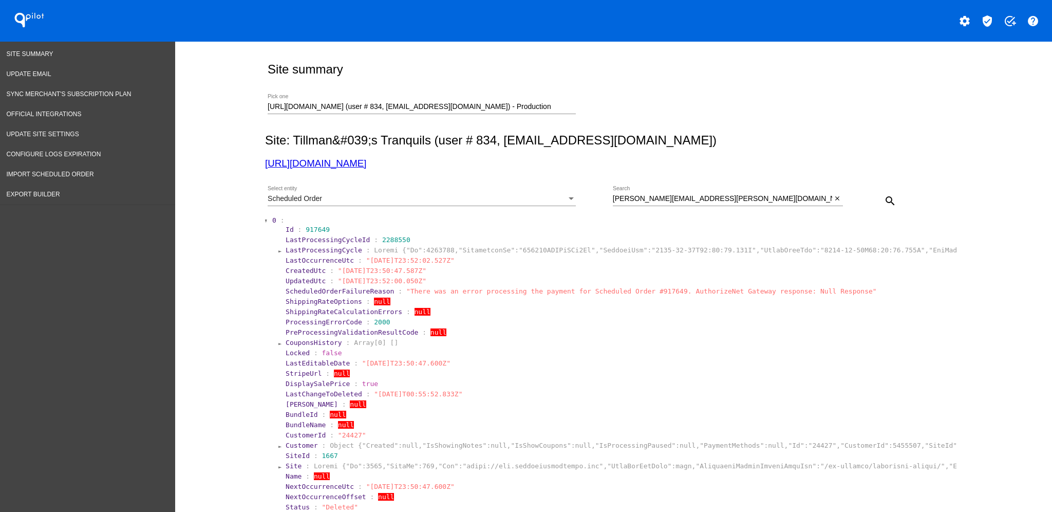
scroll to position [0, 0]
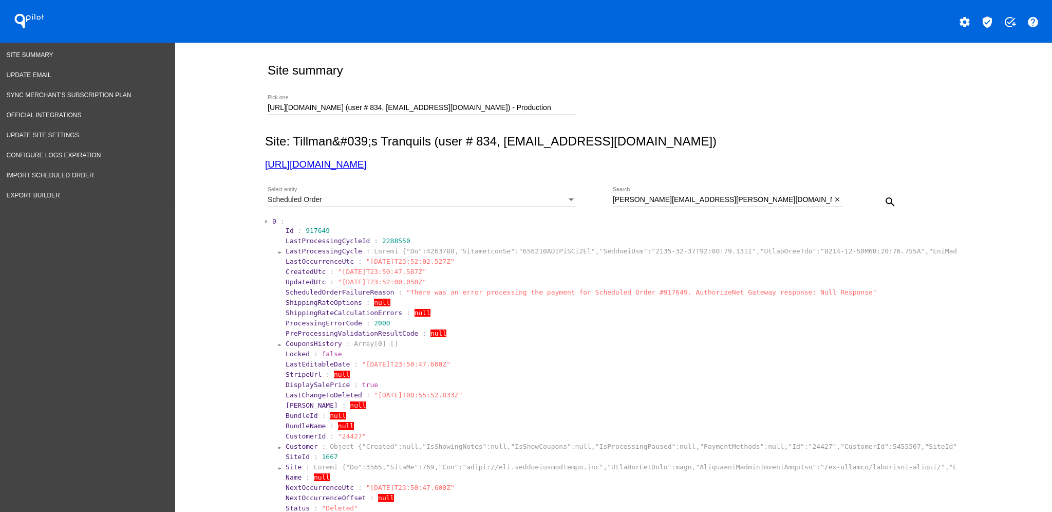
click at [272, 221] on section "0 :" at bounding box center [614, 221] width 684 height 8
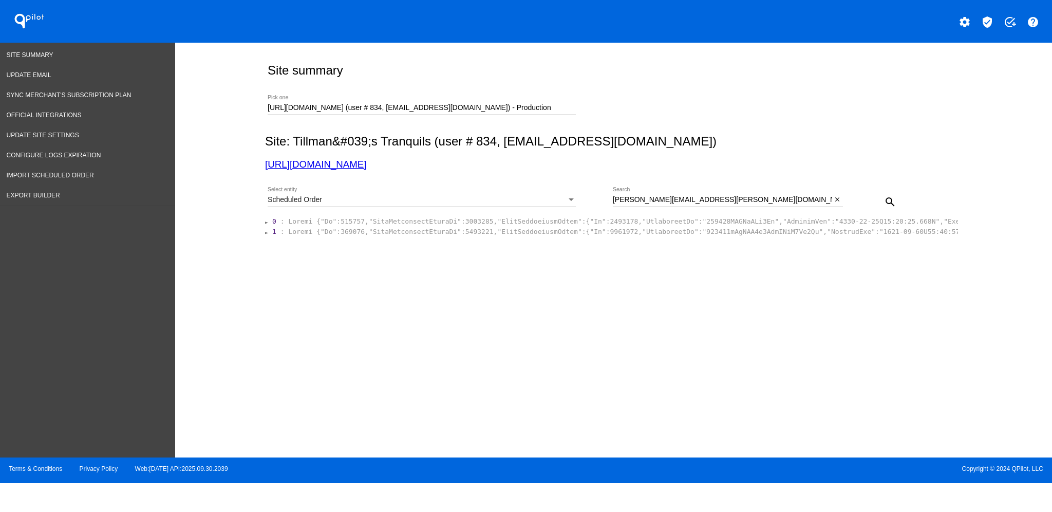
click at [272, 231] on span "1" at bounding box center [274, 232] width 4 height 8
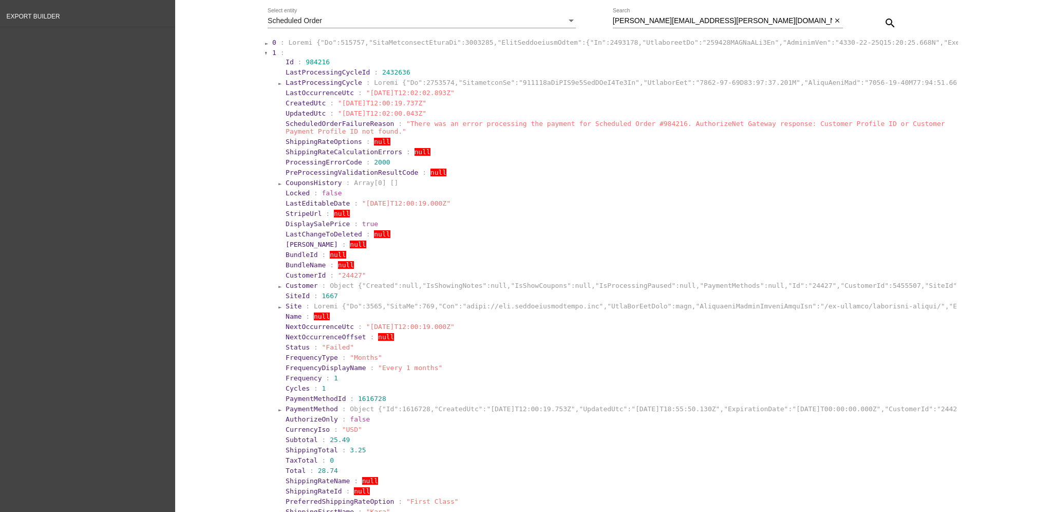
scroll to position [205, 0]
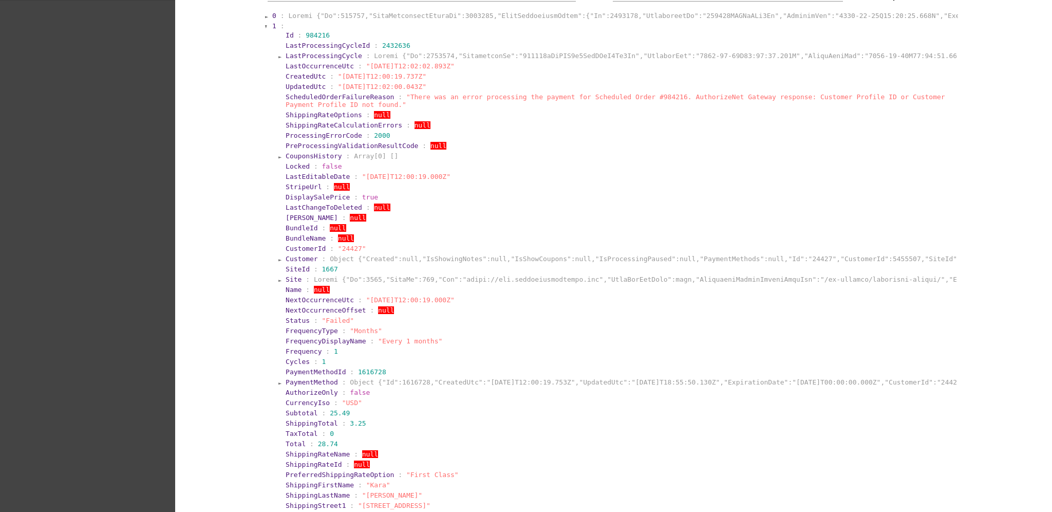
click at [288, 255] on span "Customer" at bounding box center [302, 259] width 32 height 8
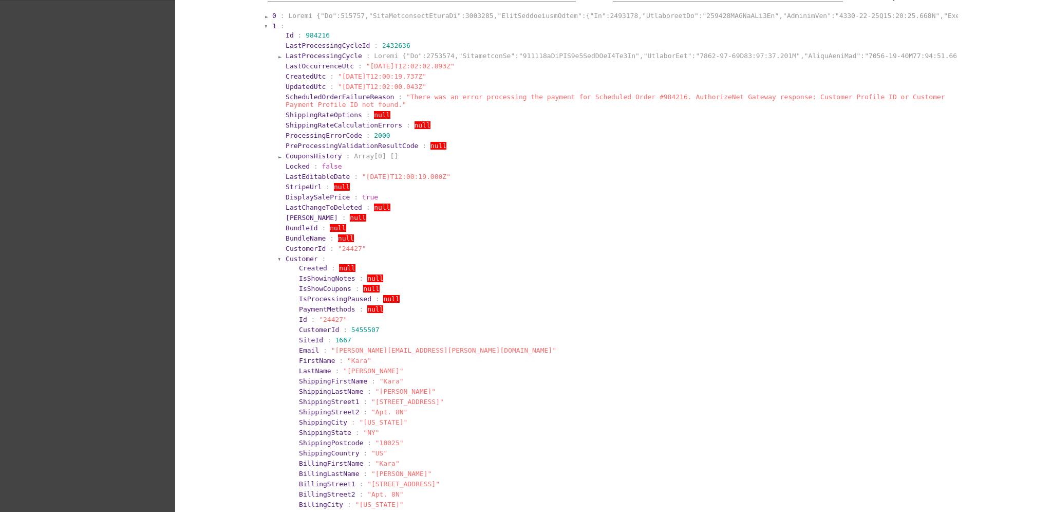
click at [288, 255] on span "Customer" at bounding box center [302, 259] width 32 height 8
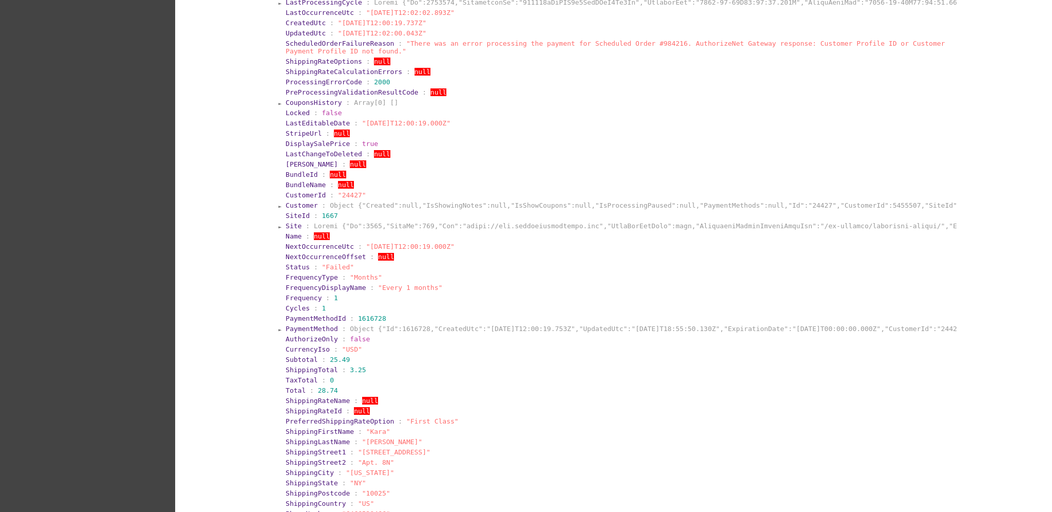
scroll to position [274, 0]
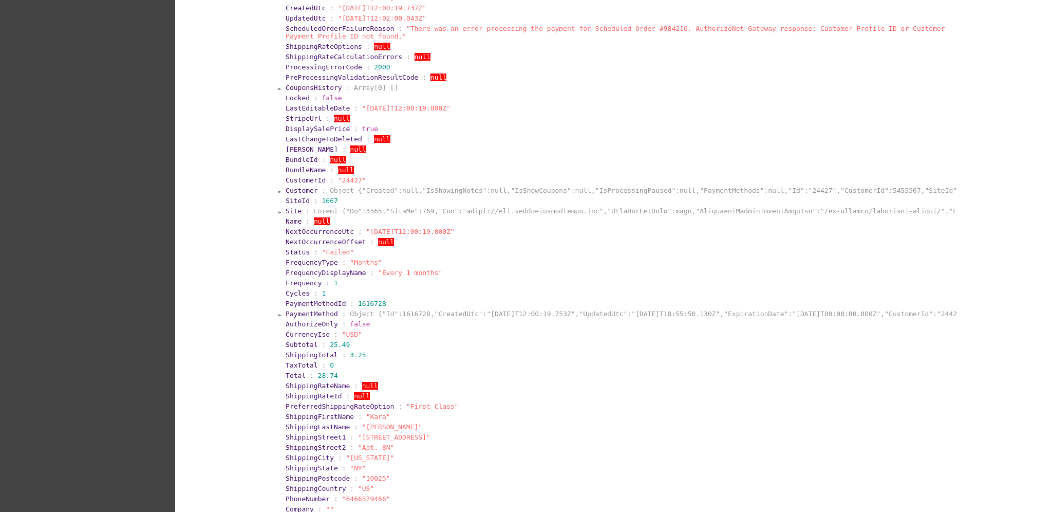
click at [303, 313] on span "PaymentMethod" at bounding box center [312, 314] width 52 height 8
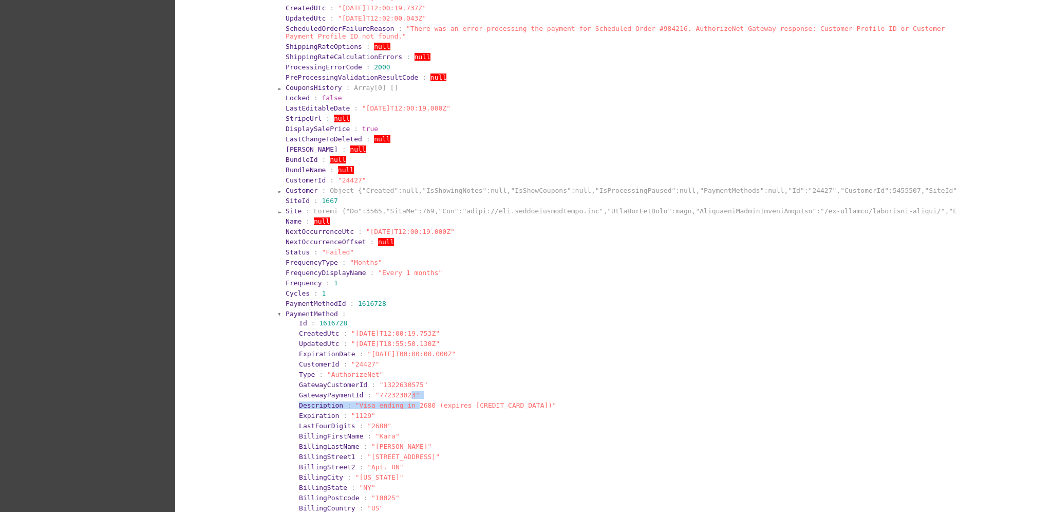
click at [403, 399] on section "Id : 1616728 CreatedUtc : "[DATE]T12:00:19.753Z" UpdatedUtc : "[DATE]T18:55:50.…" at bounding box center [623, 430] width 663 height 226
click at [412, 405] on span ""Visa ending in 2680 (expires [CREDIT_CARD_DATA])"" at bounding box center [455, 405] width 201 height 8
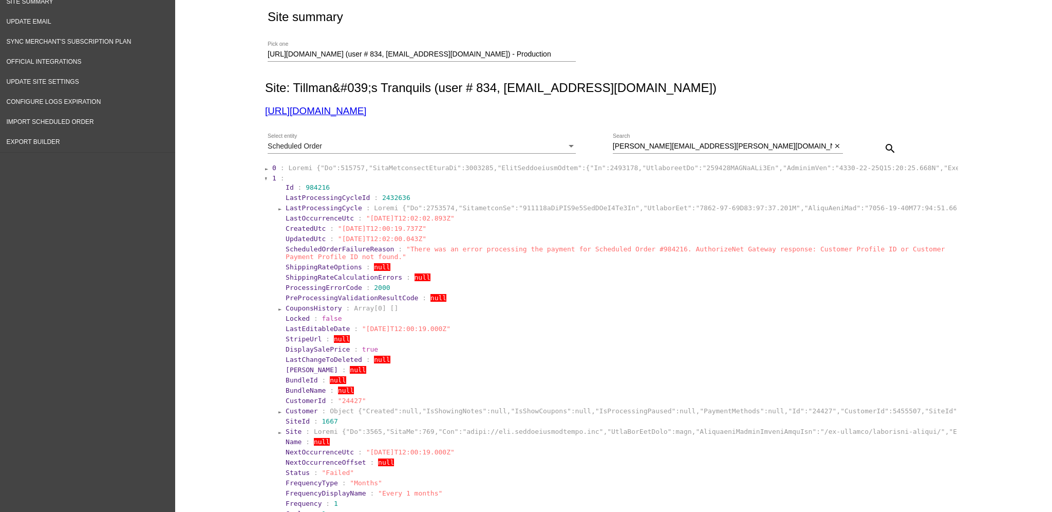
scroll to position [68, 0]
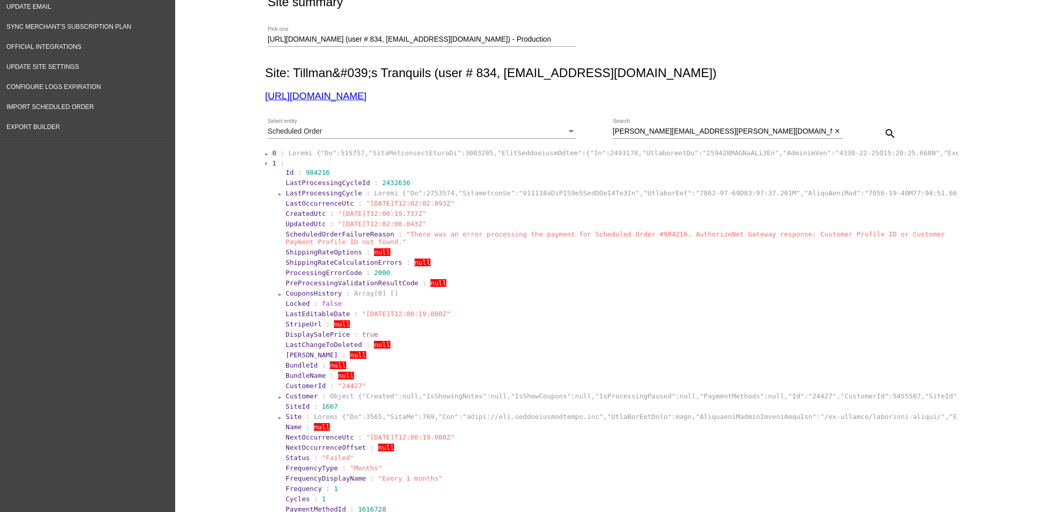
click at [303, 394] on span "Customer" at bounding box center [302, 396] width 32 height 8
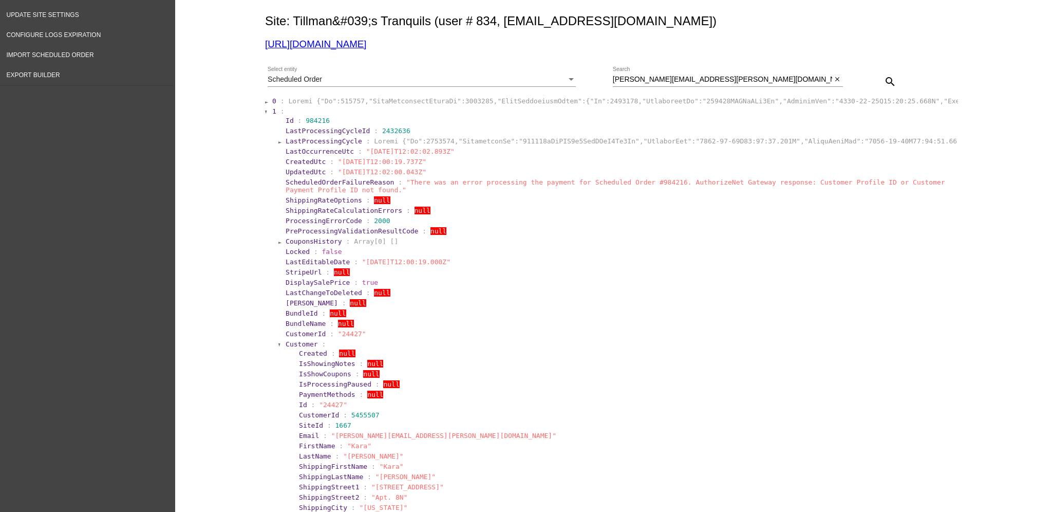
scroll to position [205, 0]
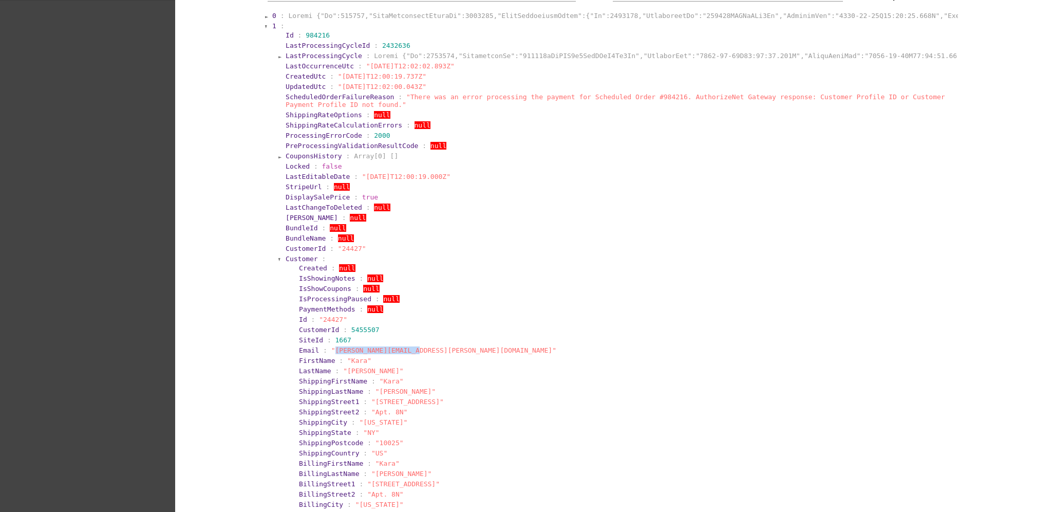
drag, startPoint x: 326, startPoint y: 350, endPoint x: 404, endPoint y: 354, distance: 77.7
click at [404, 354] on section "Email : "[PERSON_NAME][EMAIL_ADDRESS][PERSON_NAME][DOMAIN_NAME]"" at bounding box center [626, 350] width 656 height 10
copy span "[PERSON_NAME][EMAIL_ADDRESS][PERSON_NAME][DOMAIN_NAME]"
click at [298, 255] on span "Customer" at bounding box center [302, 259] width 32 height 8
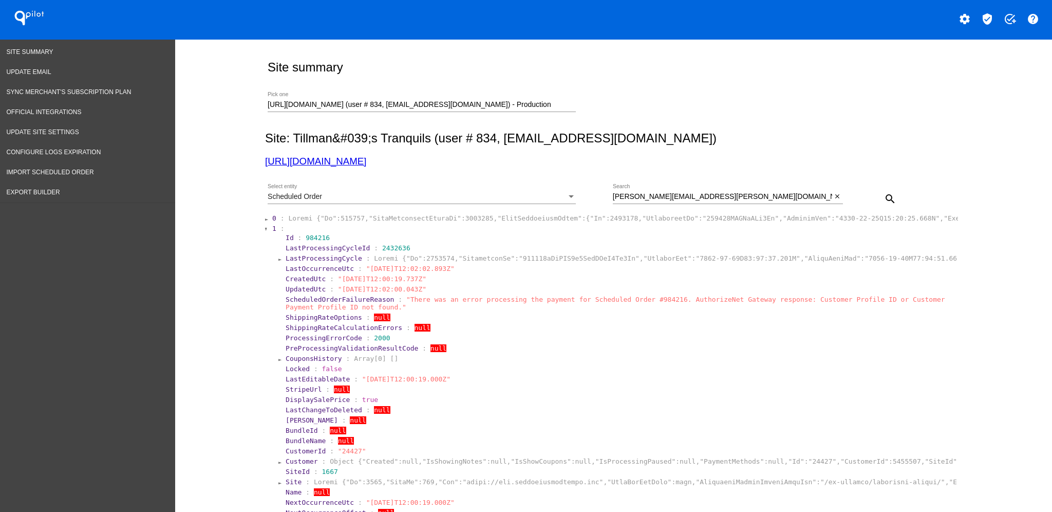
scroll to position [0, 0]
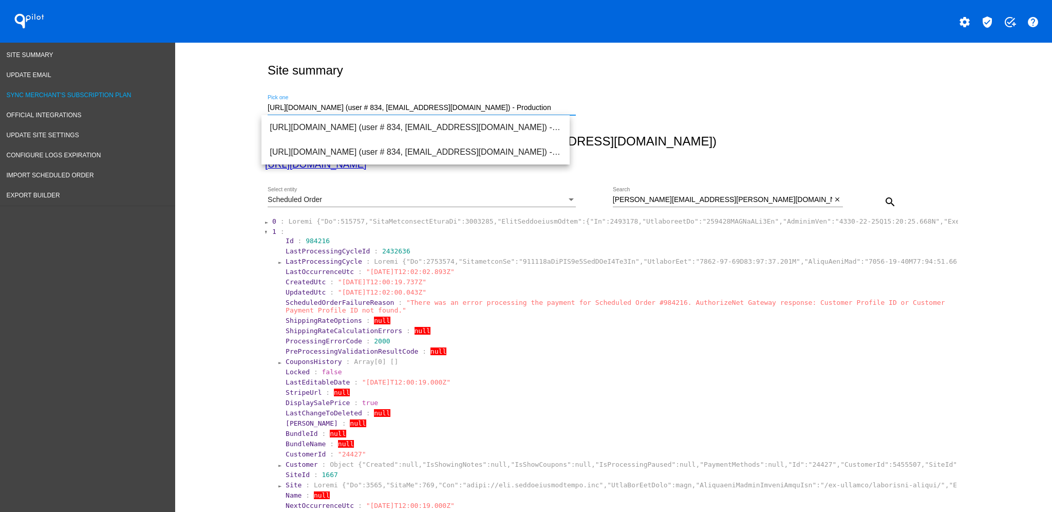
drag, startPoint x: 545, startPoint y: 106, endPoint x: 124, endPoint y: 84, distance: 422.2
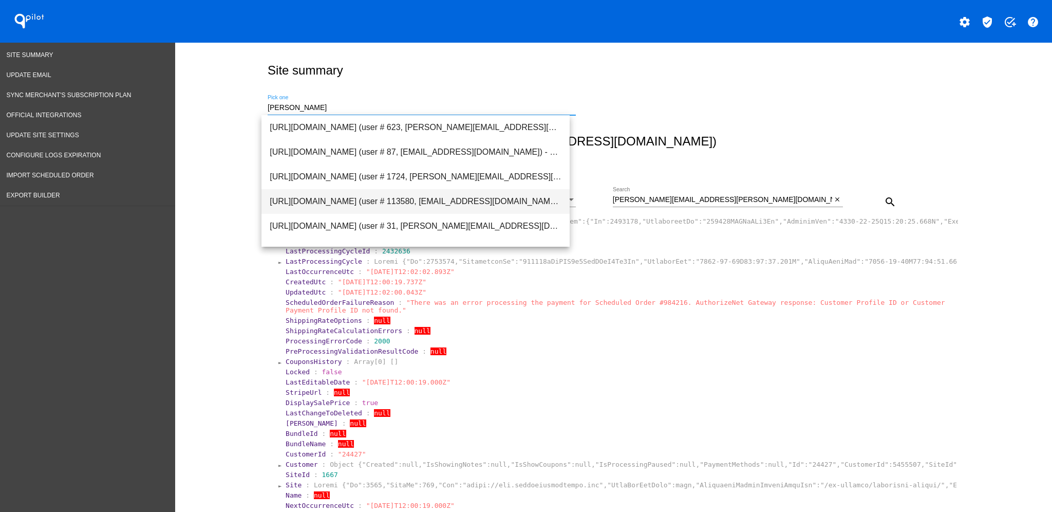
click at [368, 193] on span "[URL][DOMAIN_NAME] (user # 113580, [EMAIL_ADDRESS][DOMAIN_NAME]) - Production" at bounding box center [416, 201] width 292 height 25
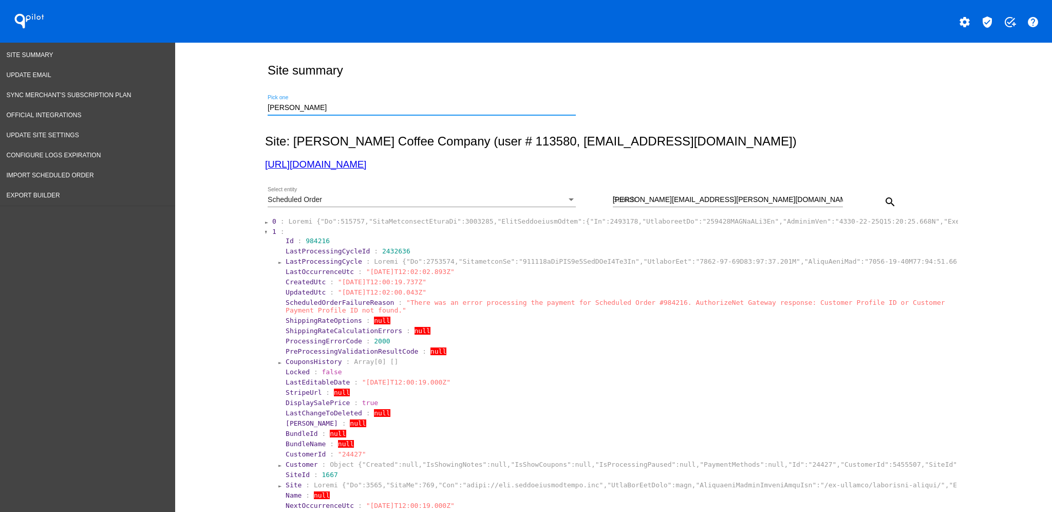
type input "[URL][DOMAIN_NAME] (user # 113580, [EMAIL_ADDRESS][DOMAIN_NAME]) - Production"
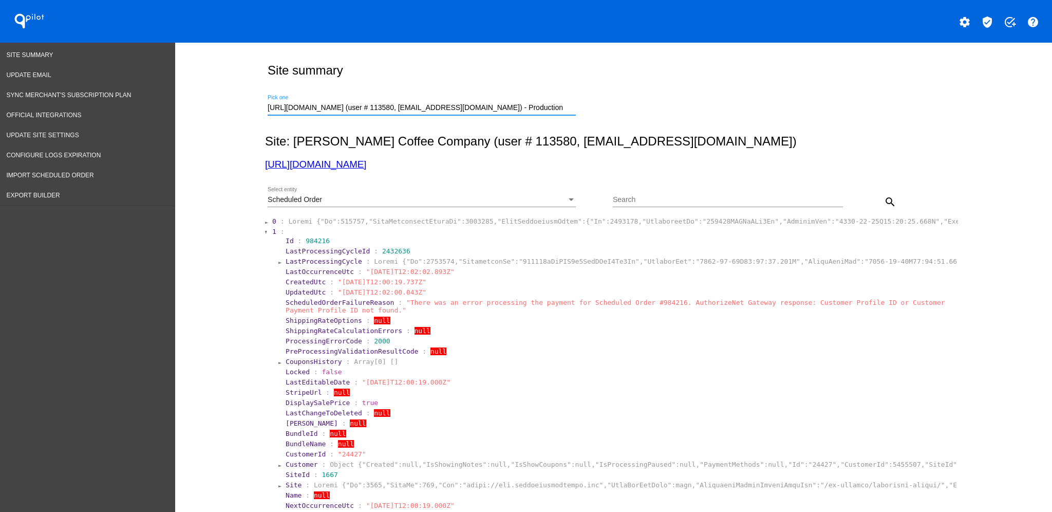
click at [552, 191] on div "Scheduled Order Select entity" at bounding box center [422, 197] width 308 height 20
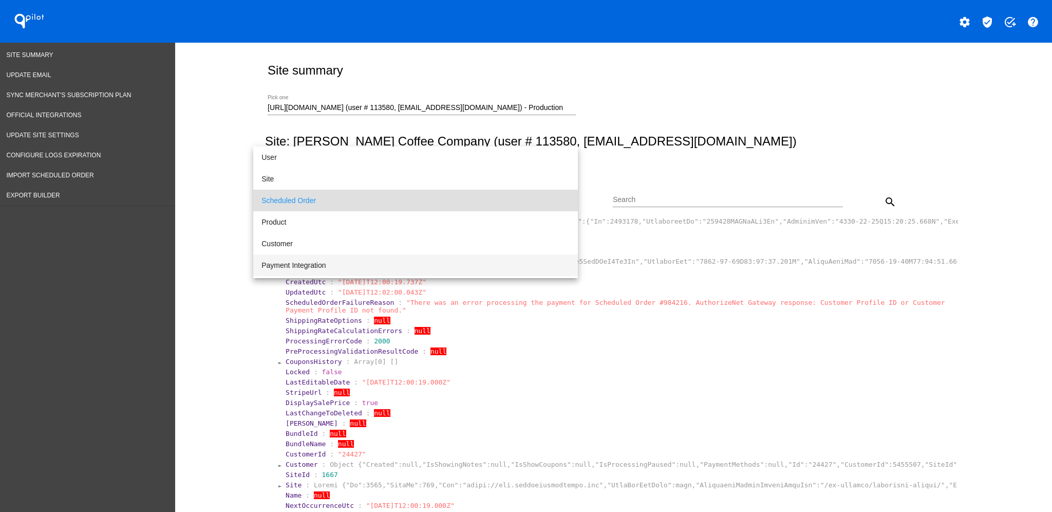
click at [470, 265] on span "Payment Integration" at bounding box center [415, 265] width 308 height 22
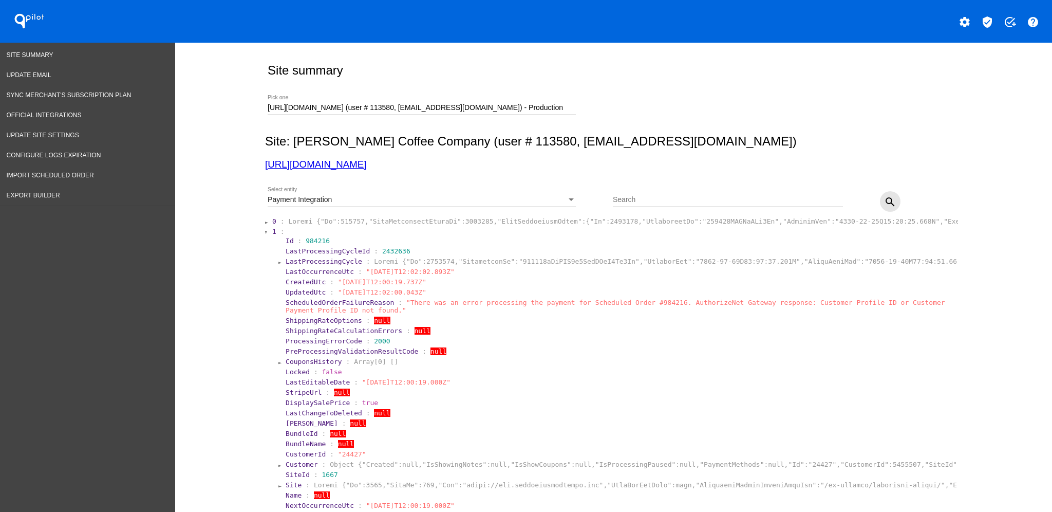
click at [884, 202] on mat-icon "search" at bounding box center [890, 202] width 12 height 12
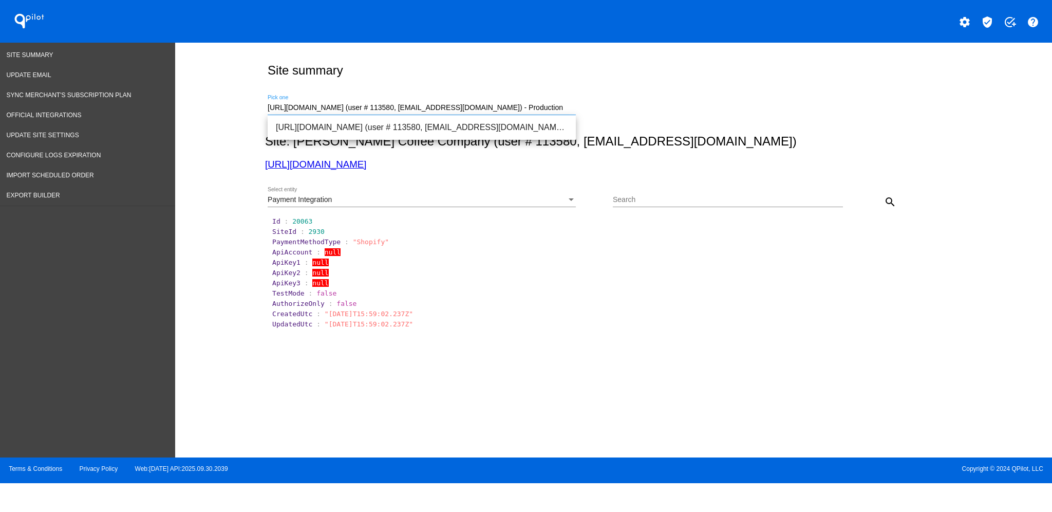
drag, startPoint x: 485, startPoint y: 102, endPoint x: 216, endPoint y: 98, distance: 268.6
click at [216, 98] on div "Site summary [URL][DOMAIN_NAME] (user # 113580, [EMAIL_ADDRESS][DOMAIN_NAME]) -…" at bounding box center [613, 247] width 877 height 409
click at [455, 135] on span "[URL][DOMAIN_NAME] (user # 113603, [EMAIL_ADDRESS][DOMAIN_NAME]) - Production" at bounding box center [422, 127] width 292 height 25
type input "[URL][DOMAIN_NAME] (user # 113603, [EMAIL_ADDRESS][DOMAIN_NAME]) - Production"
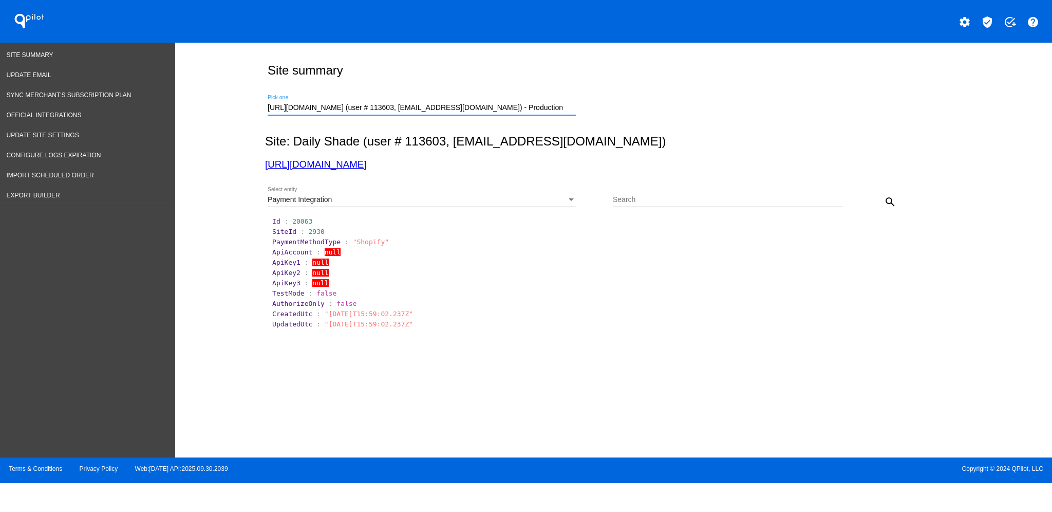
click at [885, 202] on mat-icon "search" at bounding box center [890, 202] width 12 height 12
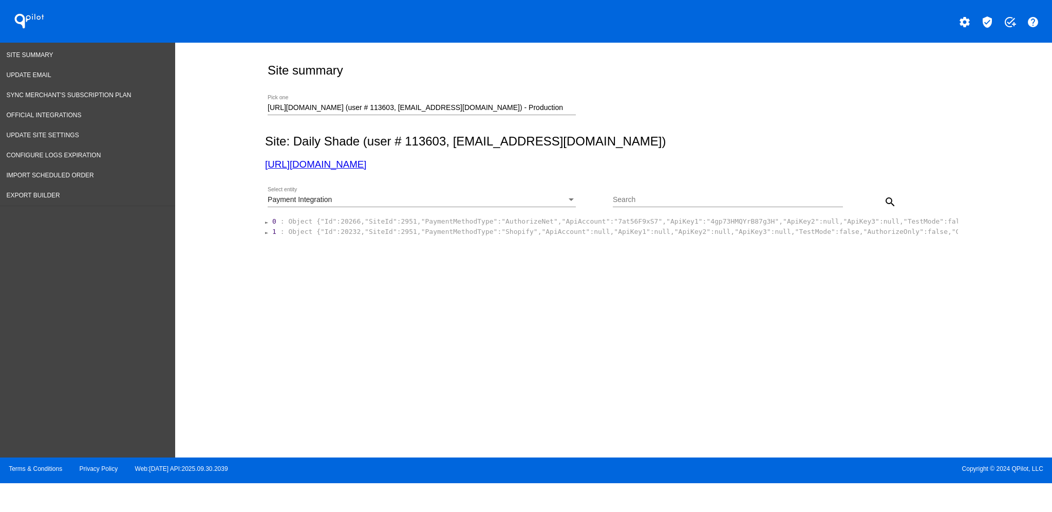
click at [508, 232] on span "Object {"Id":20232,"SiteId":2951,"PaymentMethodType":"Shopify","ApiAccount":nul…" at bounding box center [764, 232] width 953 height 8
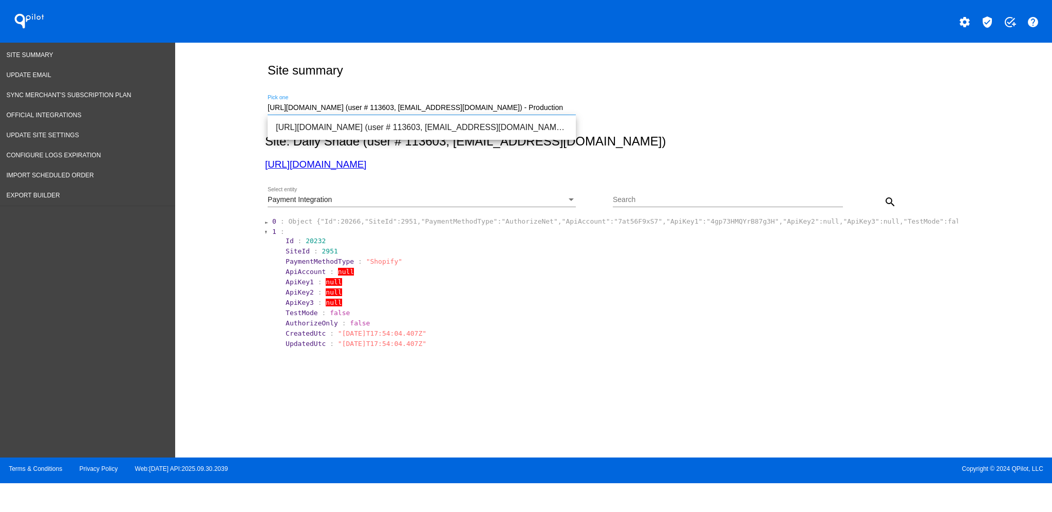
click at [549, 105] on input "[URL][DOMAIN_NAME] (user # 113603, [EMAIL_ADDRESS][DOMAIN_NAME]) - Production" at bounding box center [422, 108] width 308 height 8
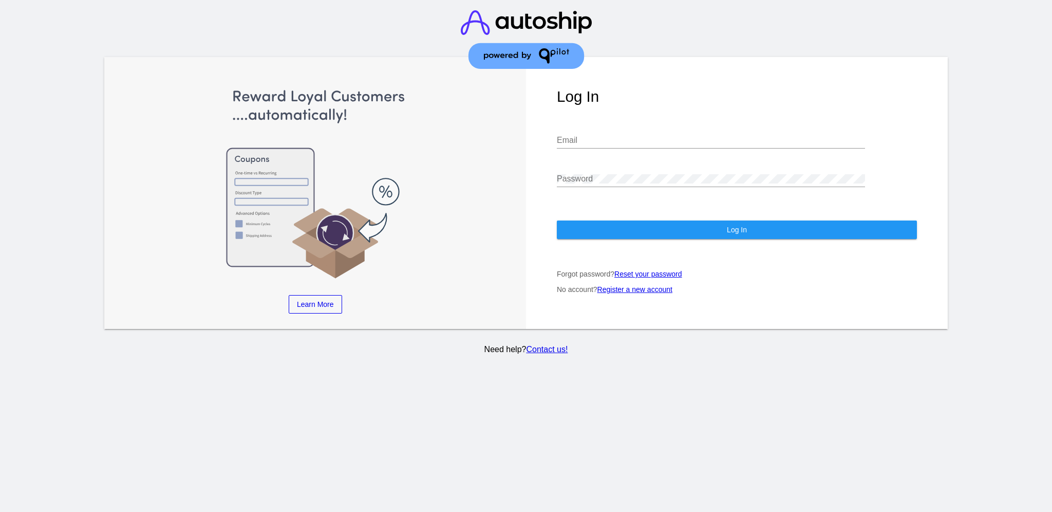
type input "[EMAIL_ADDRESS][DOMAIN_NAME]"
click at [799, 225] on button "Log In" at bounding box center [737, 229] width 360 height 18
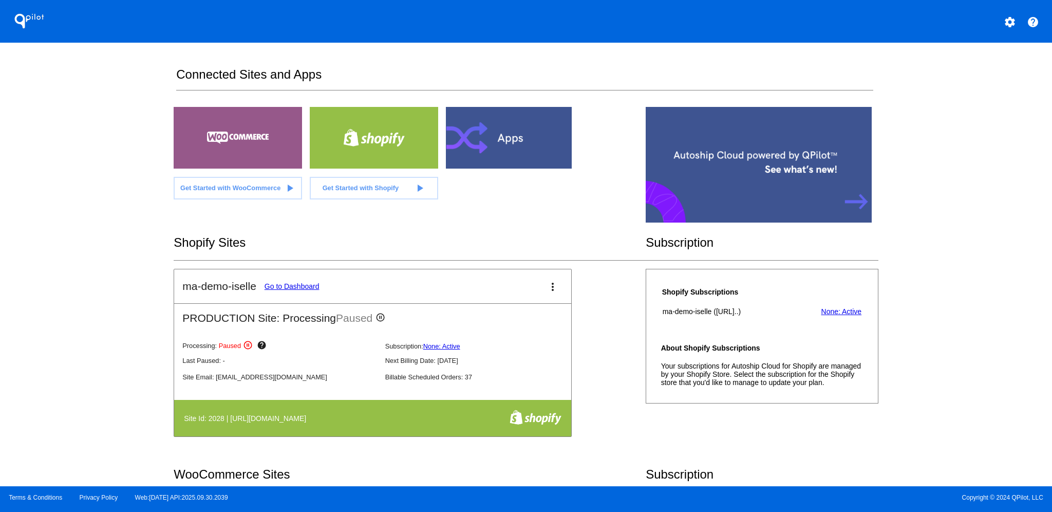
click at [286, 288] on link "Go to Dashboard" at bounding box center [292, 286] width 55 height 8
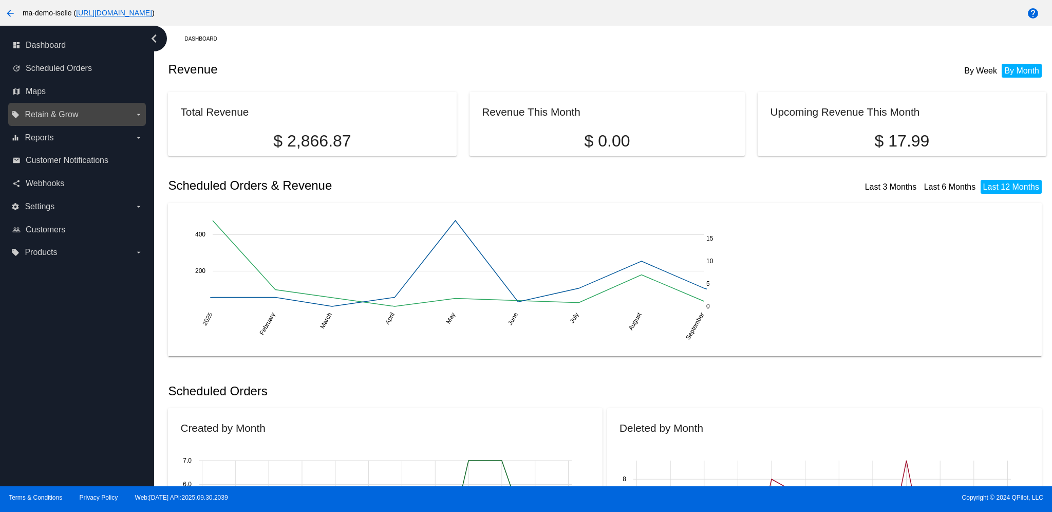
click at [53, 111] on span "Retain & Grow" at bounding box center [51, 114] width 53 height 9
click at [0, 0] on input "local_offer Retain & Grow arrow_drop_down" at bounding box center [0, 0] width 0 height 0
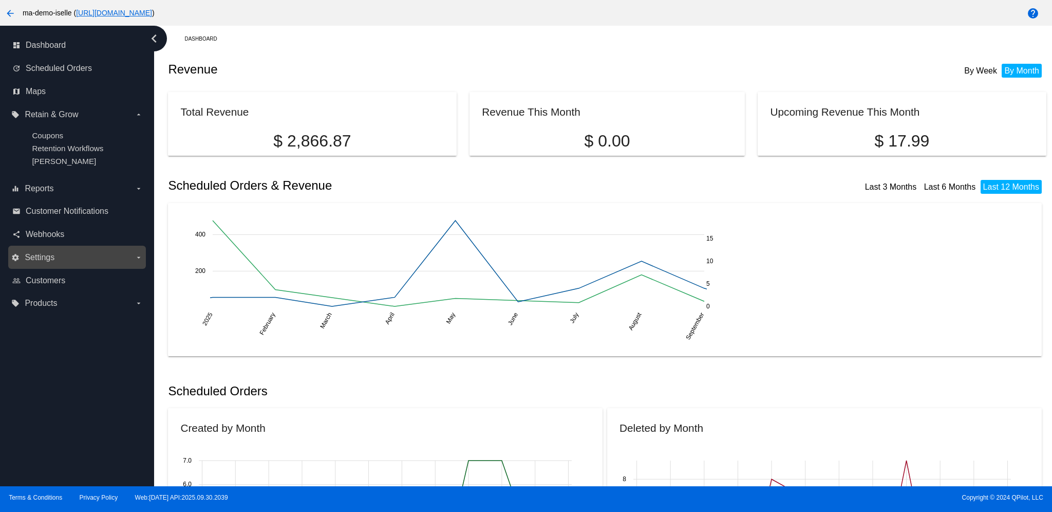
click at [64, 265] on label "settings Settings arrow_drop_down" at bounding box center [76, 257] width 131 height 16
click at [0, 0] on input "settings Settings arrow_drop_down" at bounding box center [0, 0] width 0 height 0
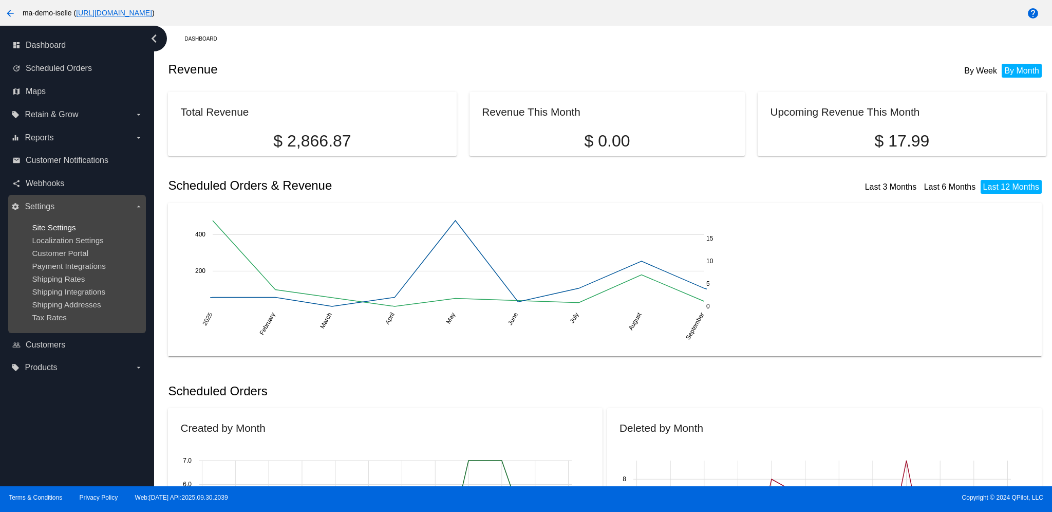
click at [54, 229] on span "Site Settings" at bounding box center [54, 227] width 44 height 9
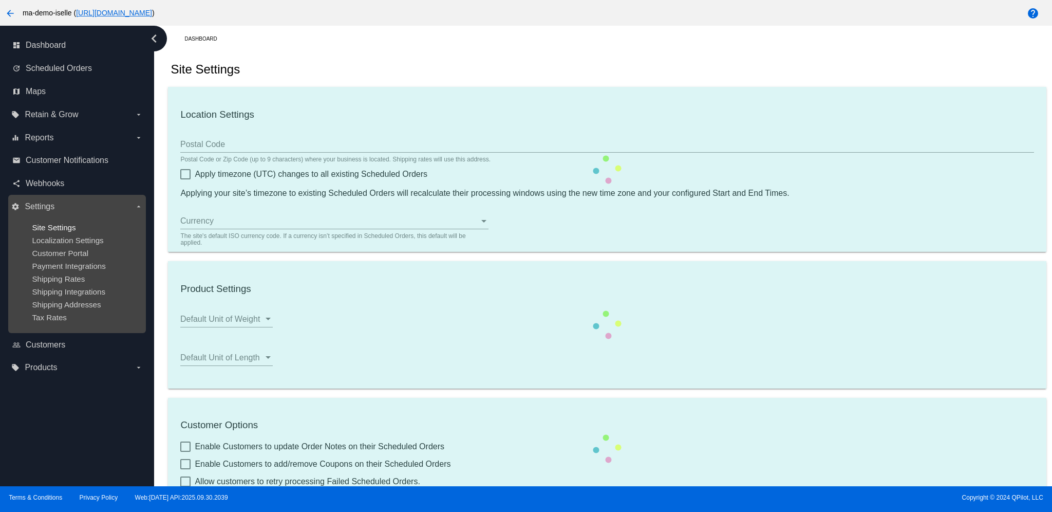
checkbox input "true"
type input "07:00"
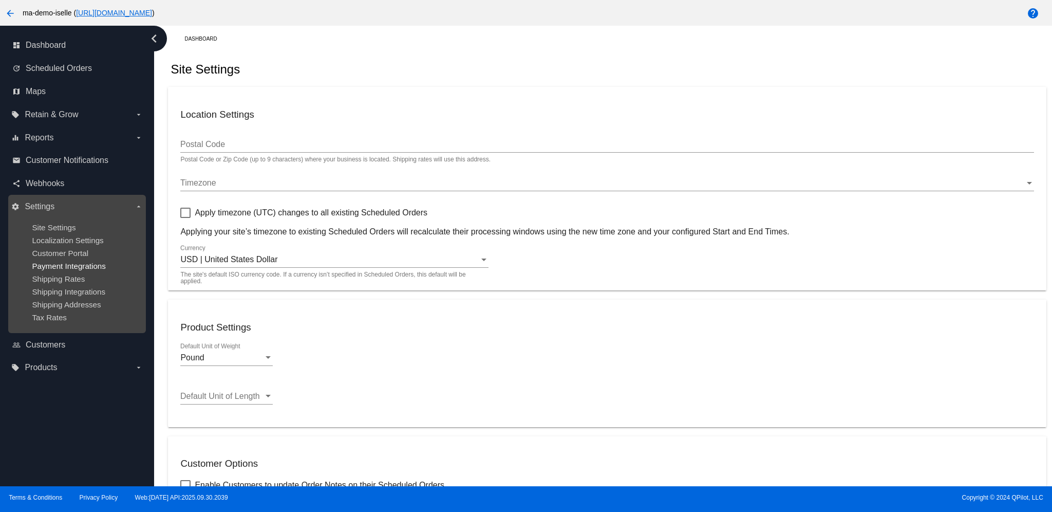
click at [62, 268] on span "Payment Integrations" at bounding box center [69, 265] width 74 height 9
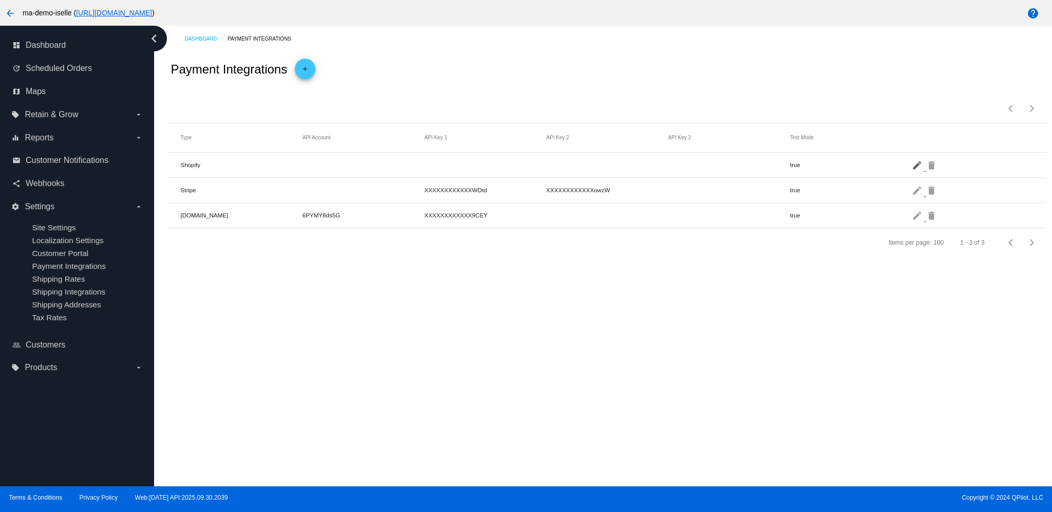
click at [919, 160] on mat-icon "edit" at bounding box center [918, 165] width 12 height 16
